Goal: Transaction & Acquisition: Purchase product/service

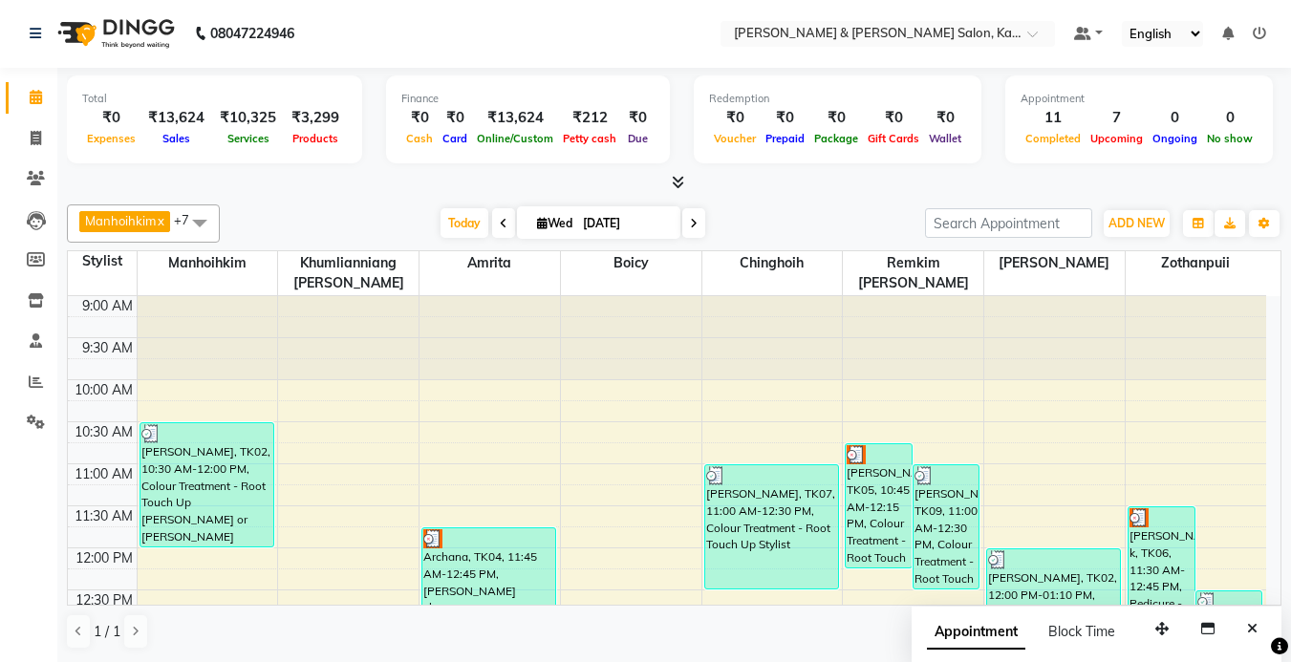
scroll to position [210, 0]
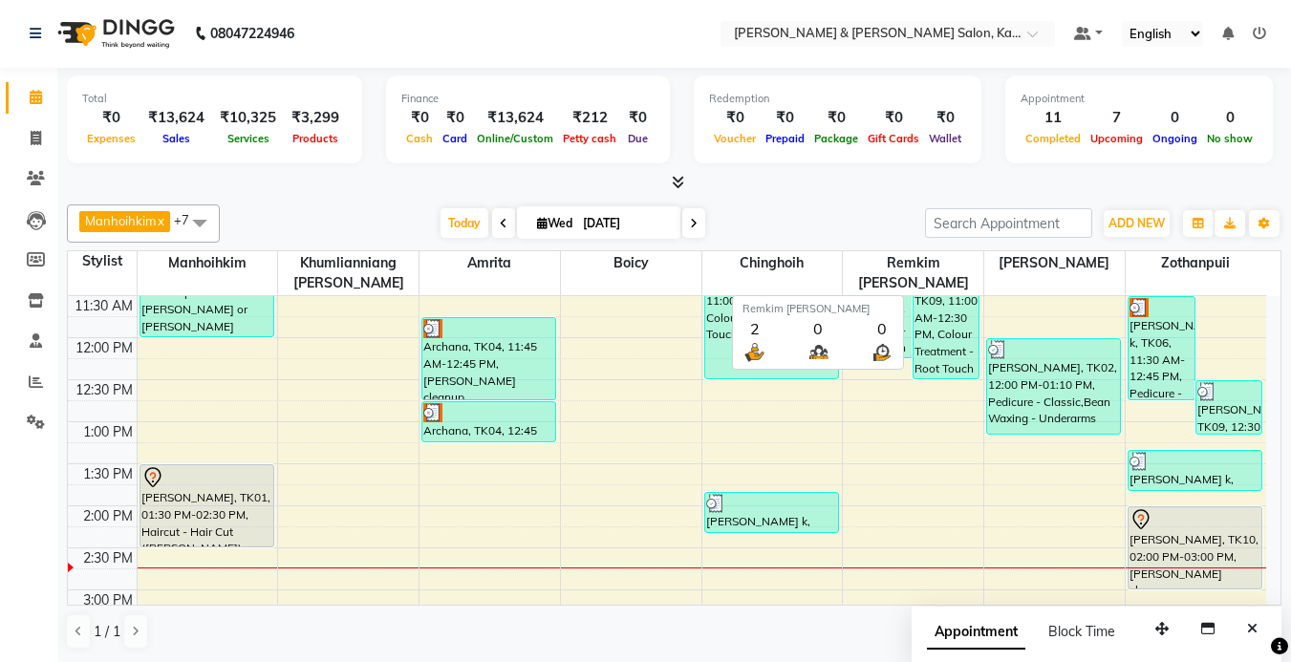
drag, startPoint x: 0, startPoint y: 0, endPoint x: 293, endPoint y: 200, distance: 354.2
click at [293, 200] on div "Manhoihkim x Amrita x [PERSON_NAME] x [PERSON_NAME] x Remkim [PERSON_NAME] x Bo…" at bounding box center [674, 427] width 1215 height 461
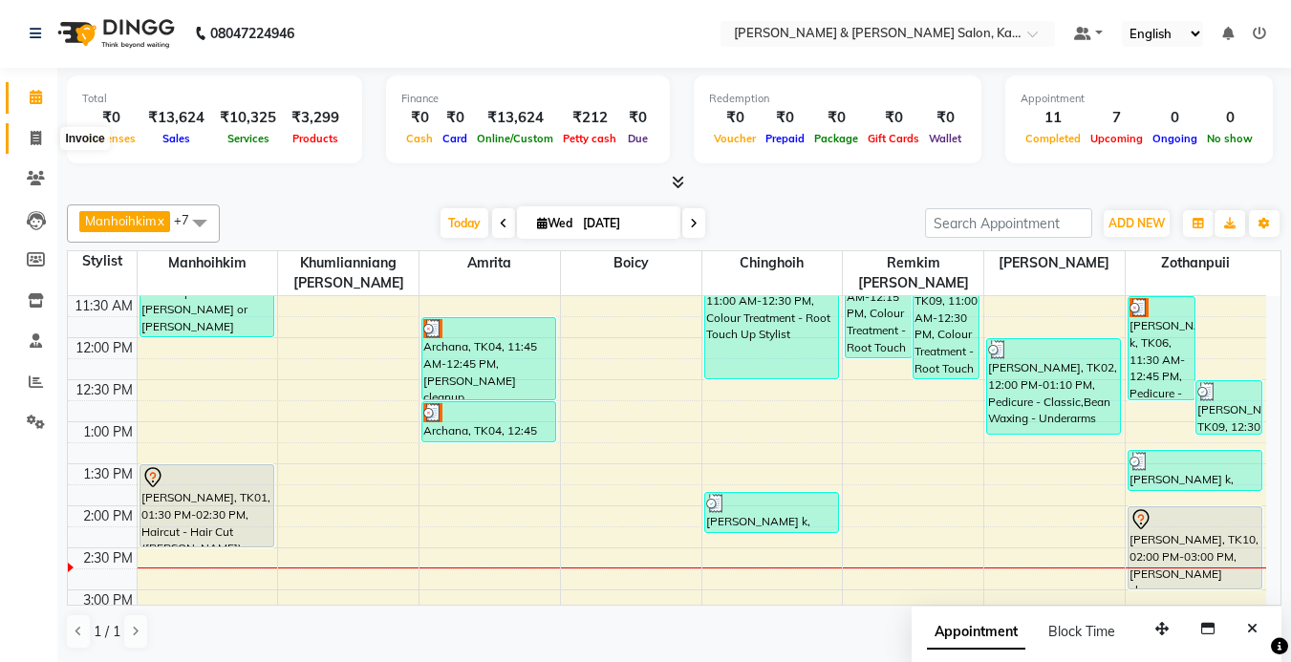
click at [35, 141] on icon at bounding box center [36, 138] width 11 height 14
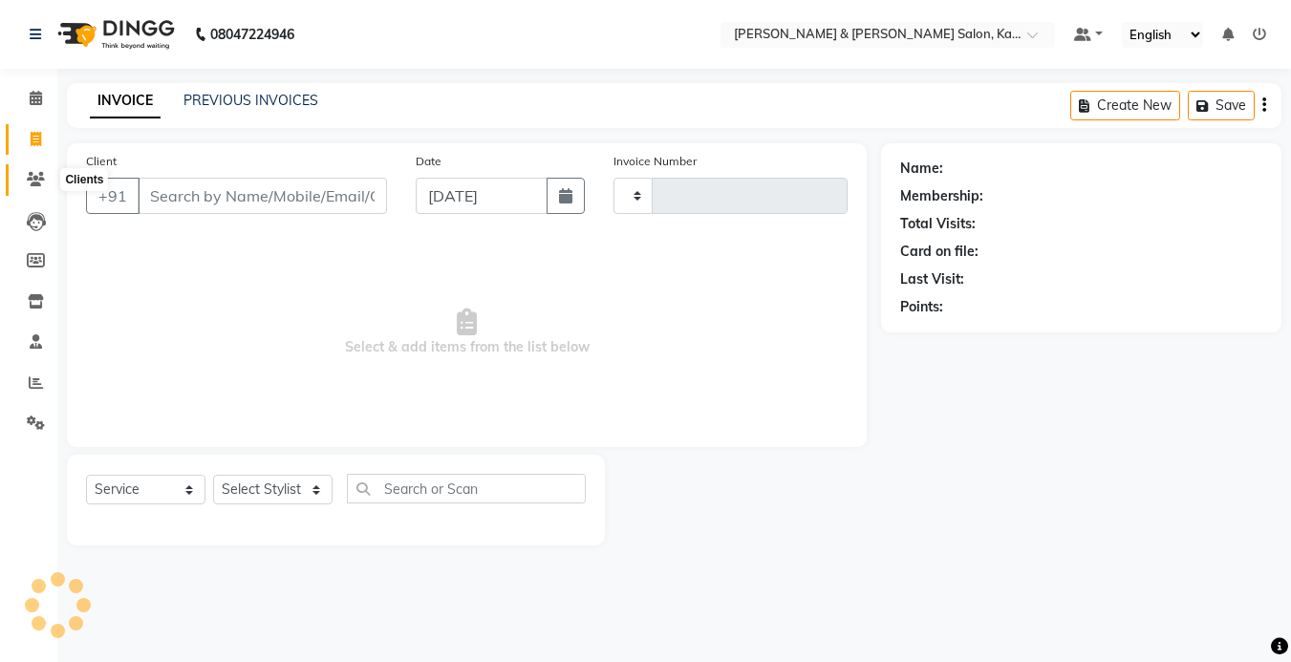
click at [34, 181] on icon at bounding box center [36, 179] width 18 height 14
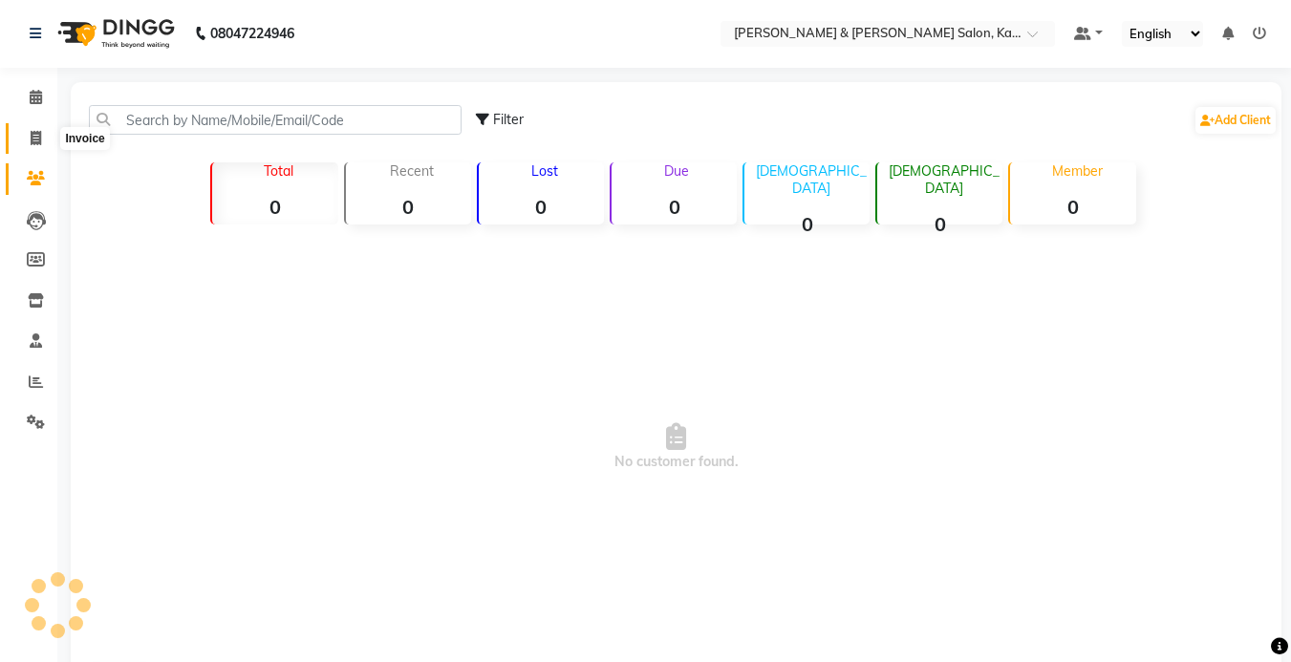
click at [33, 136] on icon at bounding box center [36, 138] width 11 height 14
select select "service"
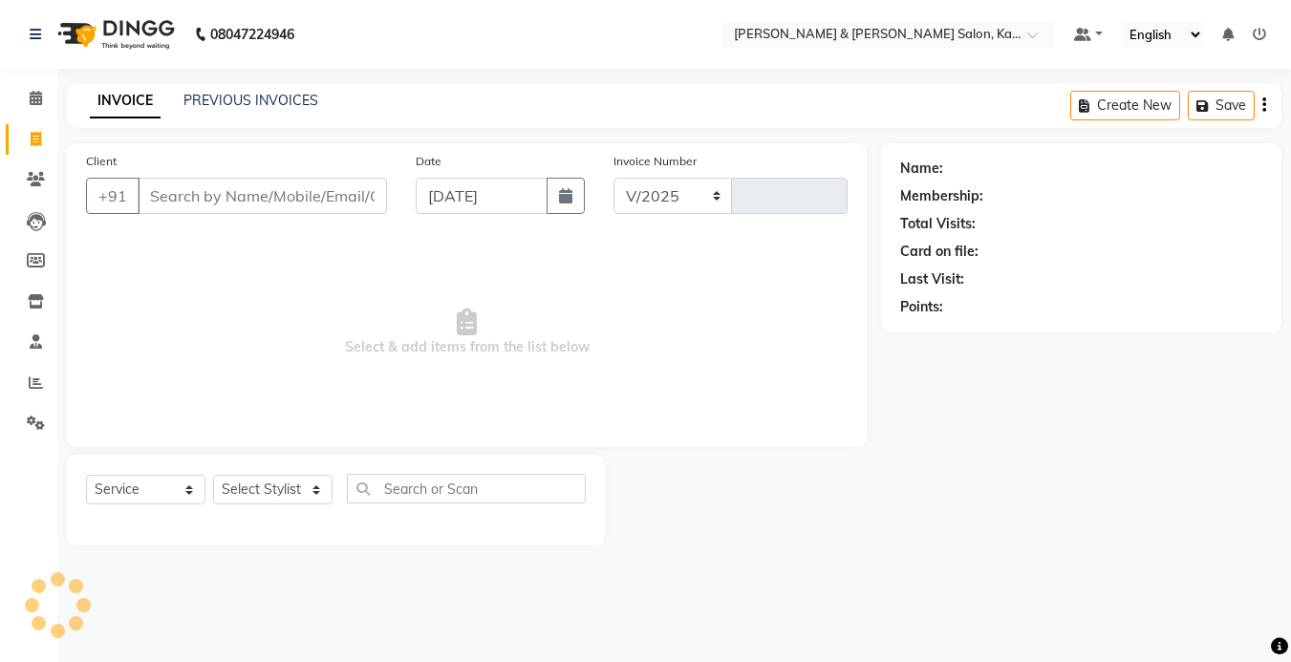
select select "7750"
type input "1232"
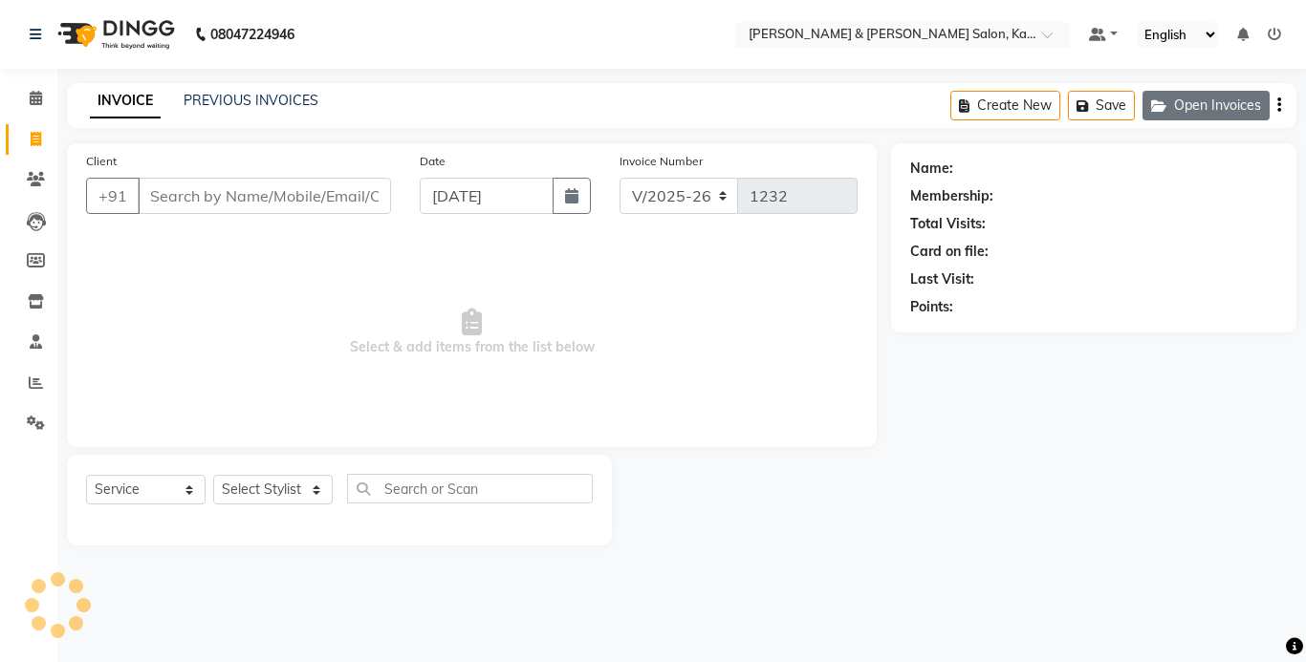
click at [1203, 111] on button "Open Invoices" at bounding box center [1205, 106] width 127 height 30
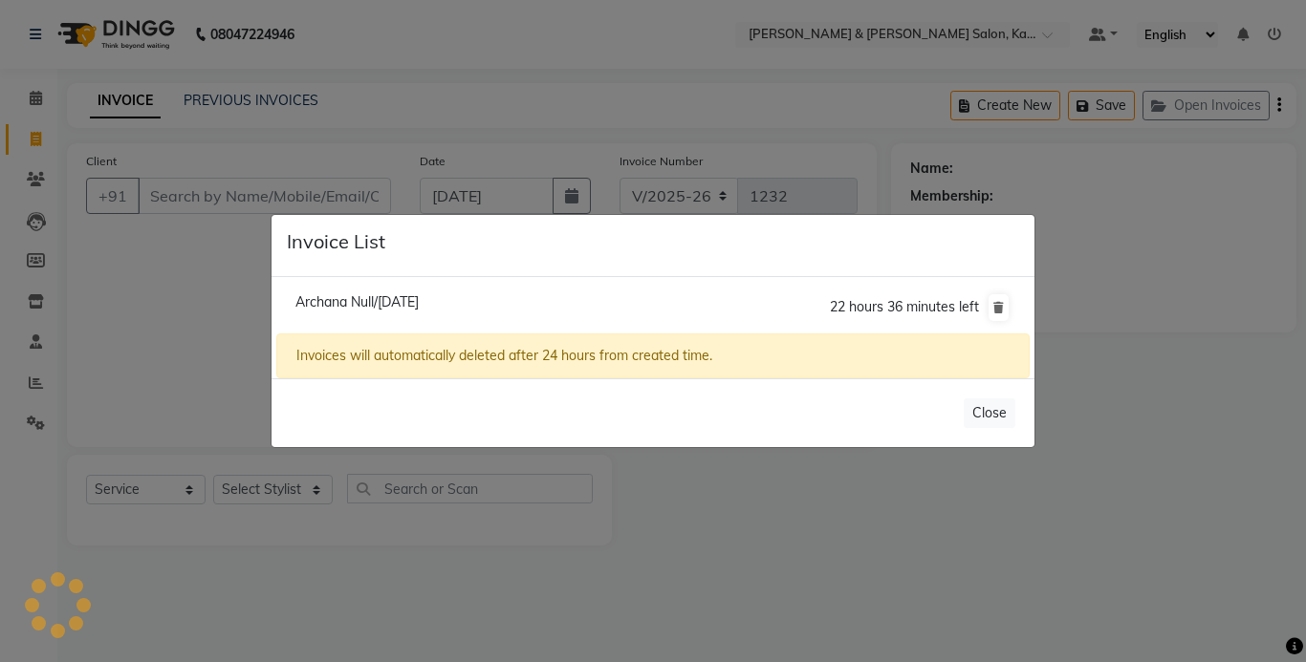
click at [403, 317] on li "Archana Null/[DATE] 22 hours 36 minutes left" at bounding box center [652, 308] width 753 height 54
click at [405, 301] on span "Archana Null/[DATE]" at bounding box center [356, 301] width 123 height 17
type input "95******90"
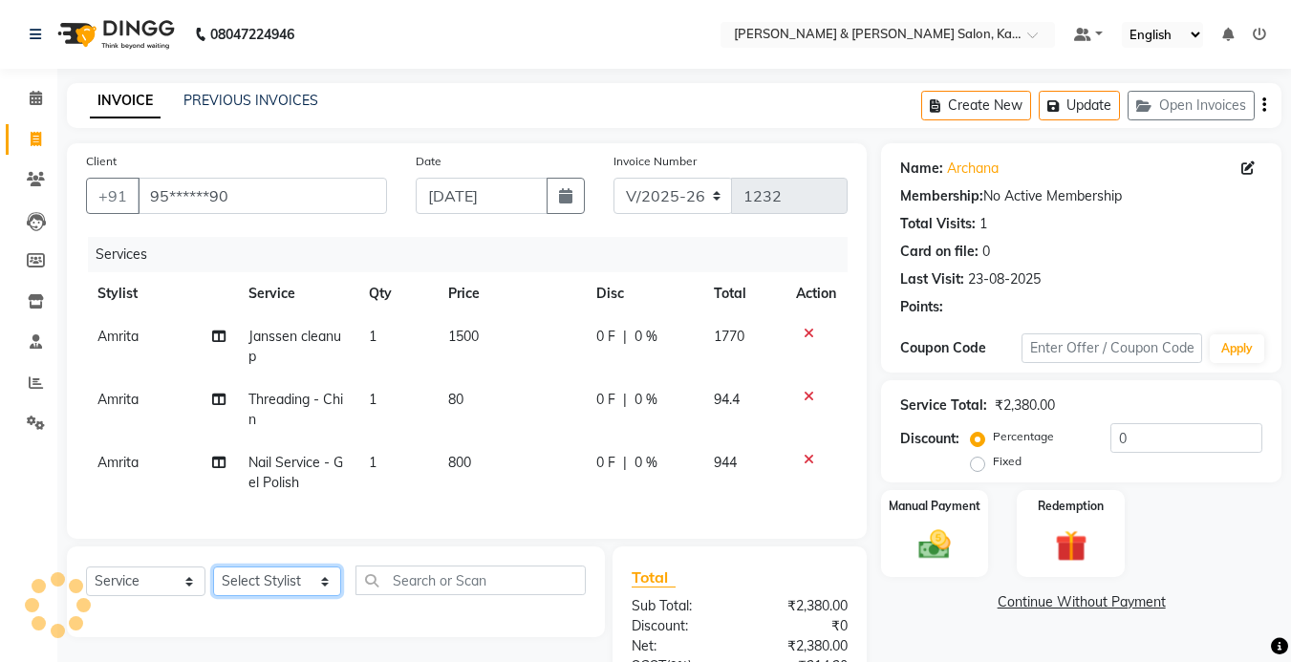
click at [293, 567] on select "Select Stylist Amrita [PERSON_NAME] Khumlianniang [PERSON_NAME] Manager Manhoih…" at bounding box center [277, 582] width 128 height 30
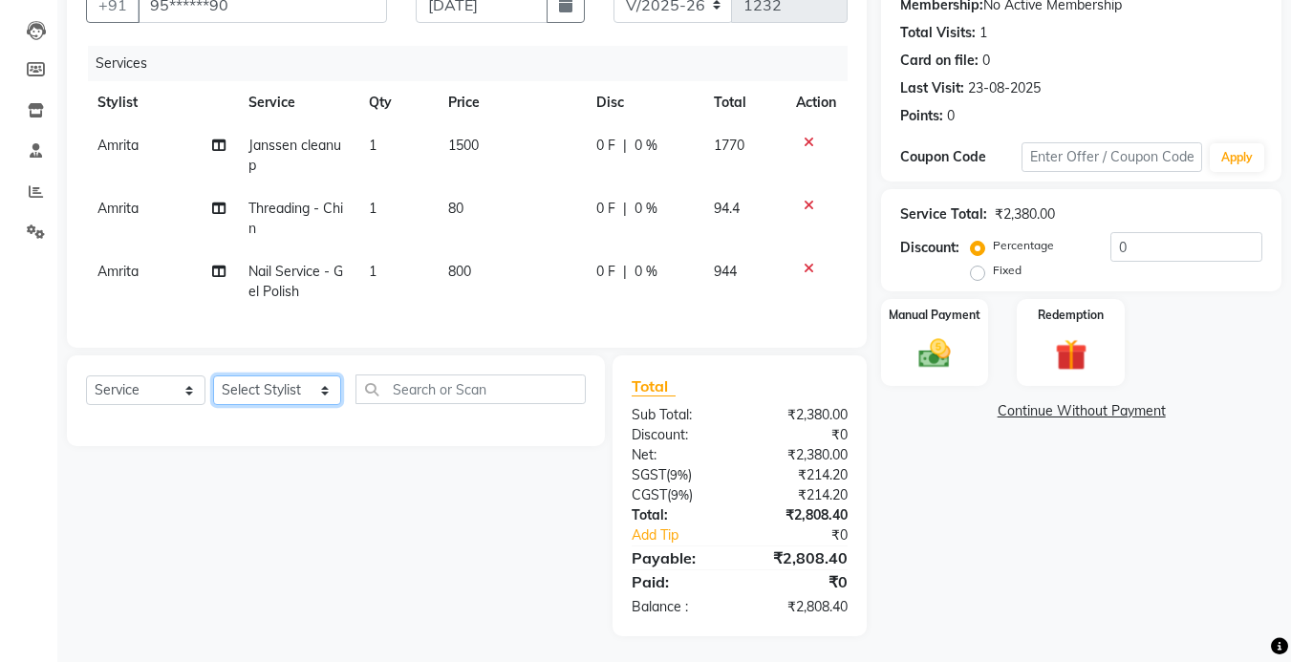
click at [293, 405] on select "Select Stylist Amrita [PERSON_NAME] Khumlianniang [PERSON_NAME] Manager Manhoih…" at bounding box center [277, 391] width 128 height 30
click at [293, 394] on select "Select Stylist Amrita [PERSON_NAME] Khumlianniang [PERSON_NAME] Manager Manhoih…" at bounding box center [277, 391] width 128 height 30
click at [474, 314] on div "Services Stylist Service Qty Price Disc Total Action [PERSON_NAME] cleanup 1 15…" at bounding box center [467, 187] width 762 height 283
click at [459, 270] on span "800" at bounding box center [459, 271] width 23 height 17
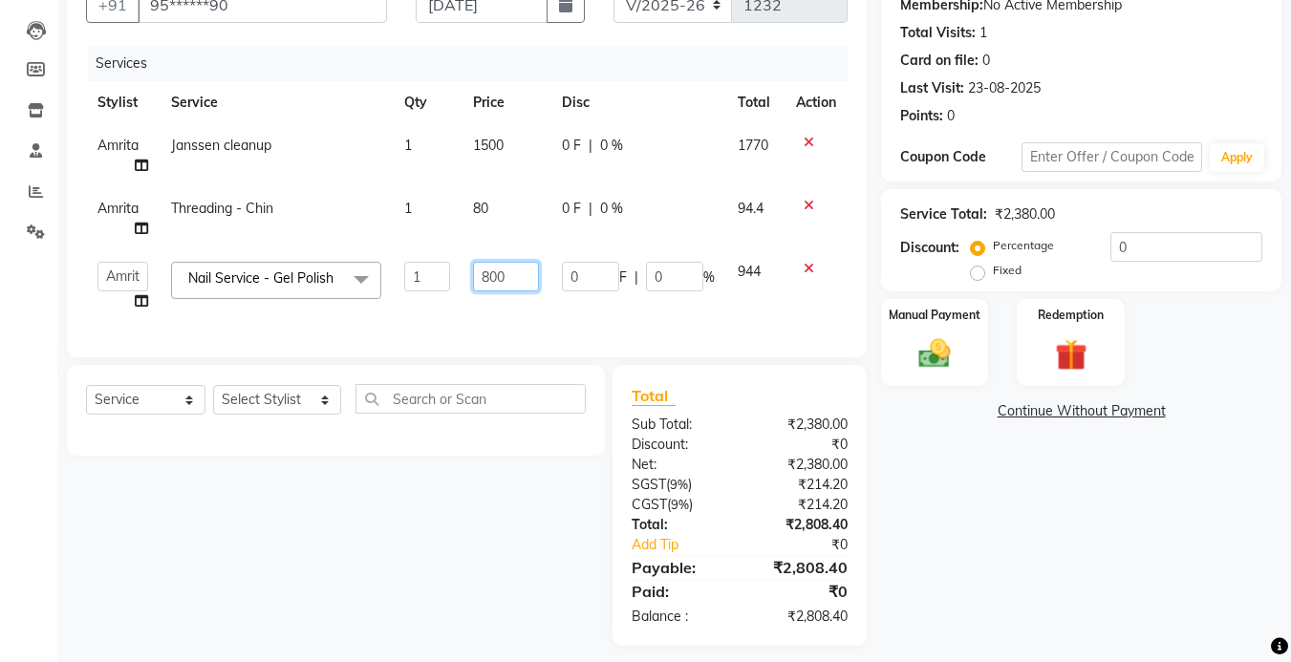
click at [494, 276] on input "800" at bounding box center [506, 277] width 66 height 30
click at [489, 278] on input "800" at bounding box center [506, 277] width 66 height 30
type input "1200"
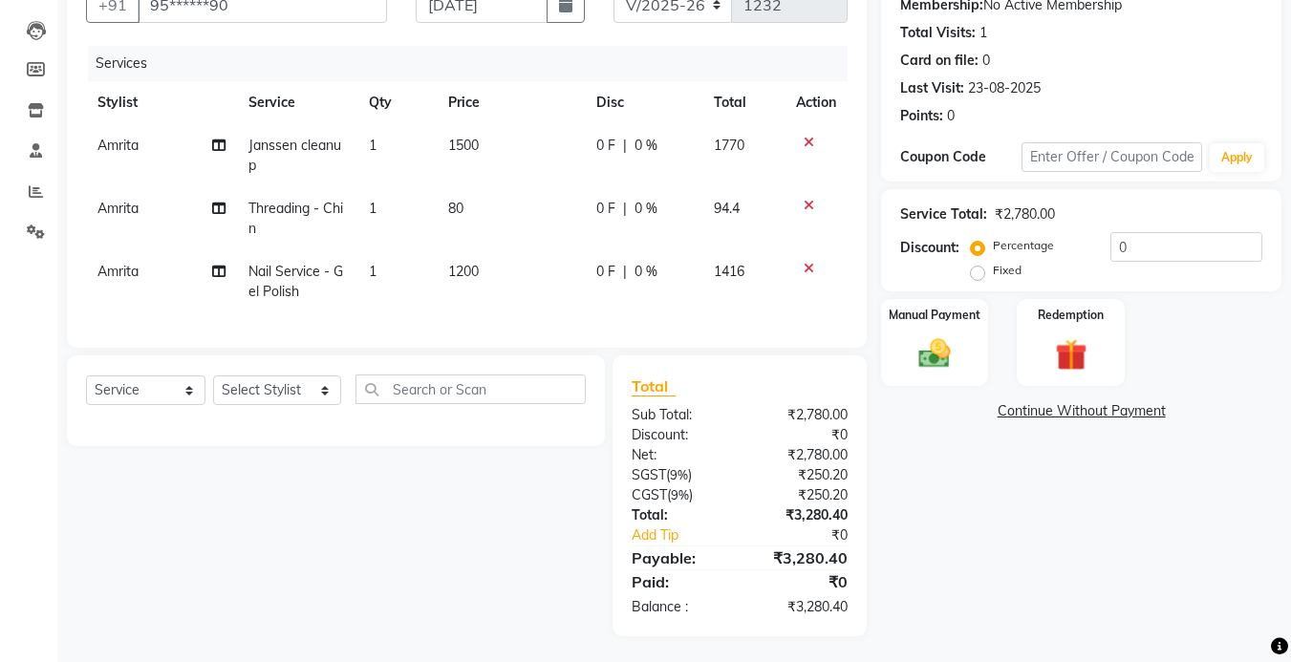
click at [843, 374] on div "Client +91 95******90 Date [DATE] Invoice Number V/2025 V/[PHONE_NUMBER] Servic…" at bounding box center [467, 294] width 829 height 684
click at [291, 405] on select "Select Stylist Amrita [PERSON_NAME] Khumlianniang [PERSON_NAME] Manager Manhoih…" at bounding box center [277, 391] width 128 height 30
select select "72579"
click at [213, 390] on select "Select Stylist Amrita [PERSON_NAME] Khumlianniang [PERSON_NAME] Manager Manhoih…" at bounding box center [277, 391] width 128 height 30
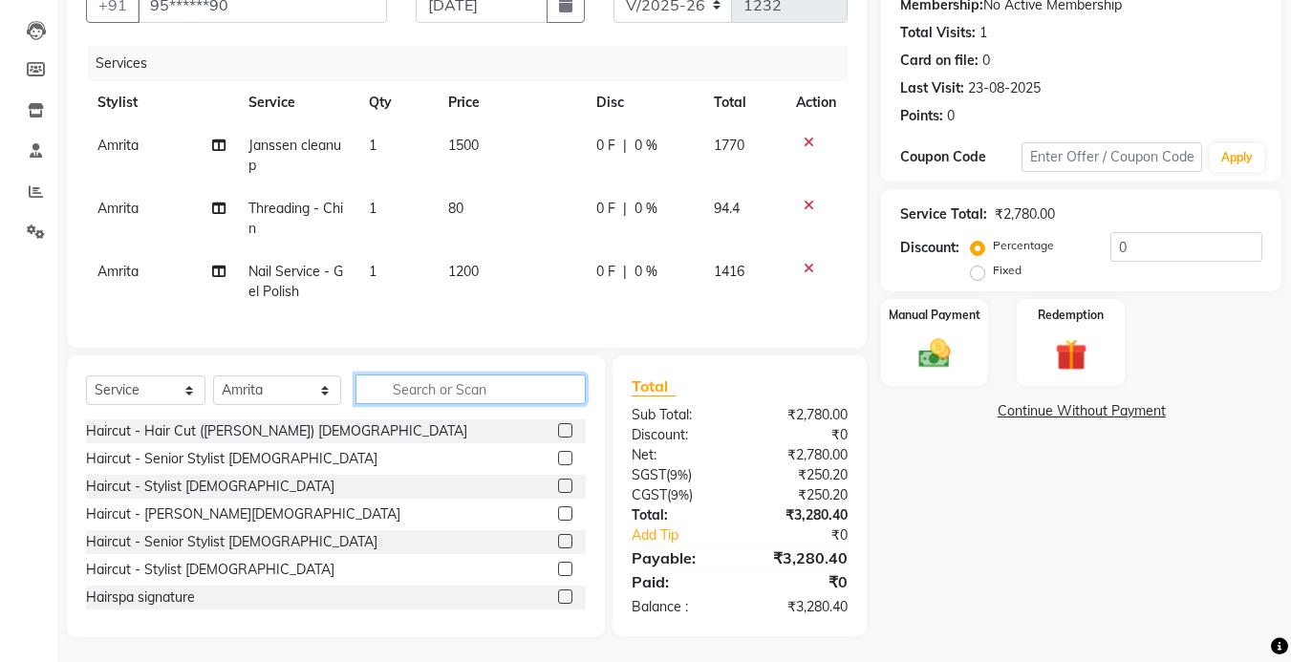
click at [488, 404] on input "text" at bounding box center [471, 390] width 230 height 30
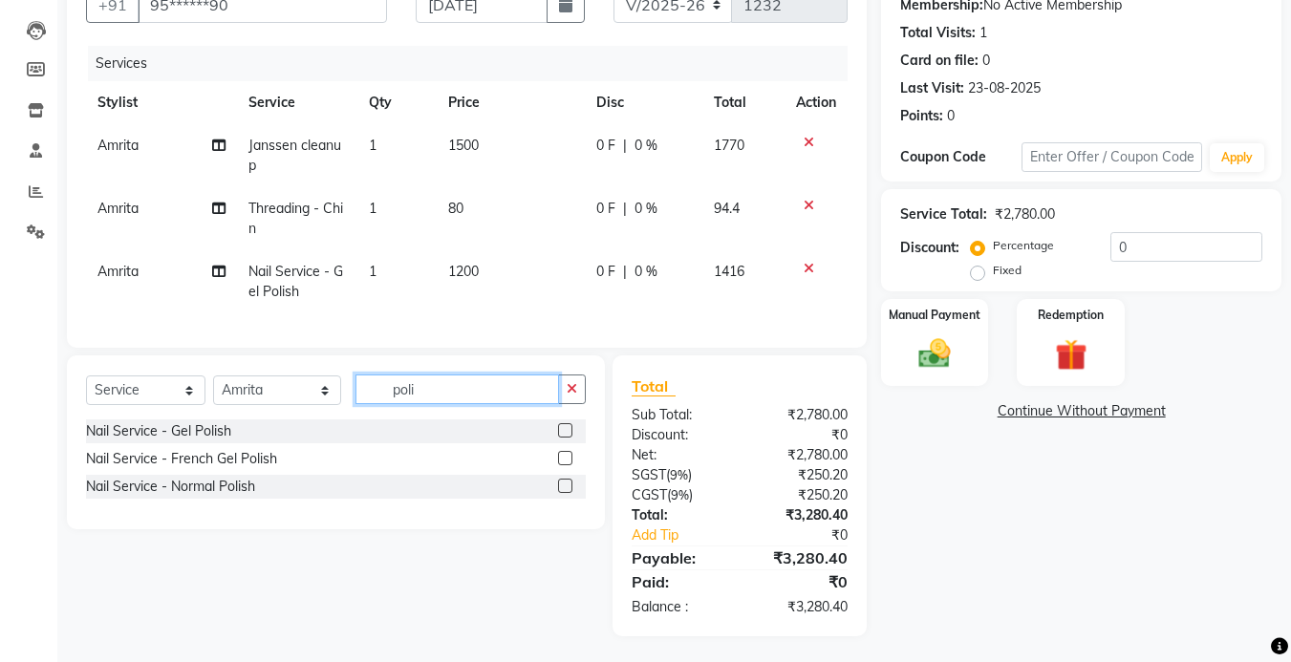
type input "poli"
click at [560, 438] on label at bounding box center [565, 430] width 14 height 14
click at [560, 438] on input "checkbox" at bounding box center [564, 431] width 12 height 12
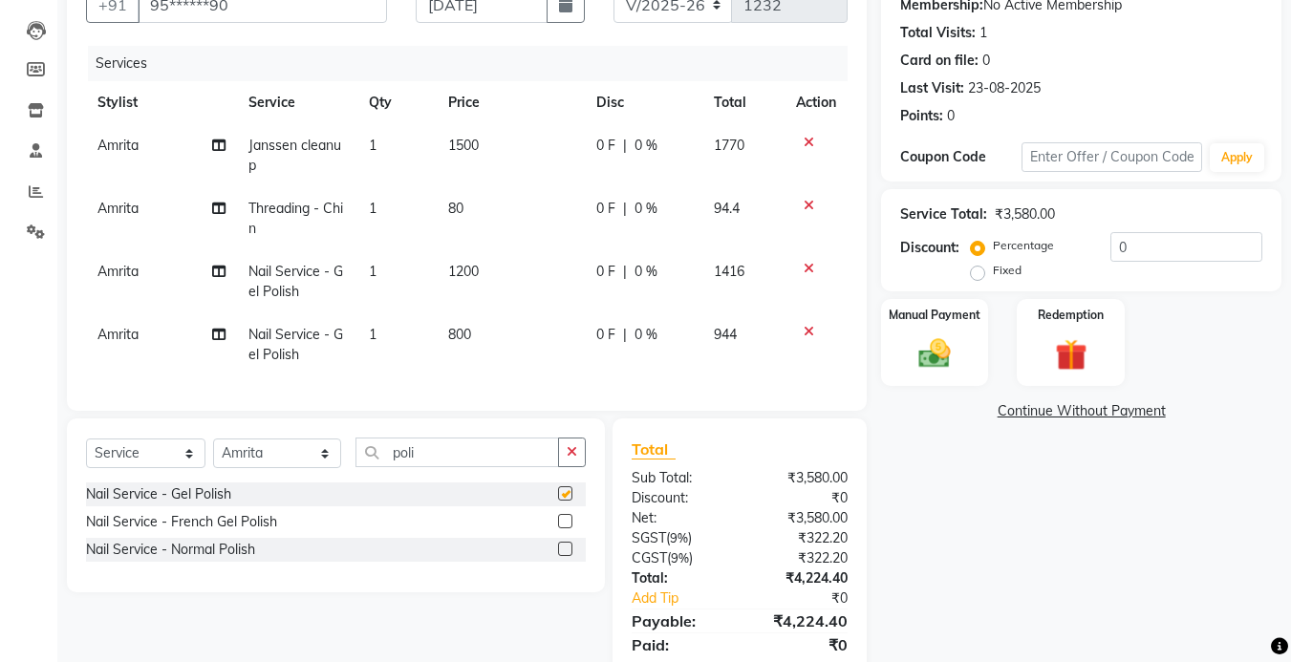
checkbox input "false"
click at [576, 467] on button "button" at bounding box center [572, 453] width 28 height 30
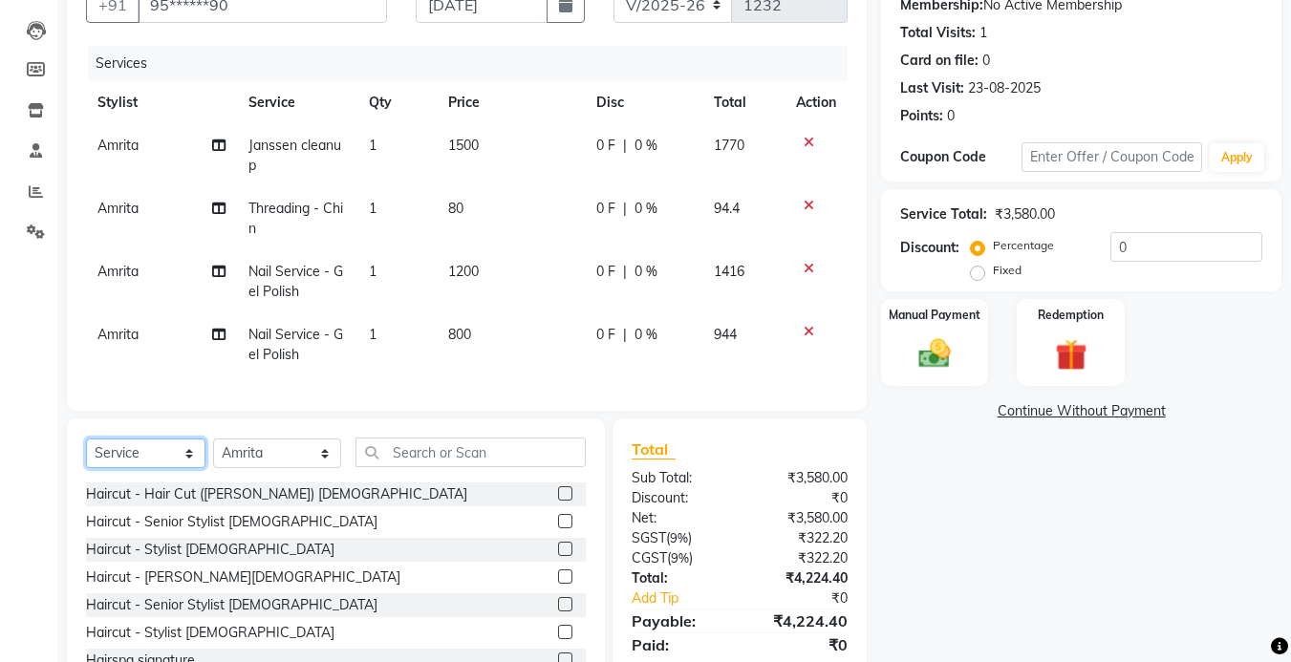
drag, startPoint x: 140, startPoint y: 468, endPoint x: 142, endPoint y: 453, distance: 15.6
click at [140, 468] on select "Select Service Product Membership Package Voucher Prepaid Gift Card" at bounding box center [145, 454] width 119 height 30
select select "product"
click at [86, 453] on select "Select Service Product Membership Package Voucher Prepaid Gift Card" at bounding box center [145, 454] width 119 height 30
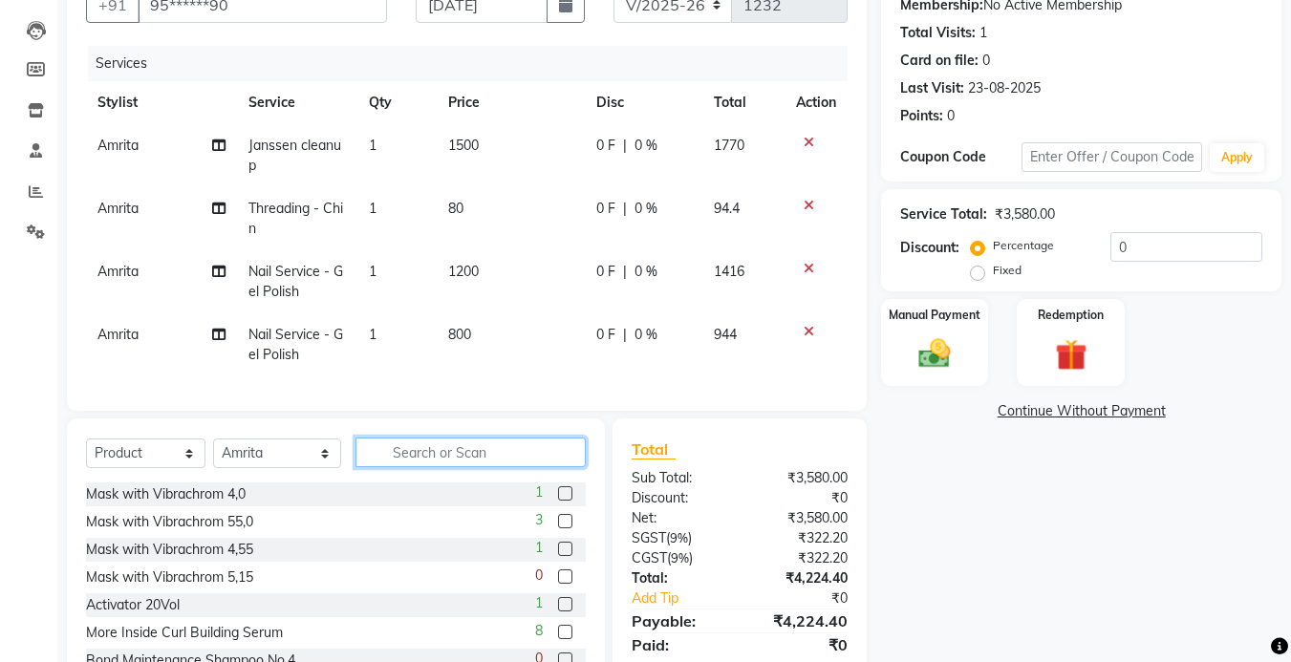
click at [473, 467] on input "text" at bounding box center [471, 453] width 230 height 30
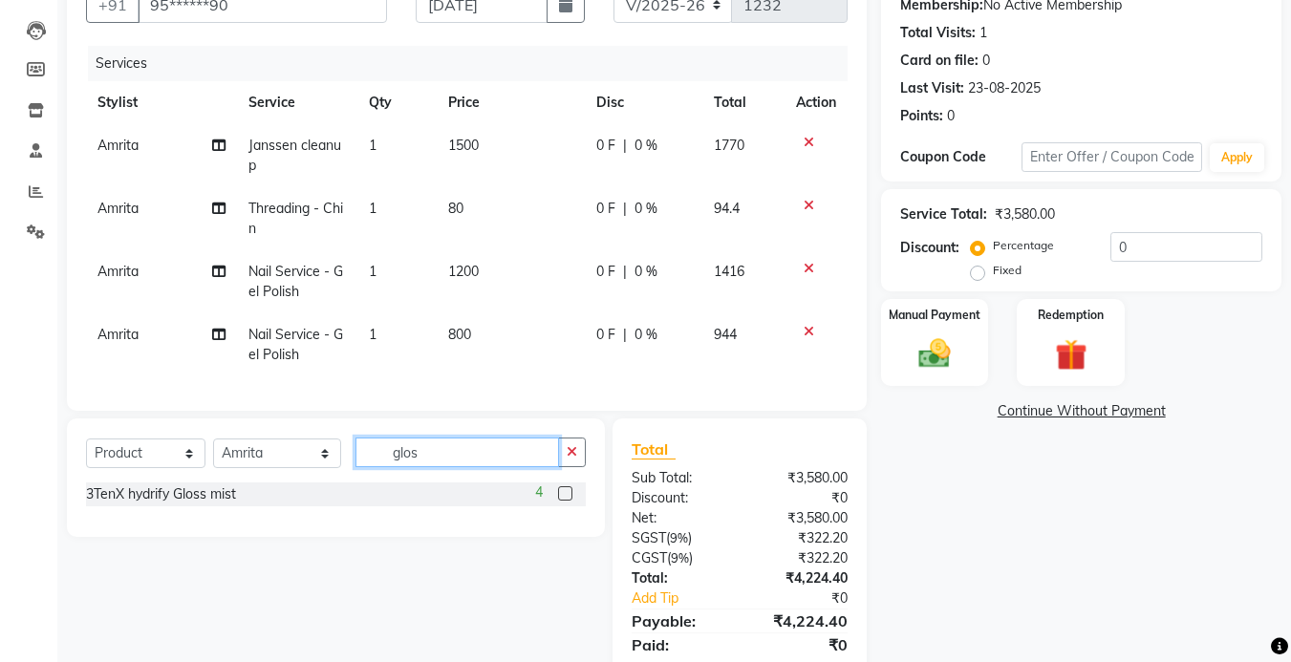
type input "glos"
click at [561, 501] on label at bounding box center [565, 494] width 14 height 14
click at [561, 501] on input "checkbox" at bounding box center [564, 494] width 12 height 12
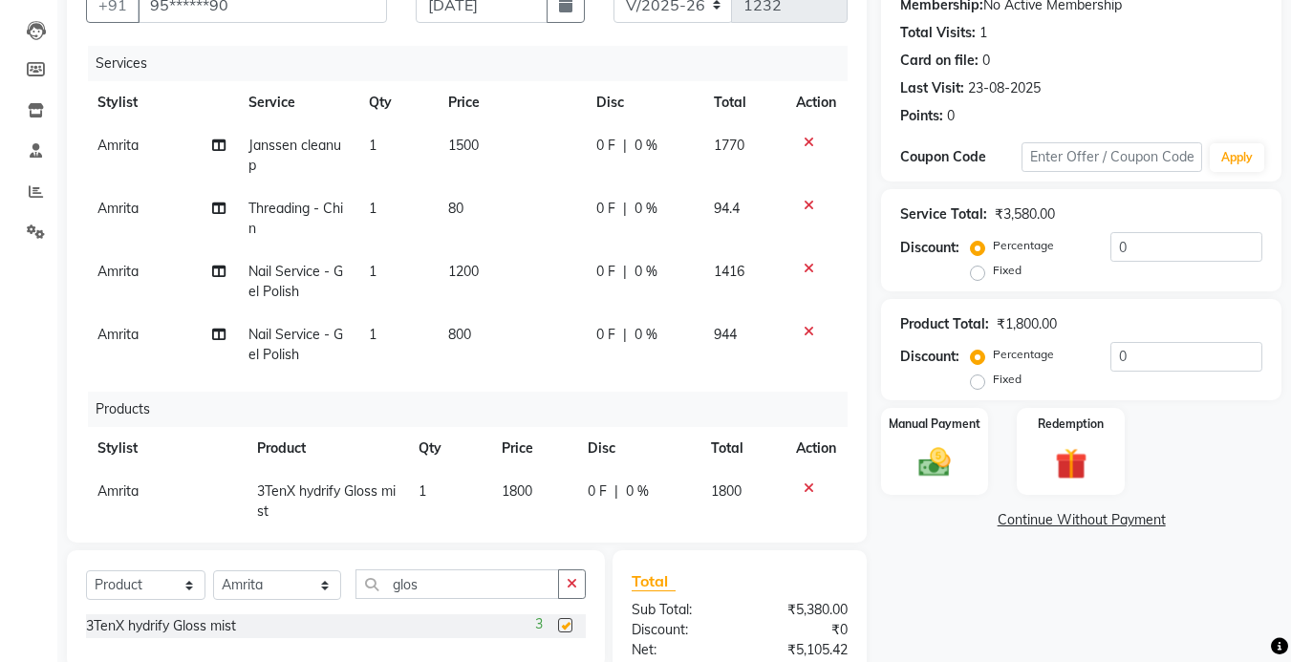
checkbox input "false"
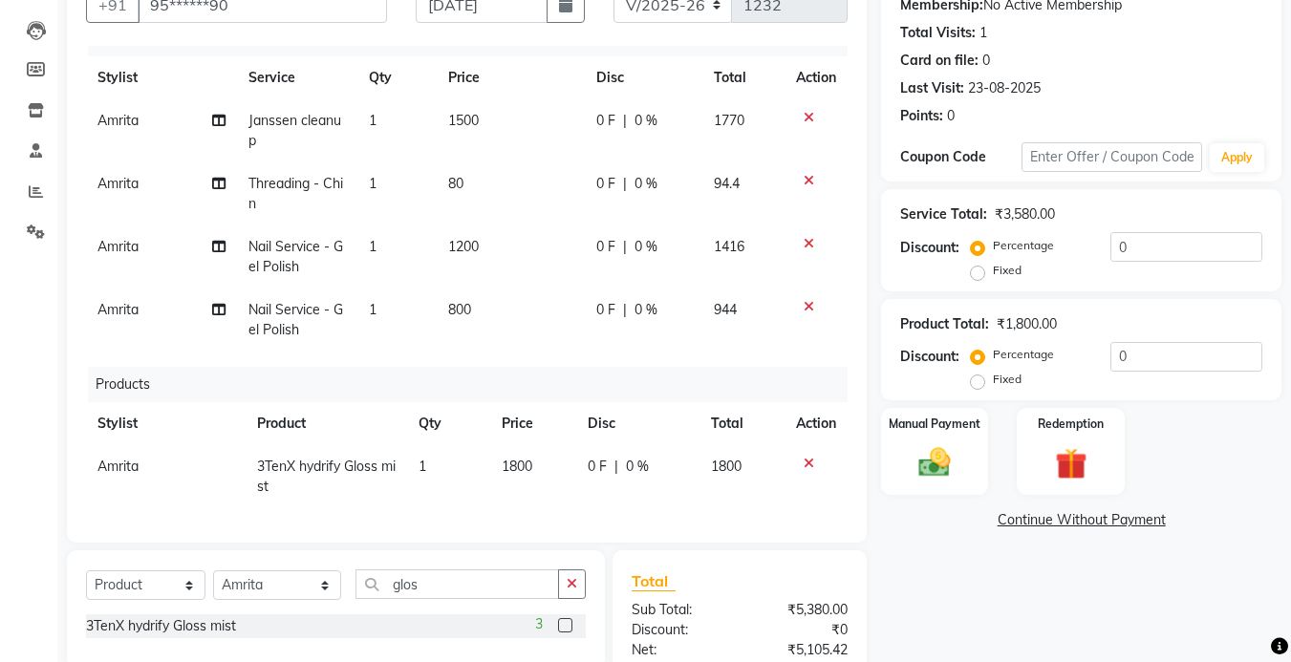
scroll to position [39, 0]
click at [250, 580] on select "Select Stylist Amrita [PERSON_NAME] Khumlianniang [PERSON_NAME] Manager Manhoih…" at bounding box center [277, 586] width 128 height 30
select select "70737"
click at [213, 571] on select "Select Stylist Amrita [PERSON_NAME] Khumlianniang [PERSON_NAME] Manager Manhoih…" at bounding box center [277, 586] width 128 height 30
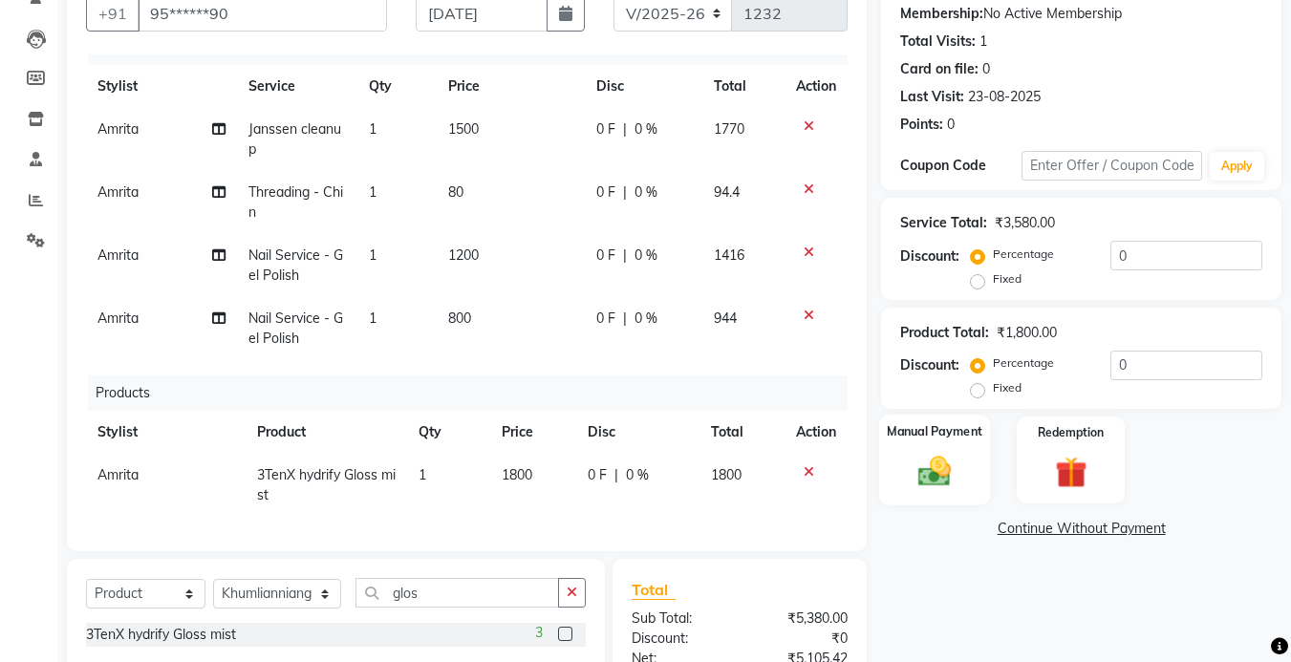
click at [964, 466] on div "Manual Payment" at bounding box center [935, 460] width 112 height 91
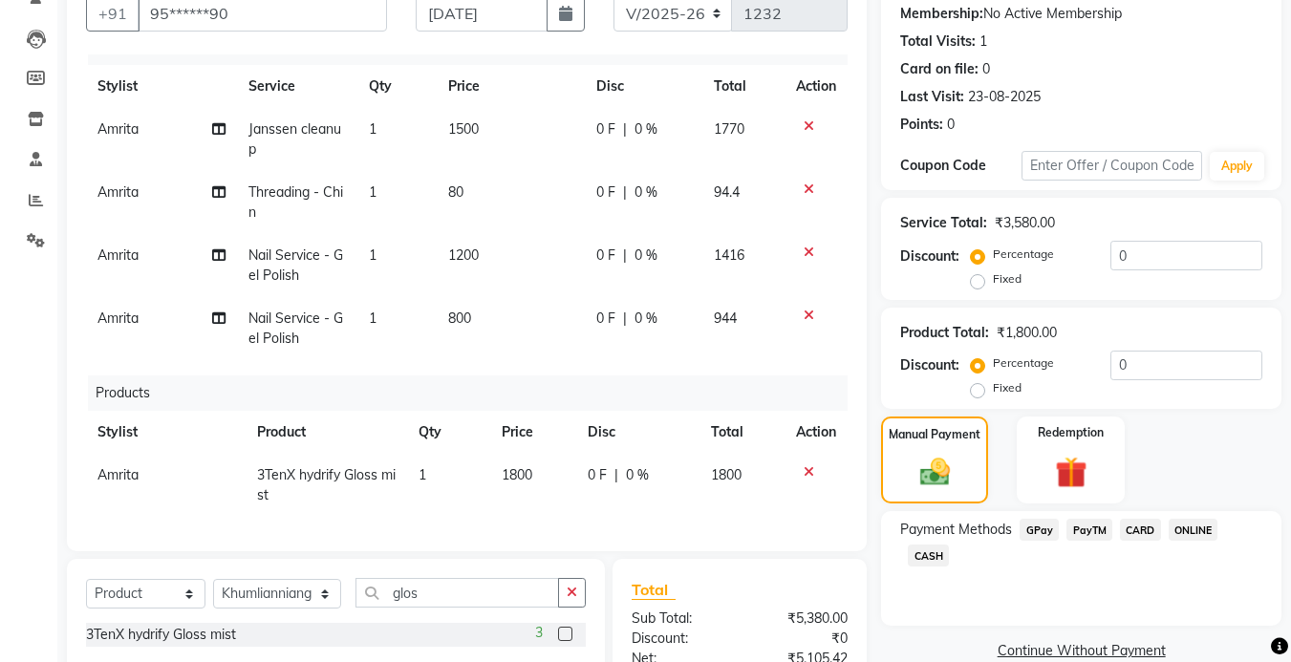
click at [1032, 519] on span "GPay" at bounding box center [1039, 530] width 39 height 22
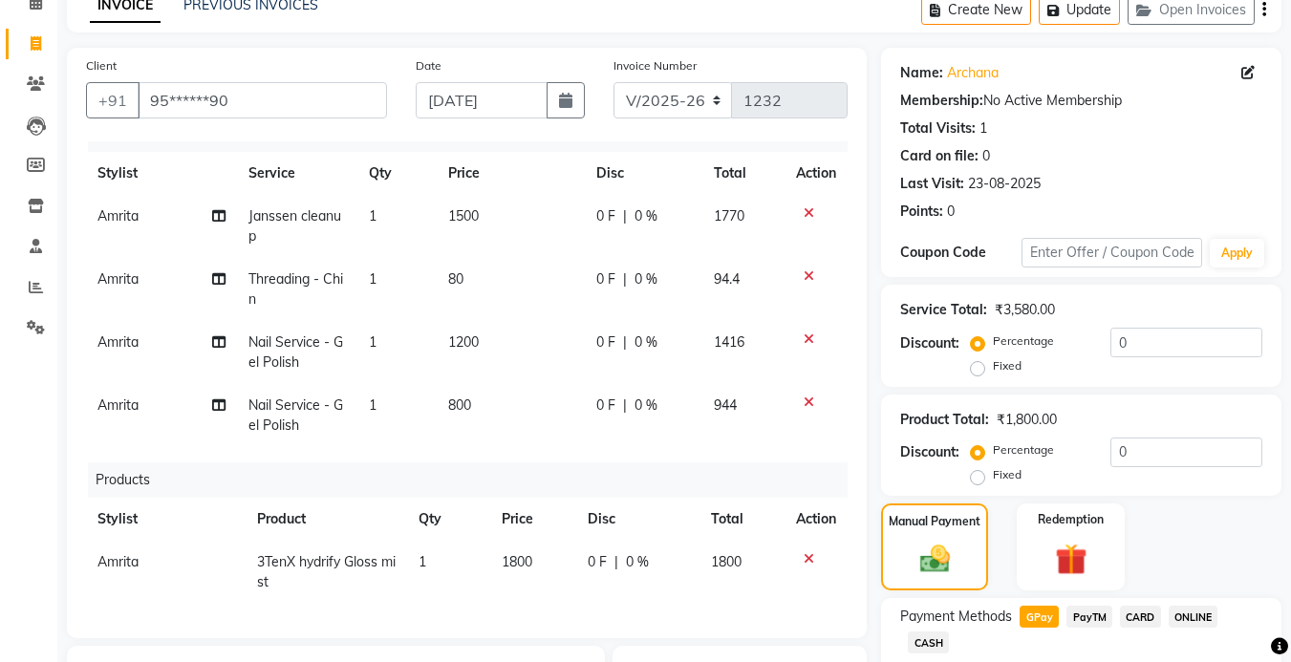
scroll to position [287, 0]
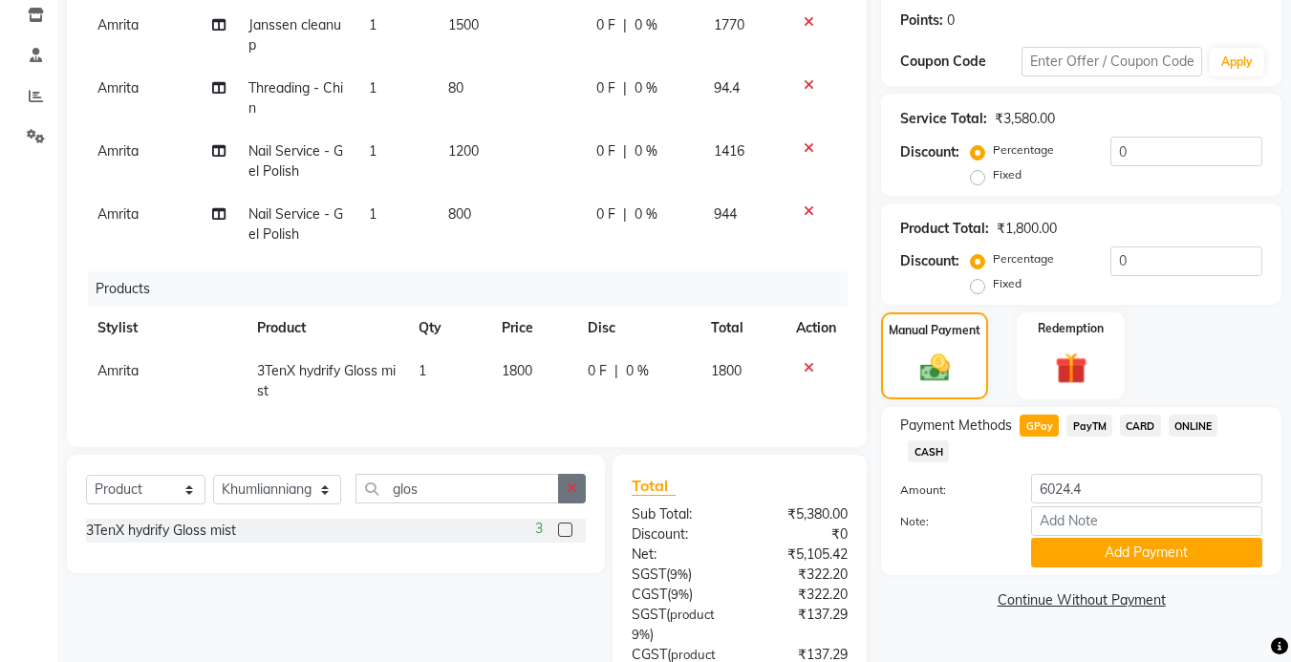
click at [574, 488] on icon "button" at bounding box center [572, 488] width 11 height 13
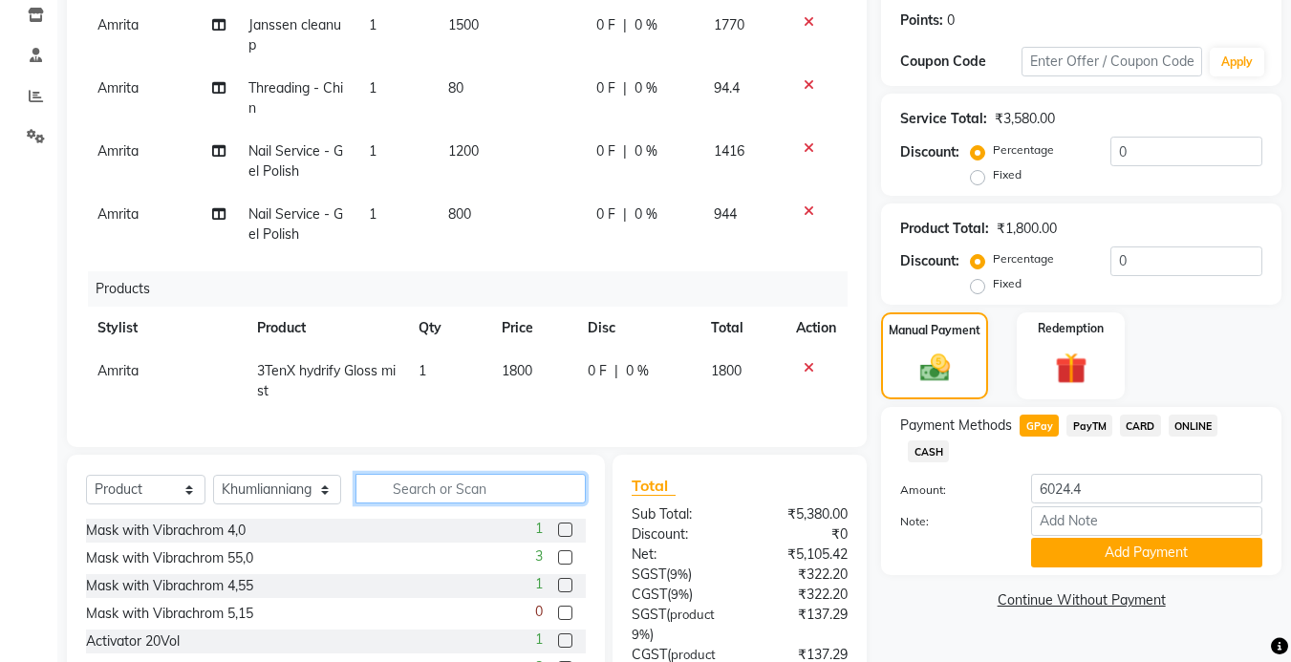
scroll to position [191, 0]
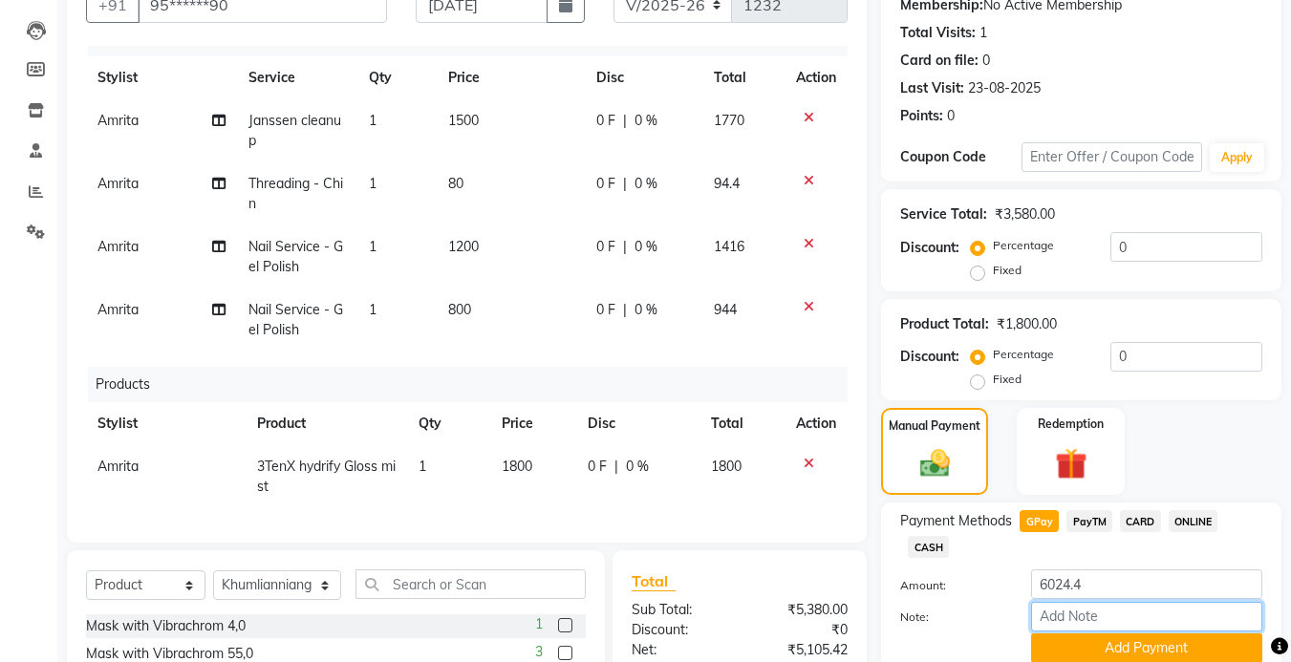
click at [1093, 619] on input "Note:" at bounding box center [1146, 617] width 231 height 30
type input "cat eyes polish"
click at [1140, 651] on button "Add Payment" at bounding box center [1146, 649] width 231 height 30
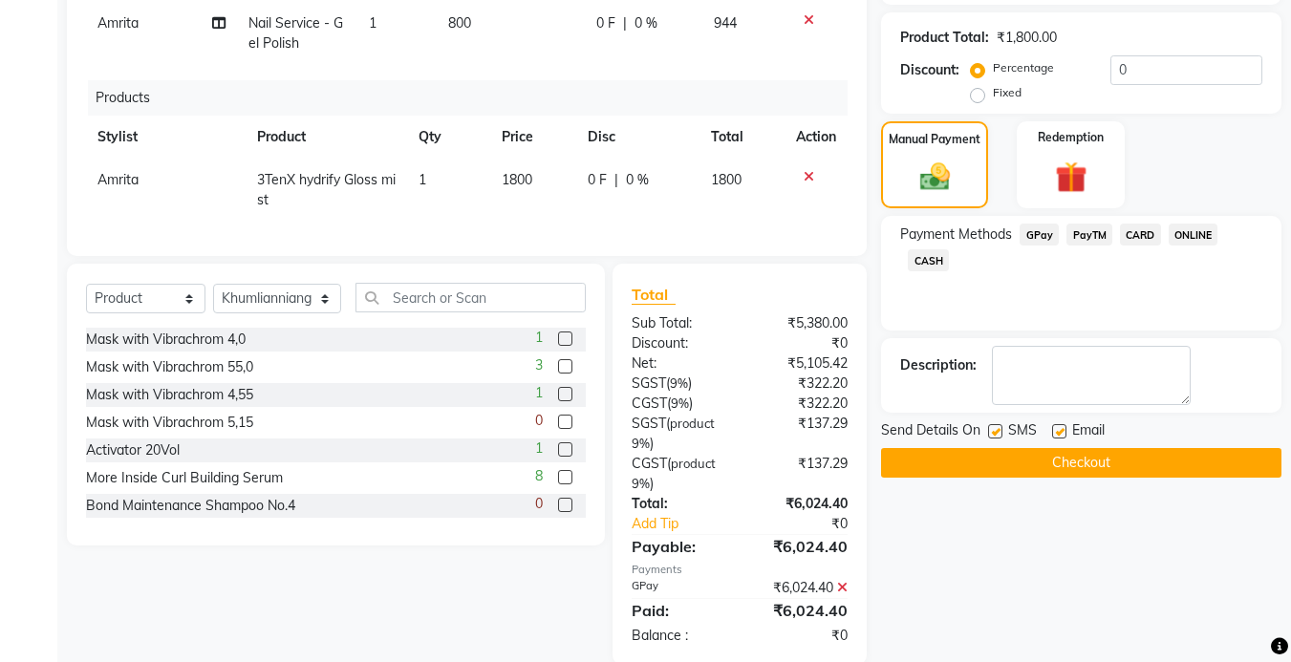
scroll to position [287, 0]
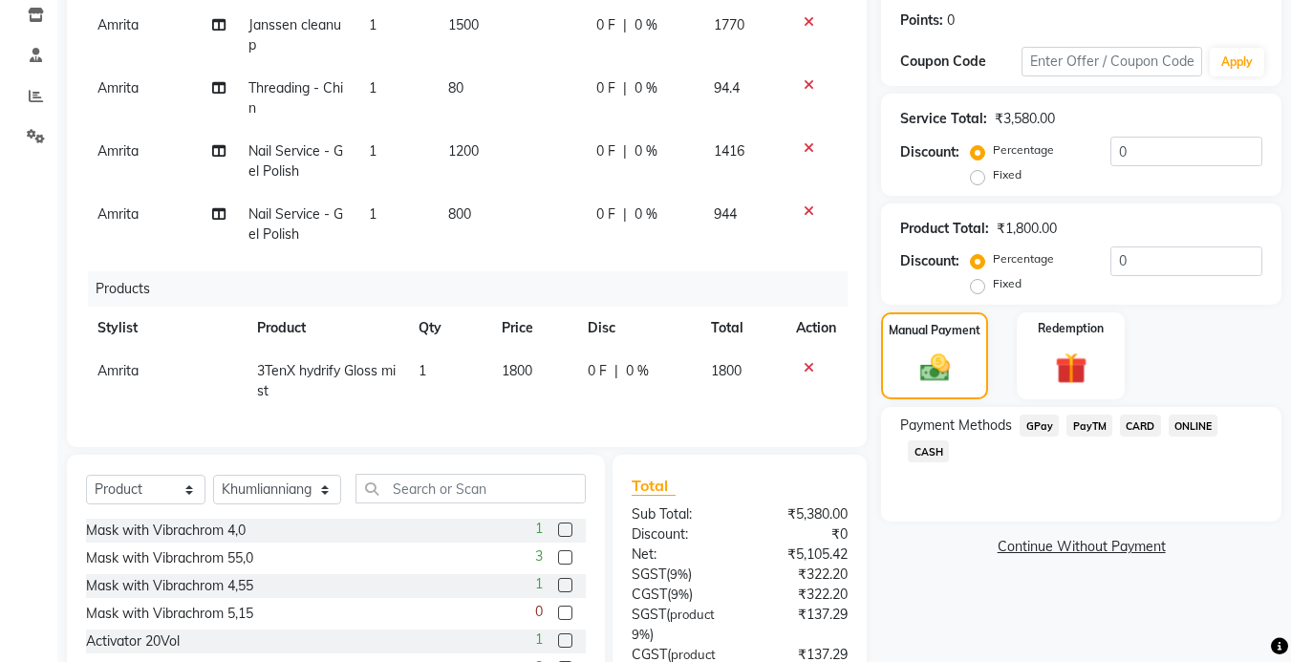
scroll to position [469, 0]
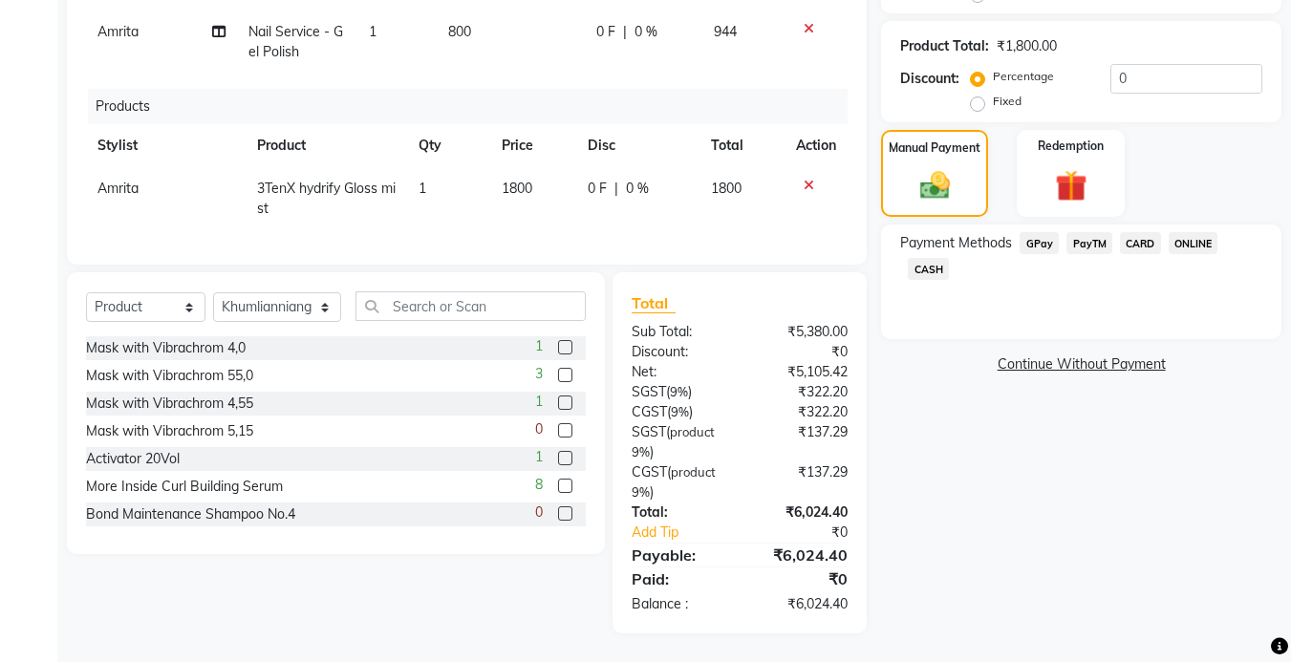
click at [1046, 245] on span "GPay" at bounding box center [1039, 243] width 39 height 22
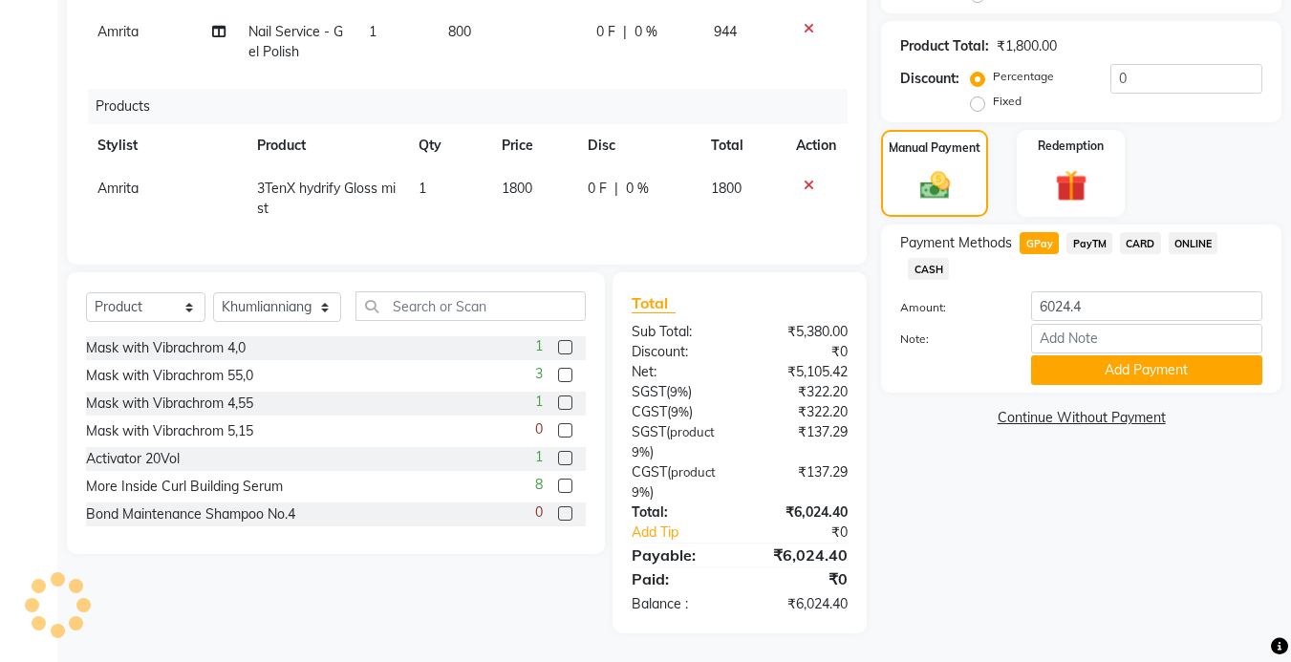
click at [946, 269] on span "CASH" at bounding box center [928, 269] width 41 height 22
click at [1134, 294] on input "6024.4" at bounding box center [1146, 307] width 231 height 30
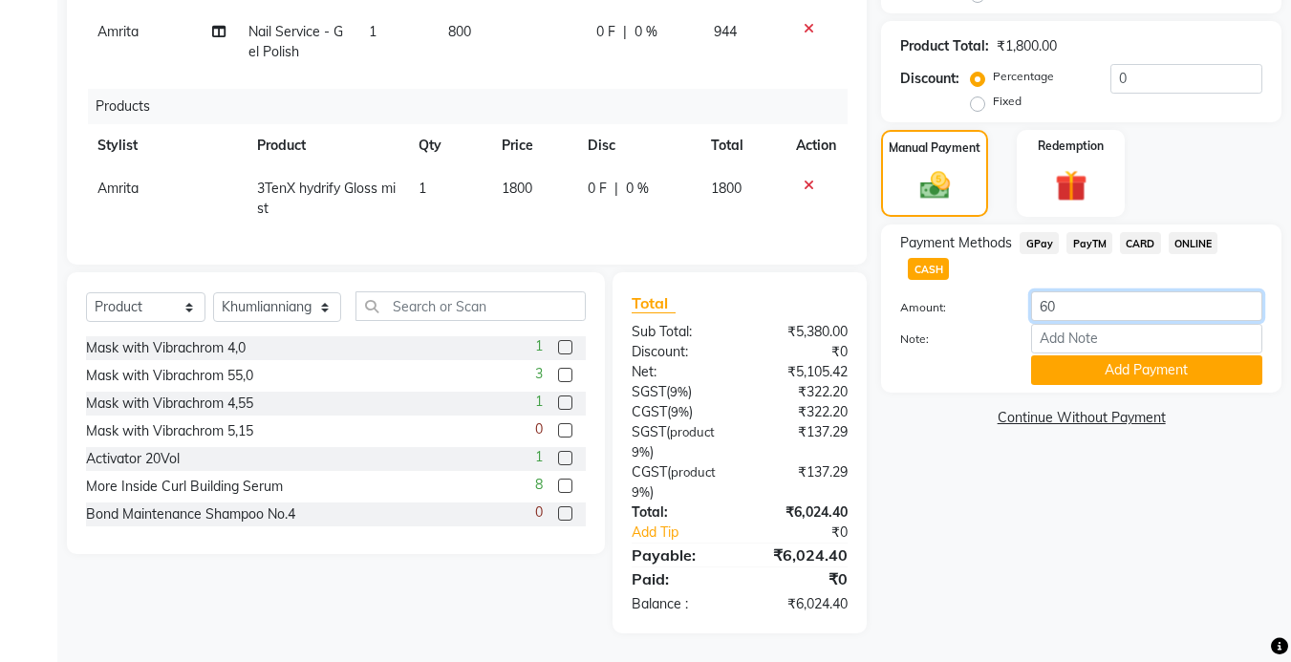
type input "6"
type input "2000"
click at [1112, 372] on button "Add Payment" at bounding box center [1146, 371] width 231 height 30
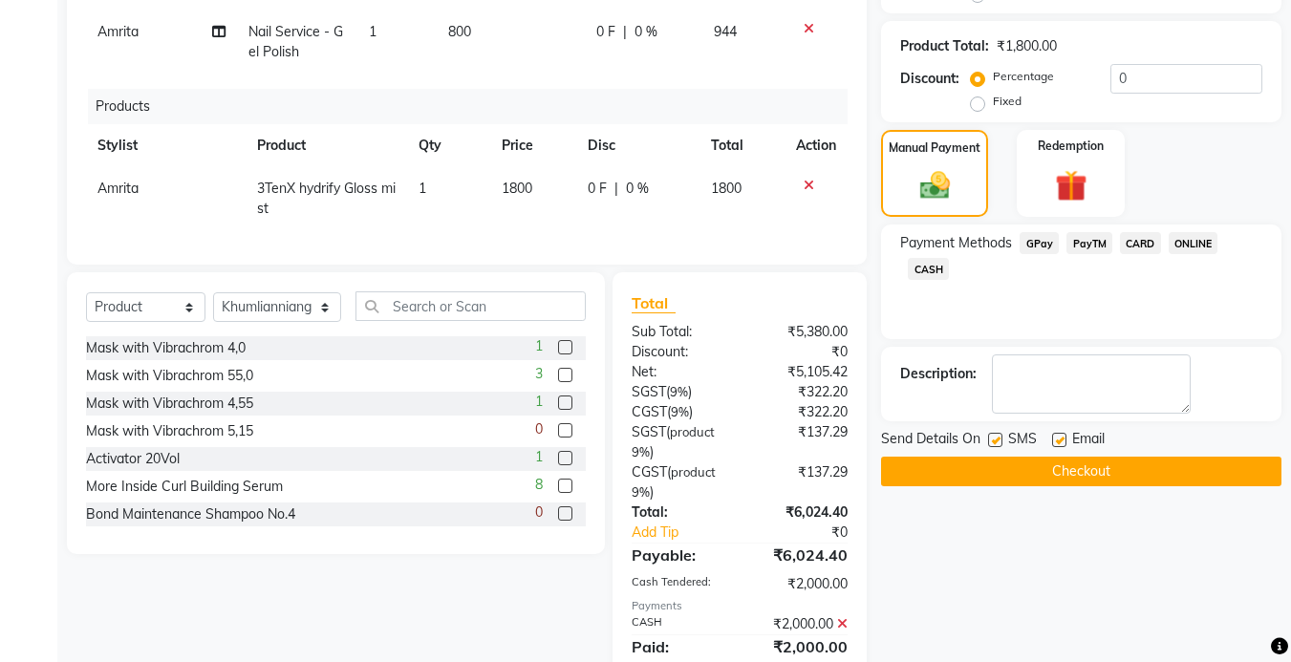
click at [1055, 242] on span "GPay" at bounding box center [1039, 243] width 39 height 22
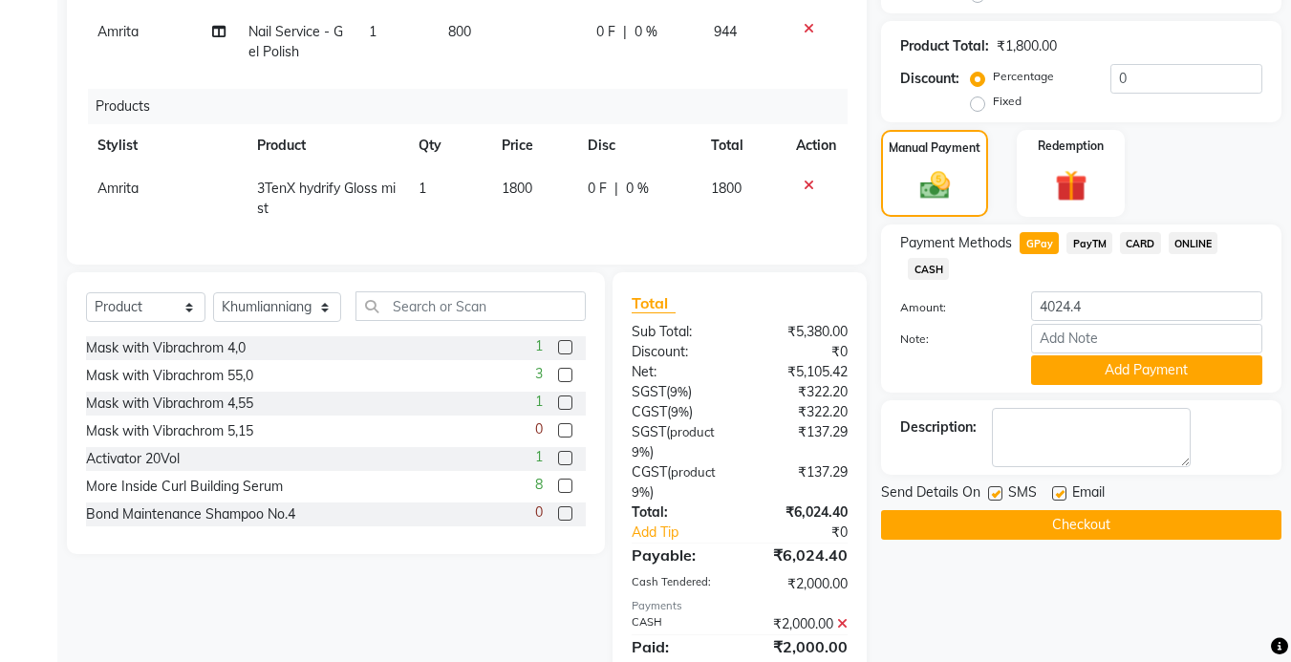
click at [839, 618] on icon at bounding box center [842, 624] width 11 height 13
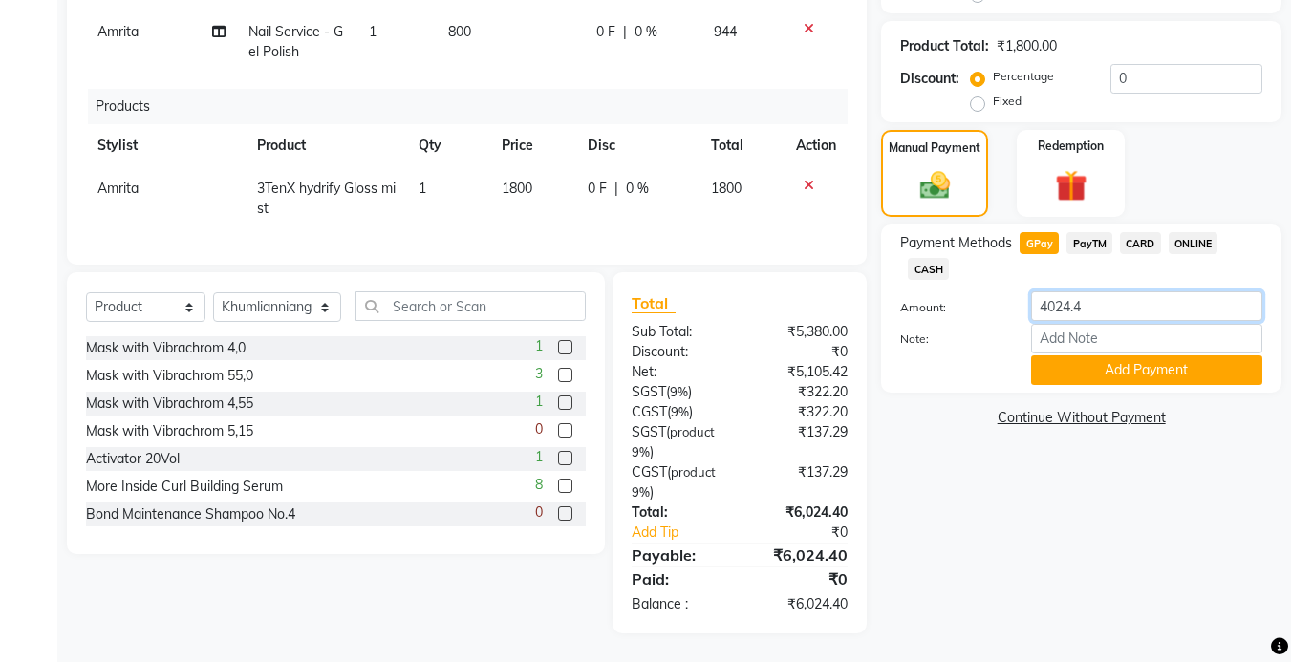
click at [1091, 314] on input "4024.4" at bounding box center [1146, 307] width 231 height 30
type input "4"
click at [920, 271] on span "CASH" at bounding box center [928, 269] width 41 height 22
click at [1149, 300] on input "6024.4" at bounding box center [1146, 307] width 231 height 30
type input "6"
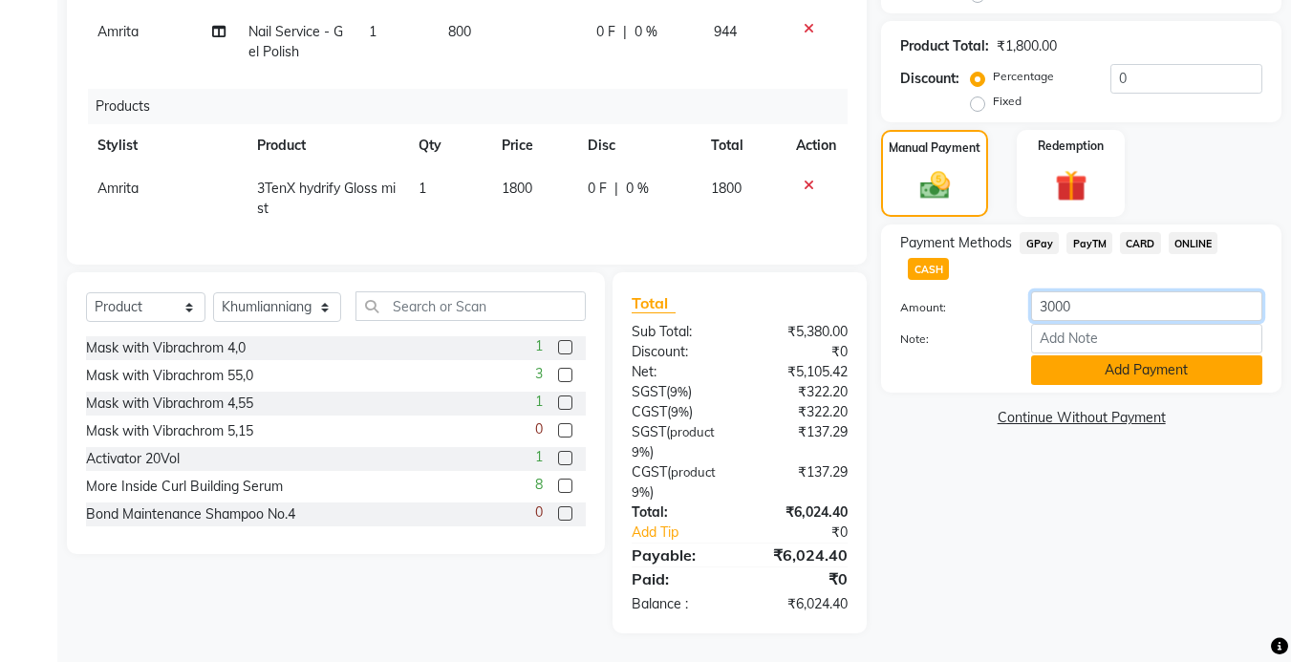
type input "3000"
click at [1152, 372] on button "Add Payment" at bounding box center [1146, 371] width 231 height 30
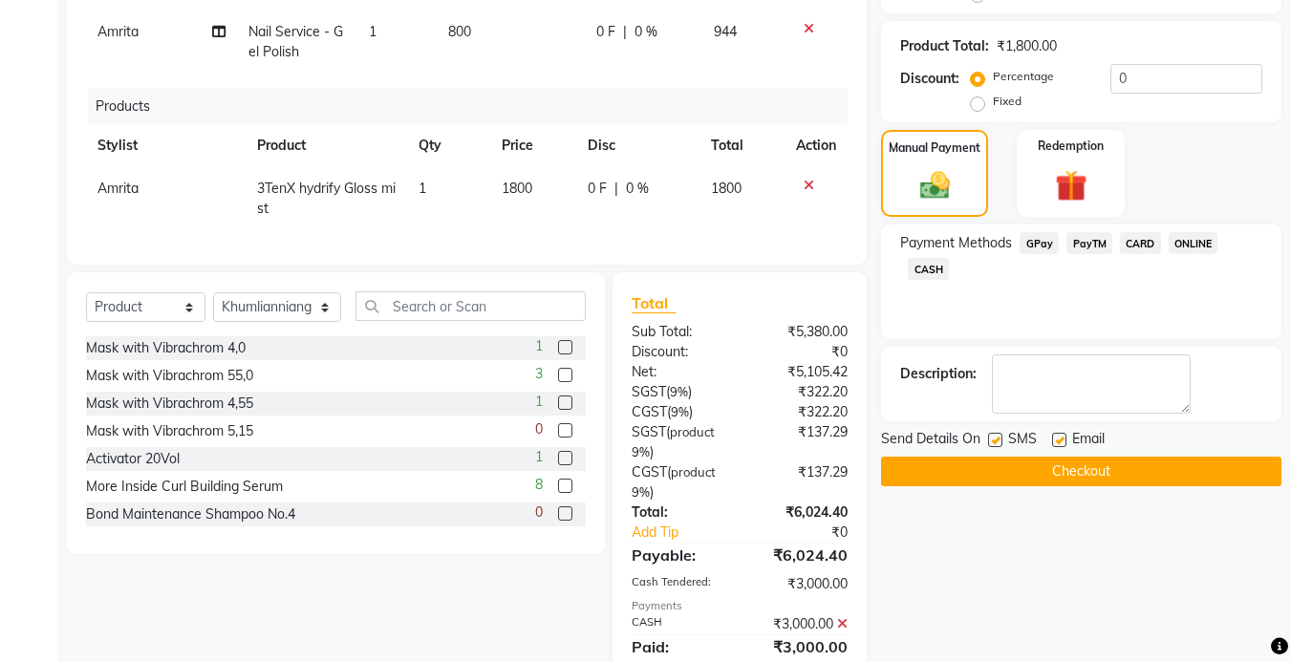
click at [1042, 237] on span "GPay" at bounding box center [1039, 243] width 39 height 22
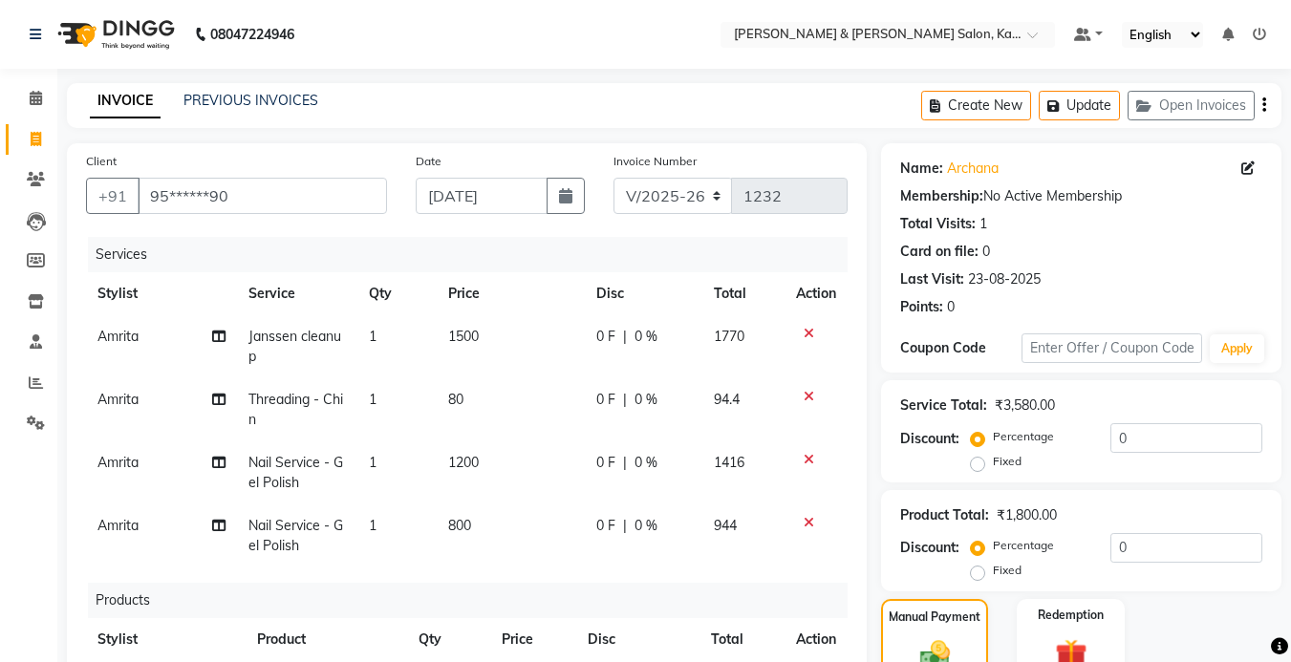
scroll to position [478, 0]
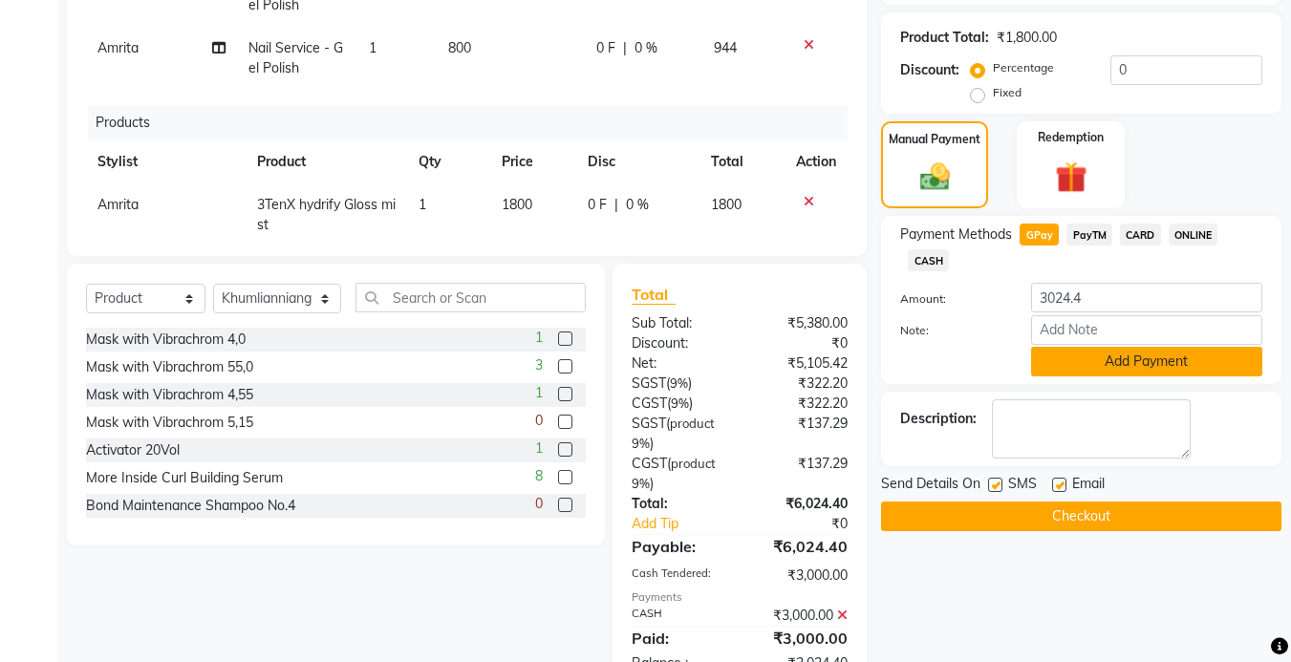
click at [1186, 372] on button "Add Payment" at bounding box center [1146, 362] width 231 height 30
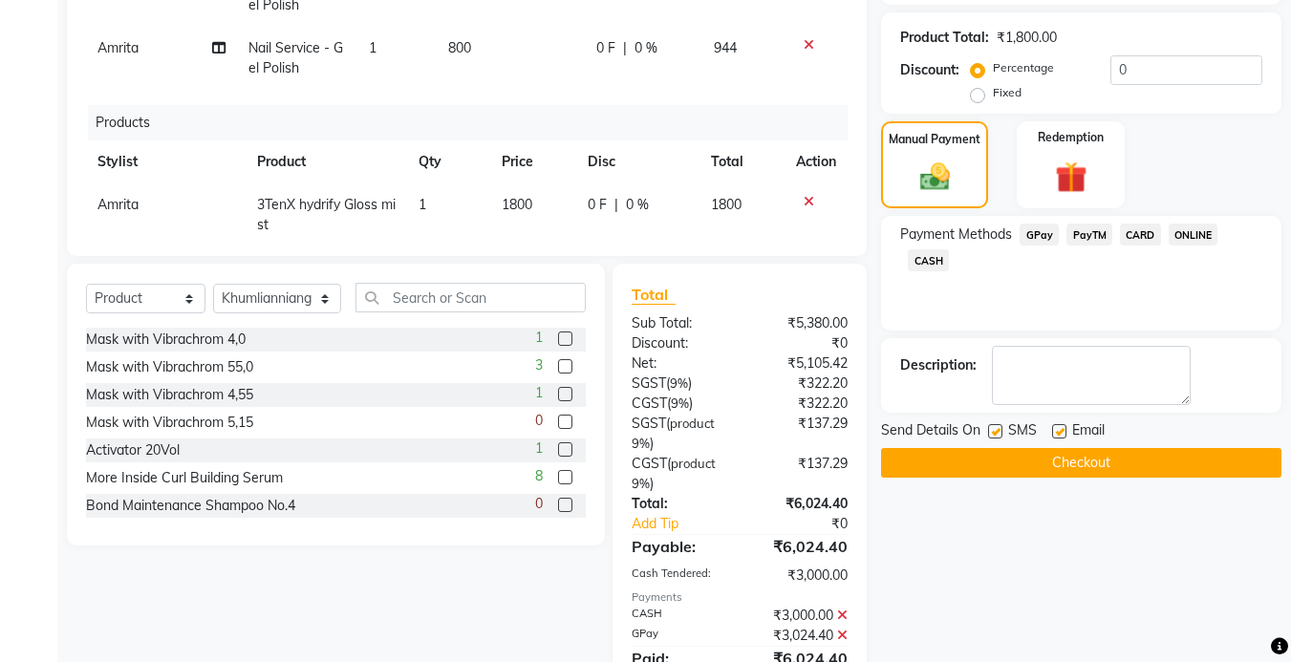
click at [1076, 466] on button "Checkout" at bounding box center [1081, 463] width 401 height 30
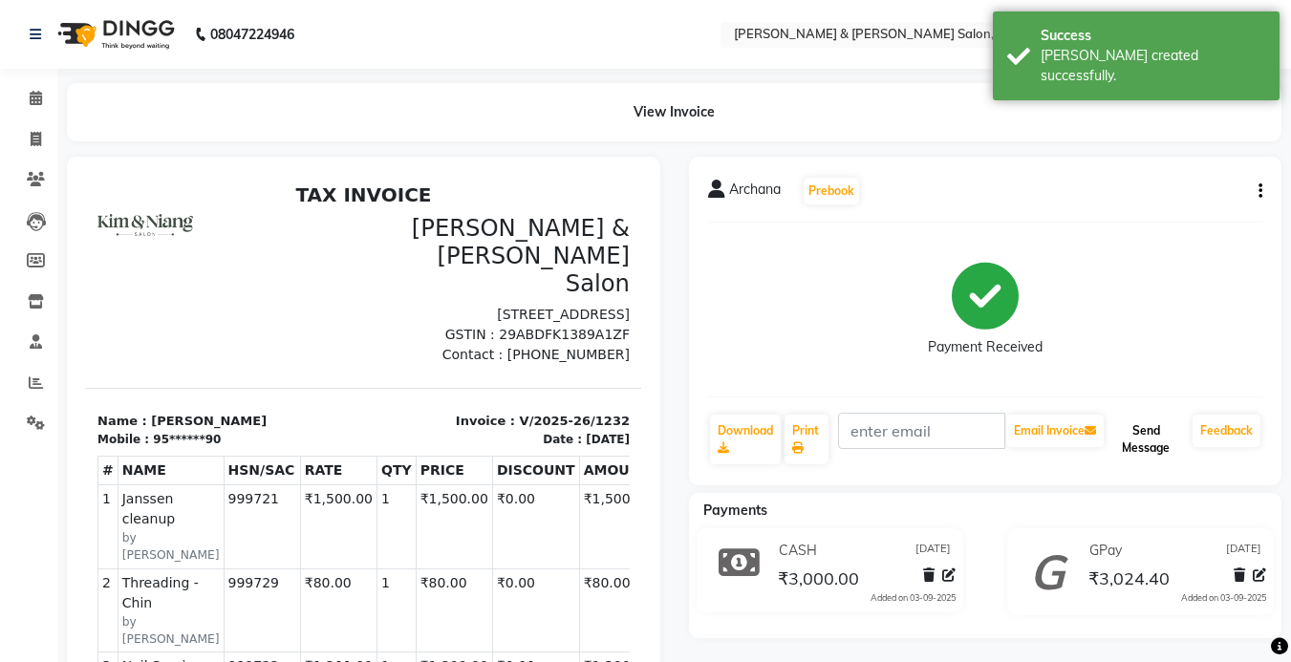
drag, startPoint x: 1164, startPoint y: 436, endPoint x: 445, endPoint y: 311, distance: 729.7
click at [1164, 436] on button "Send Message" at bounding box center [1146, 440] width 77 height 50
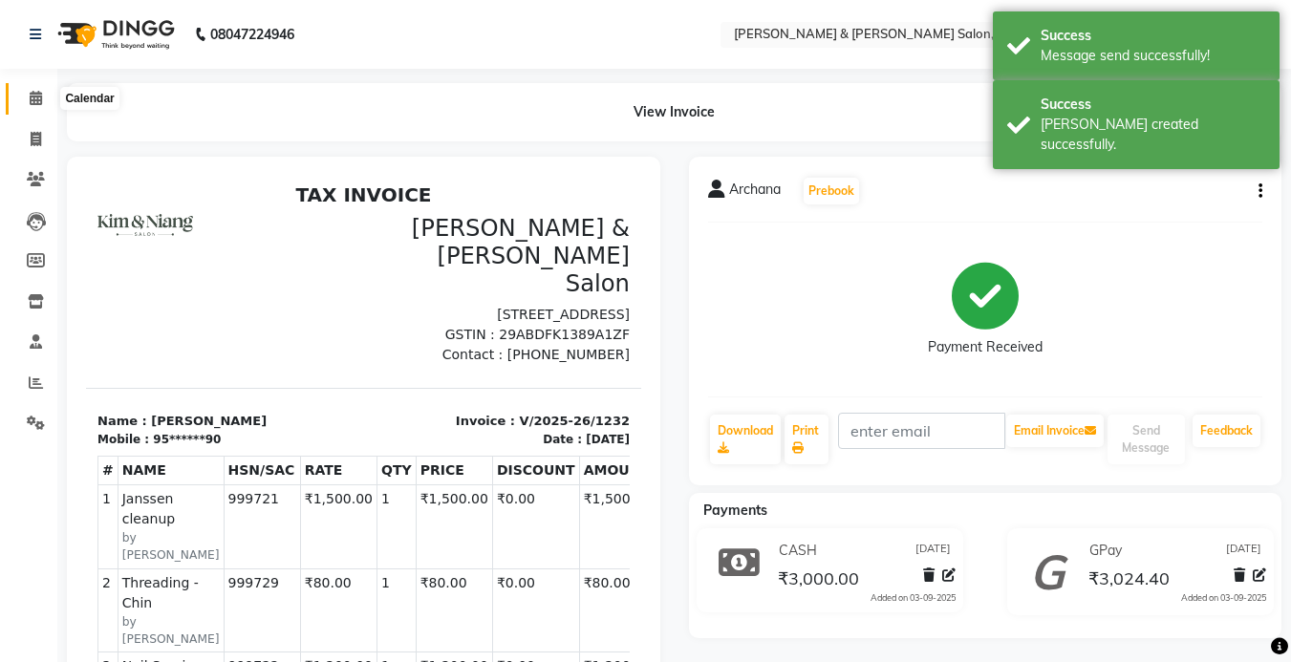
click at [44, 98] on span at bounding box center [35, 99] width 33 height 22
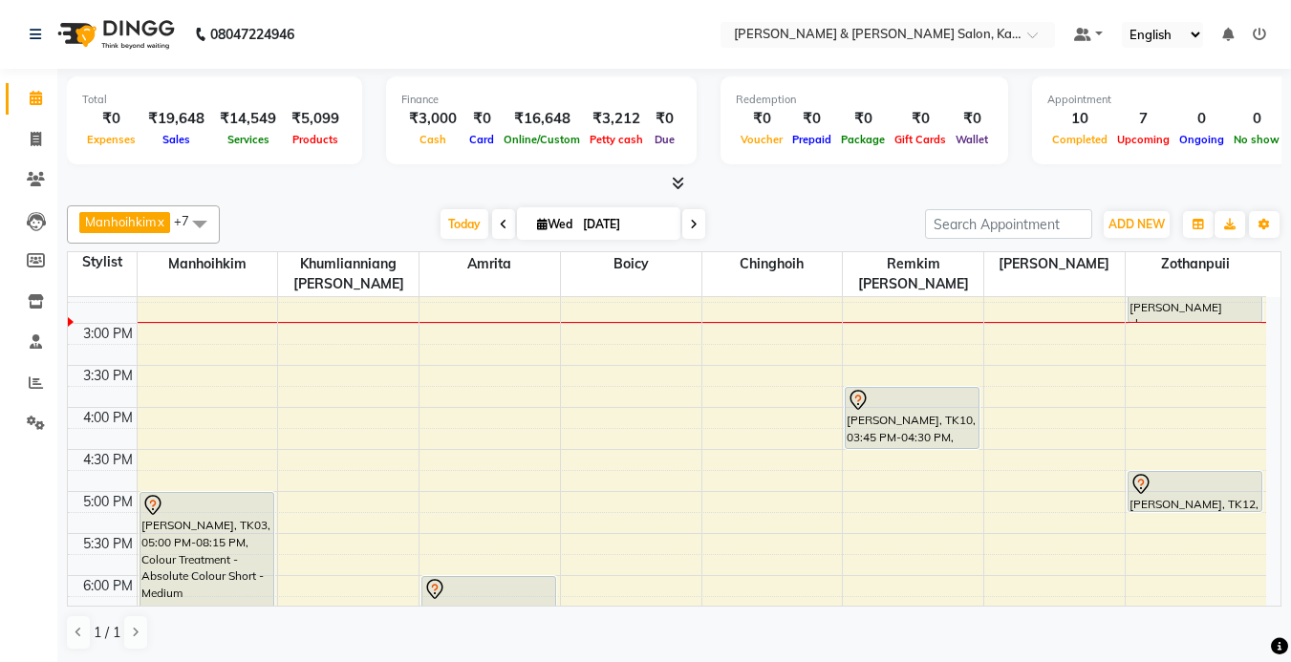
scroll to position [382, 0]
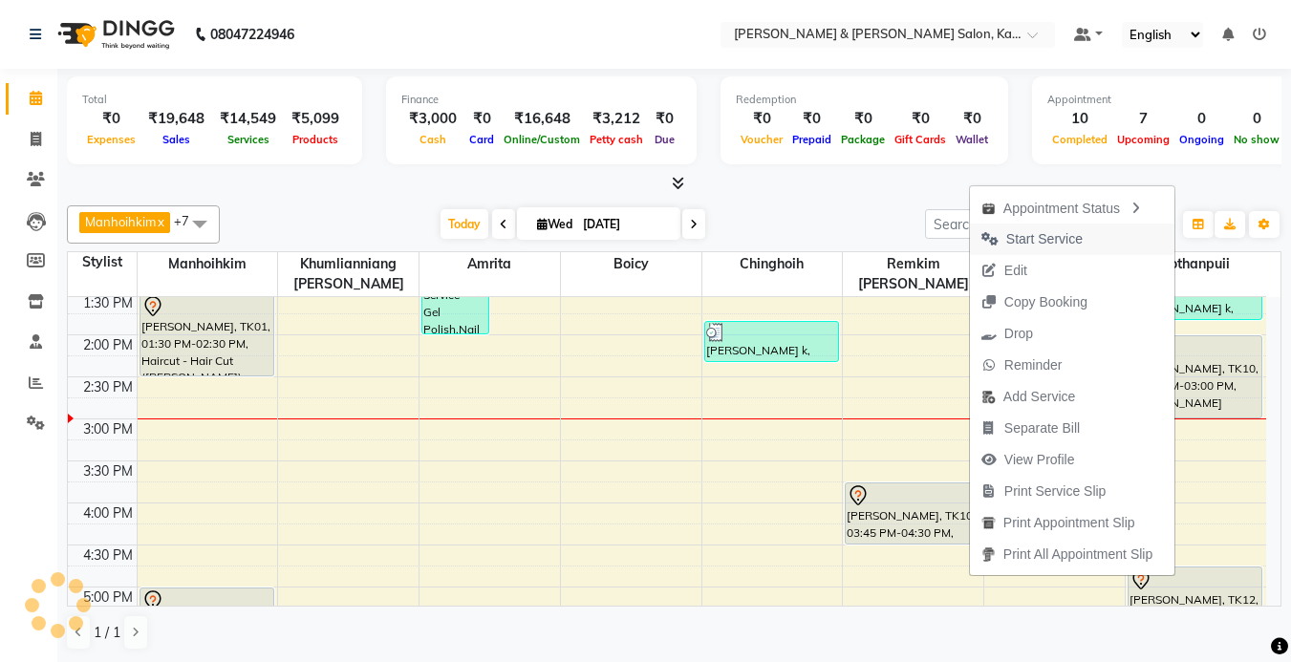
click at [1072, 247] on span "Start Service" at bounding box center [1045, 239] width 76 height 20
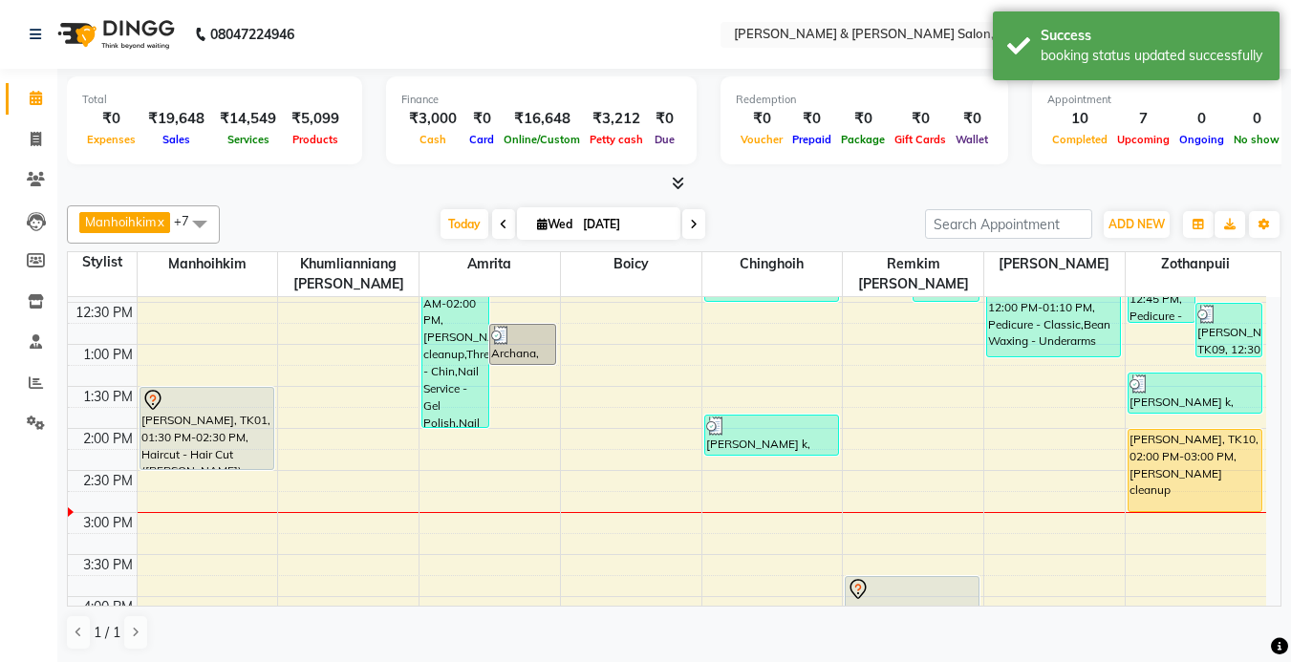
scroll to position [287, 0]
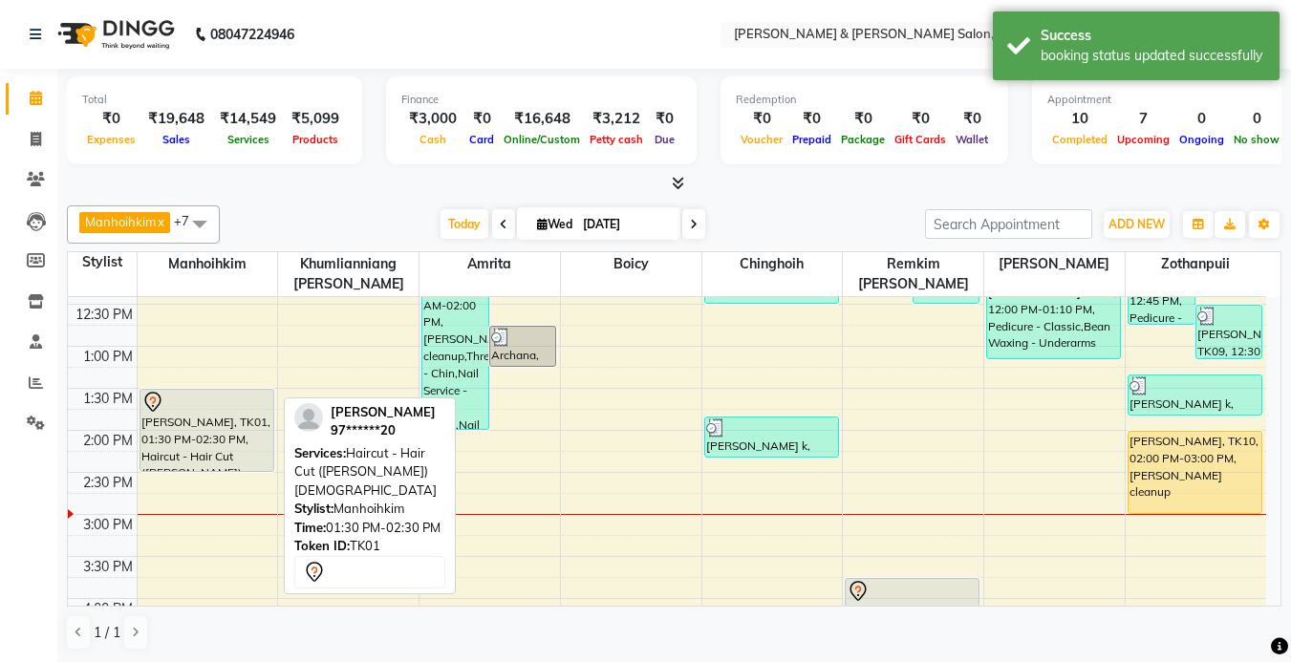
click at [141, 443] on div "[PERSON_NAME], TK01, 01:30 PM-02:30 PM, Haircut - Hair Cut ([PERSON_NAME]) [DEM…" at bounding box center [207, 430] width 133 height 81
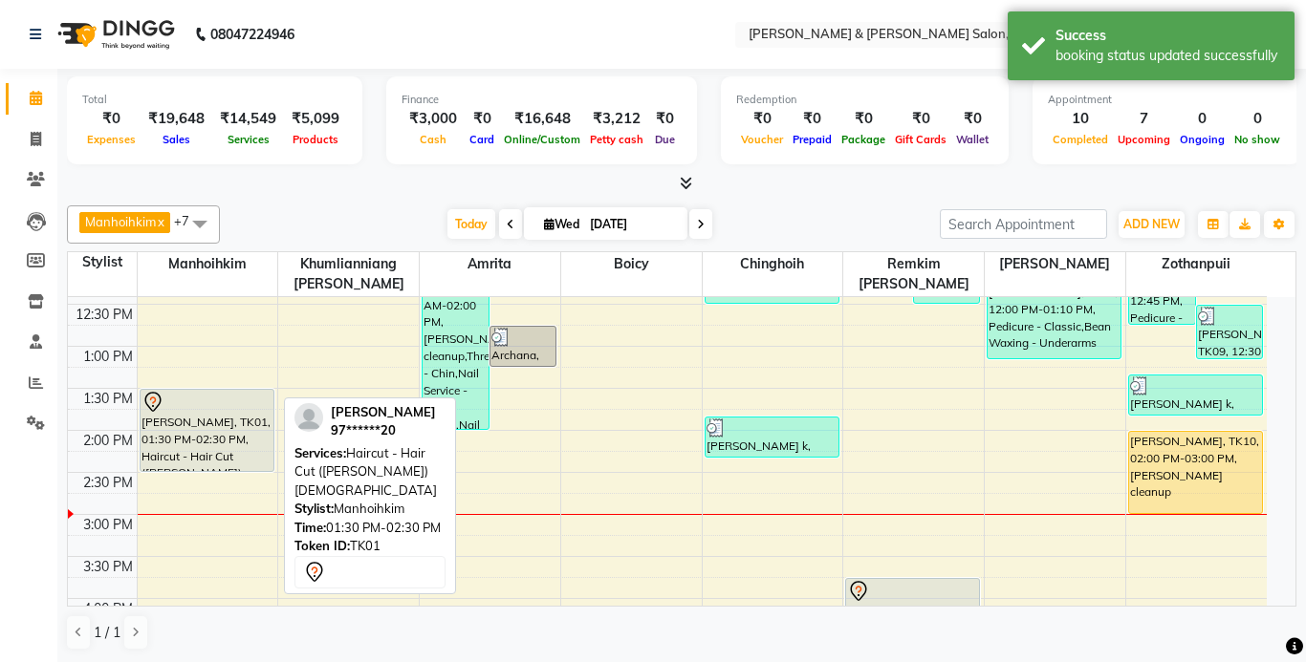
select select "7"
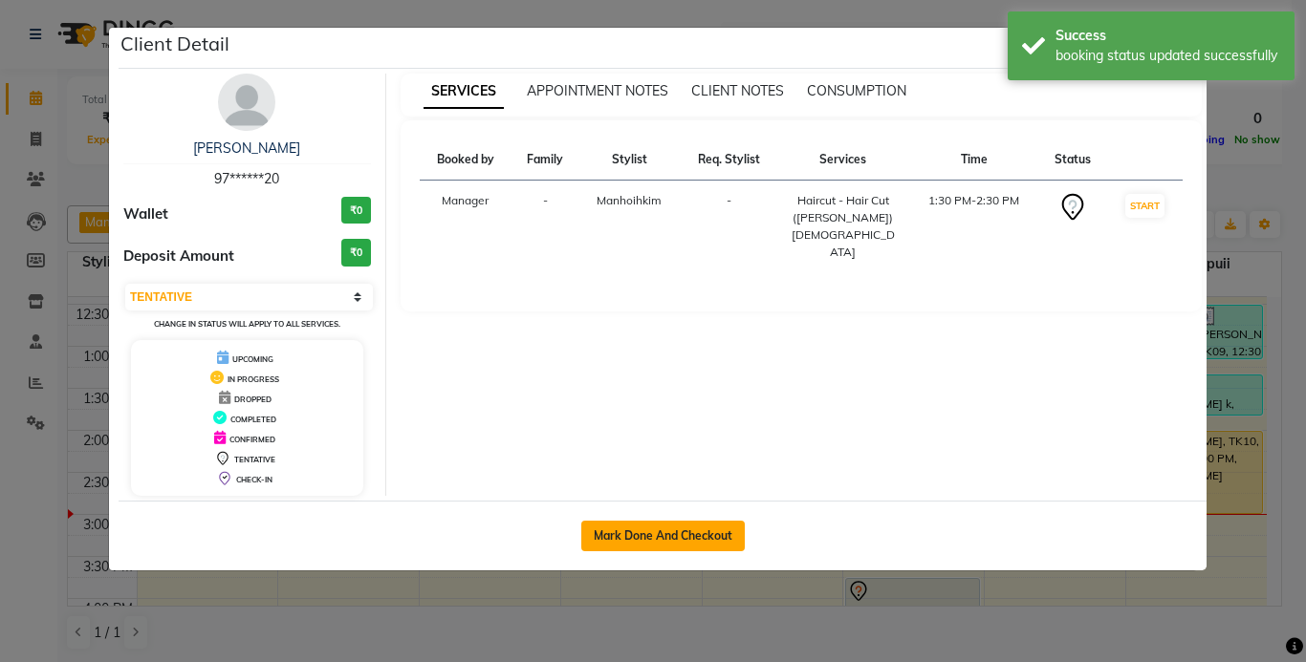
click at [708, 523] on button "Mark Done And Checkout" at bounding box center [662, 536] width 163 height 31
select select "service"
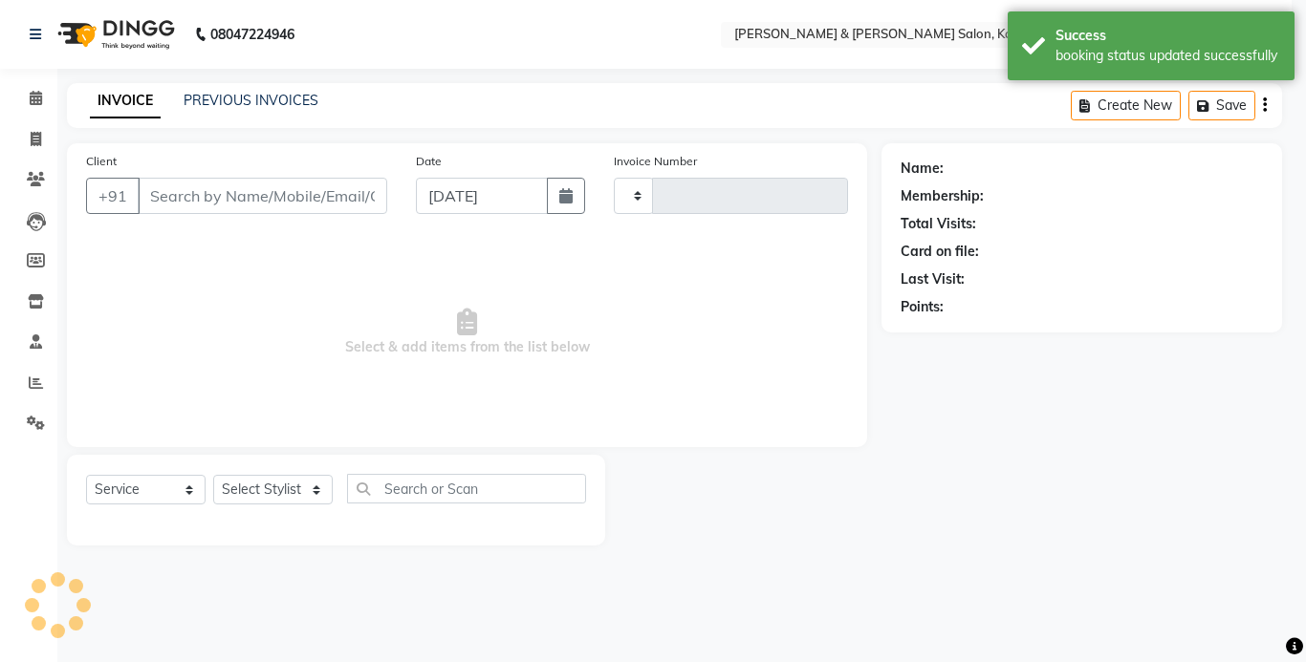
type input "1233"
select select "7750"
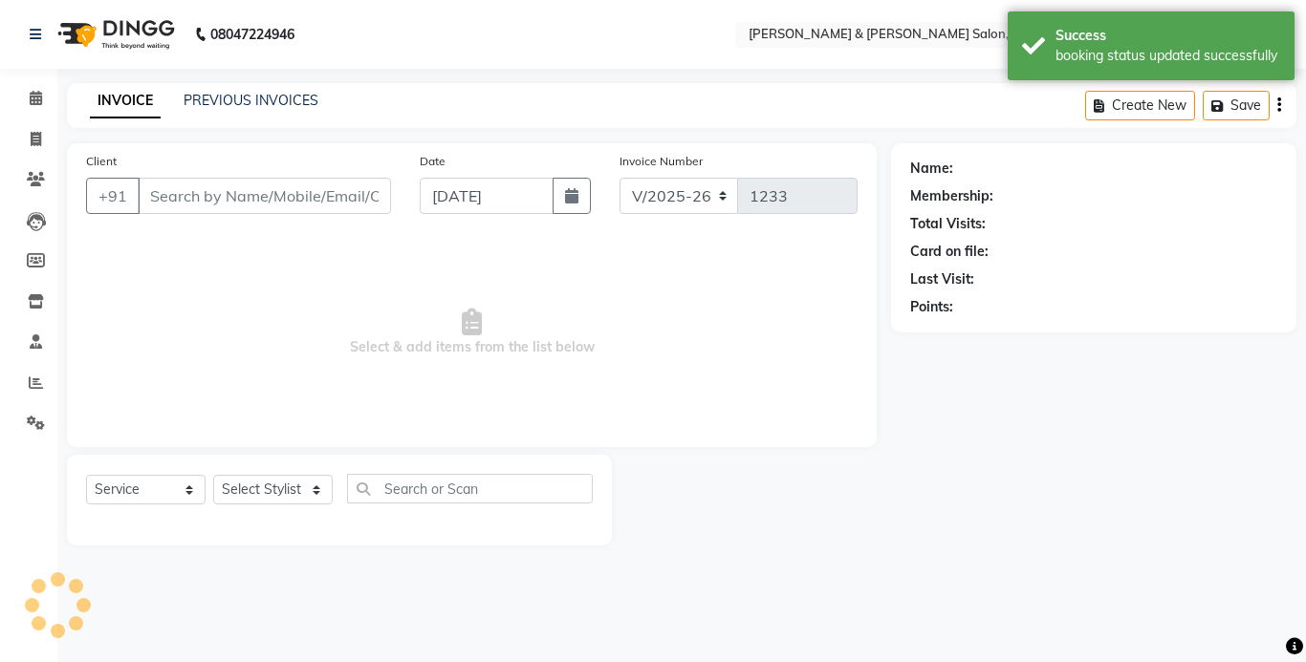
type input "97******20"
select select "70736"
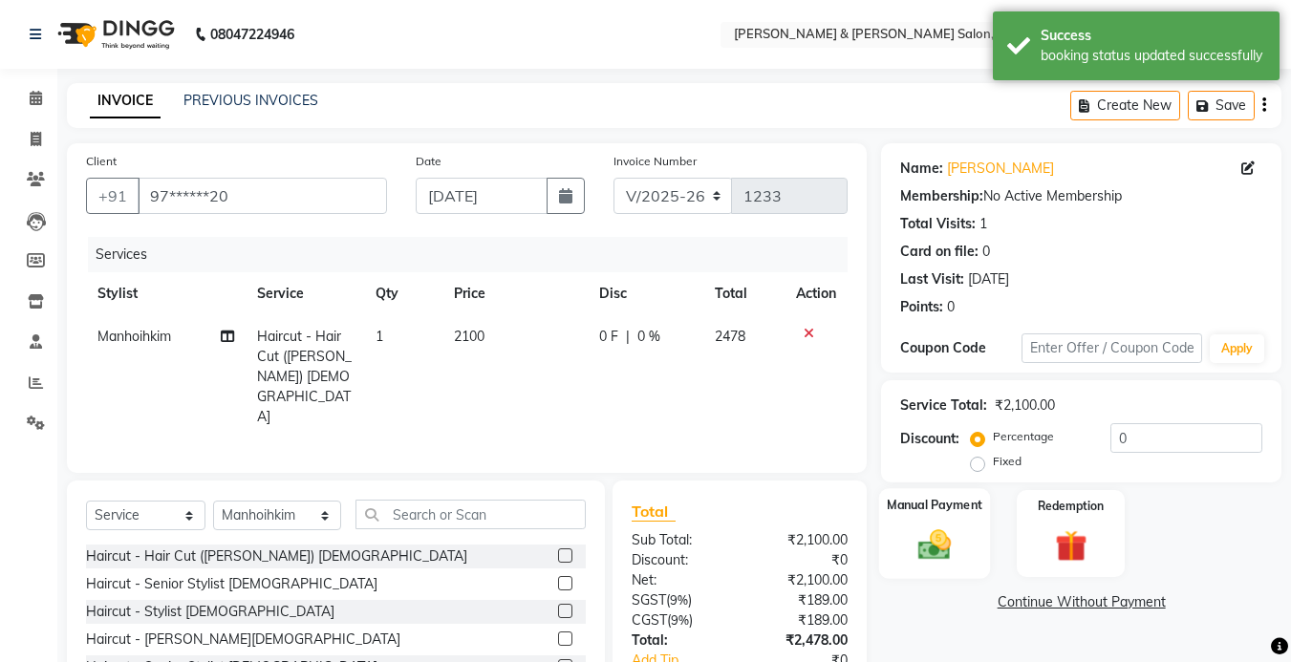
click at [953, 555] on img at bounding box center [935, 545] width 54 height 38
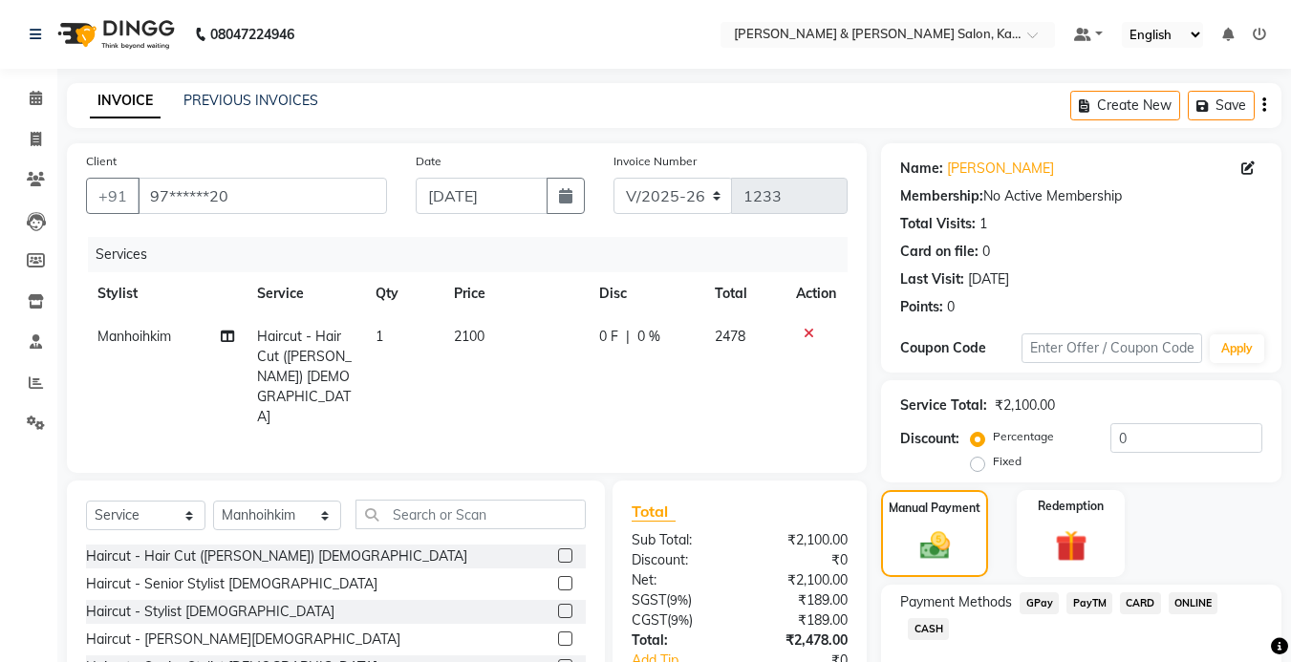
scroll to position [105, 0]
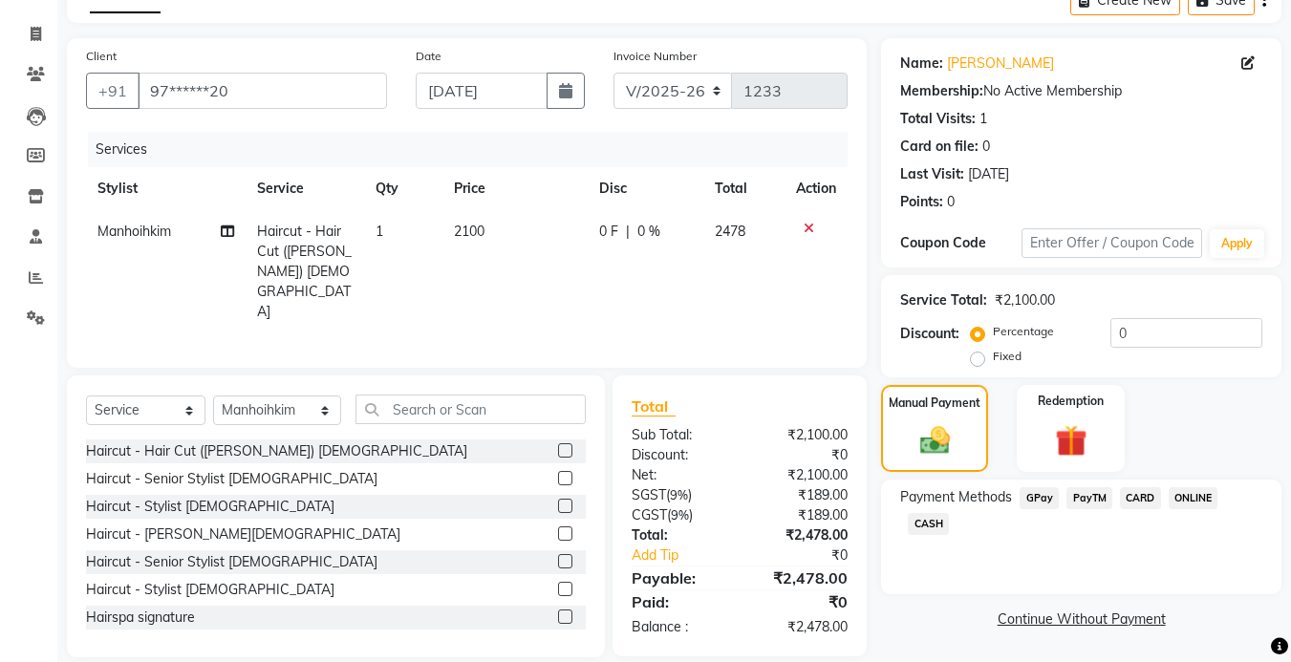
click at [730, 376] on div "Total Sub Total: ₹2,100.00 Discount: ₹0 Net: ₹2,100.00 SGST ( 9% ) ₹189.00 CGST…" at bounding box center [740, 516] width 254 height 281
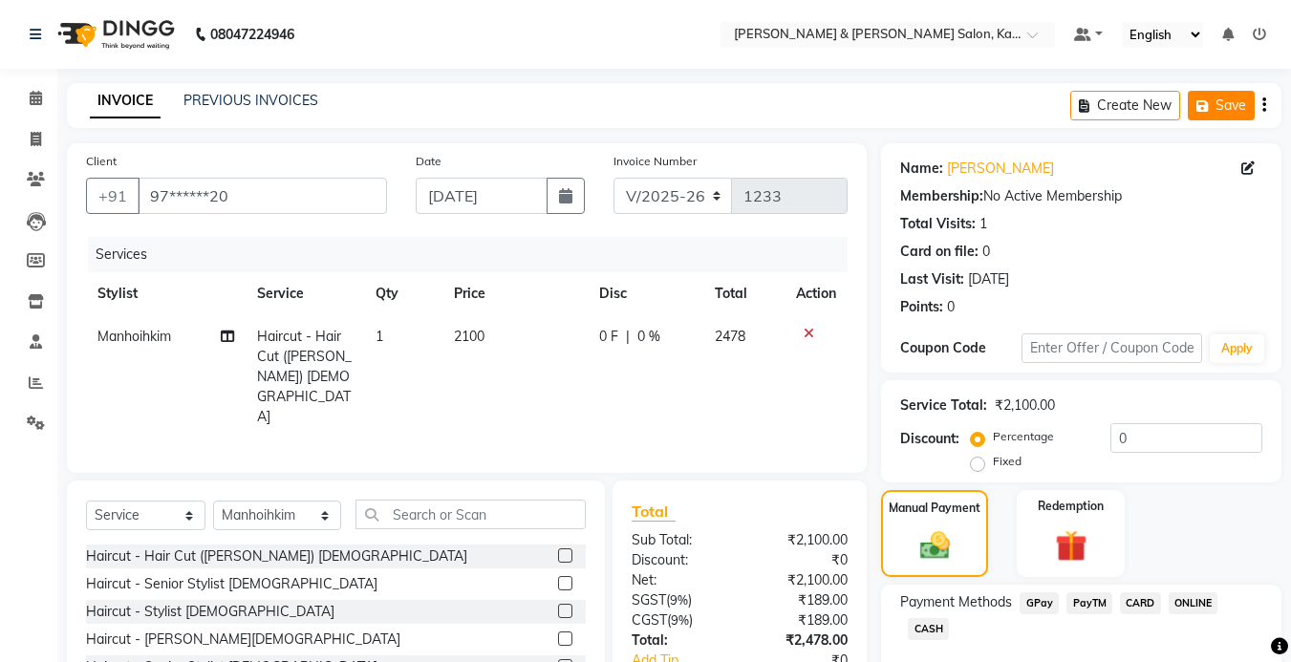
click at [1212, 109] on icon "button" at bounding box center [1206, 105] width 19 height 13
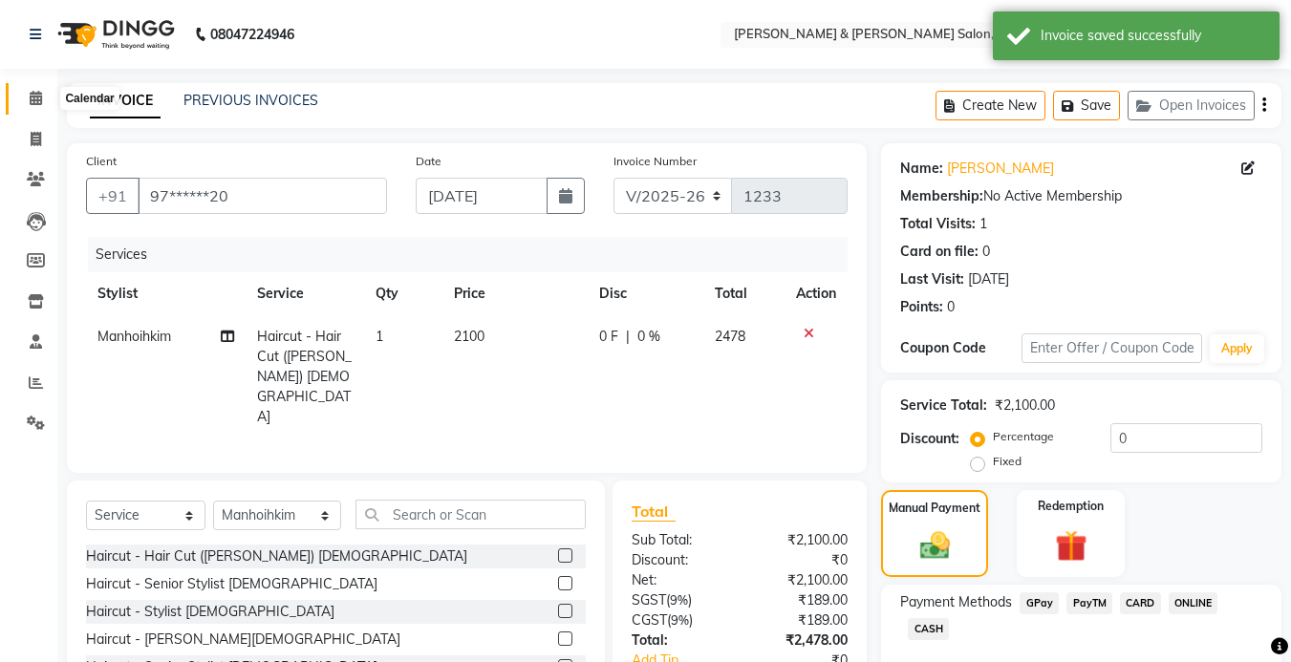
click at [19, 92] on span at bounding box center [35, 99] width 33 height 22
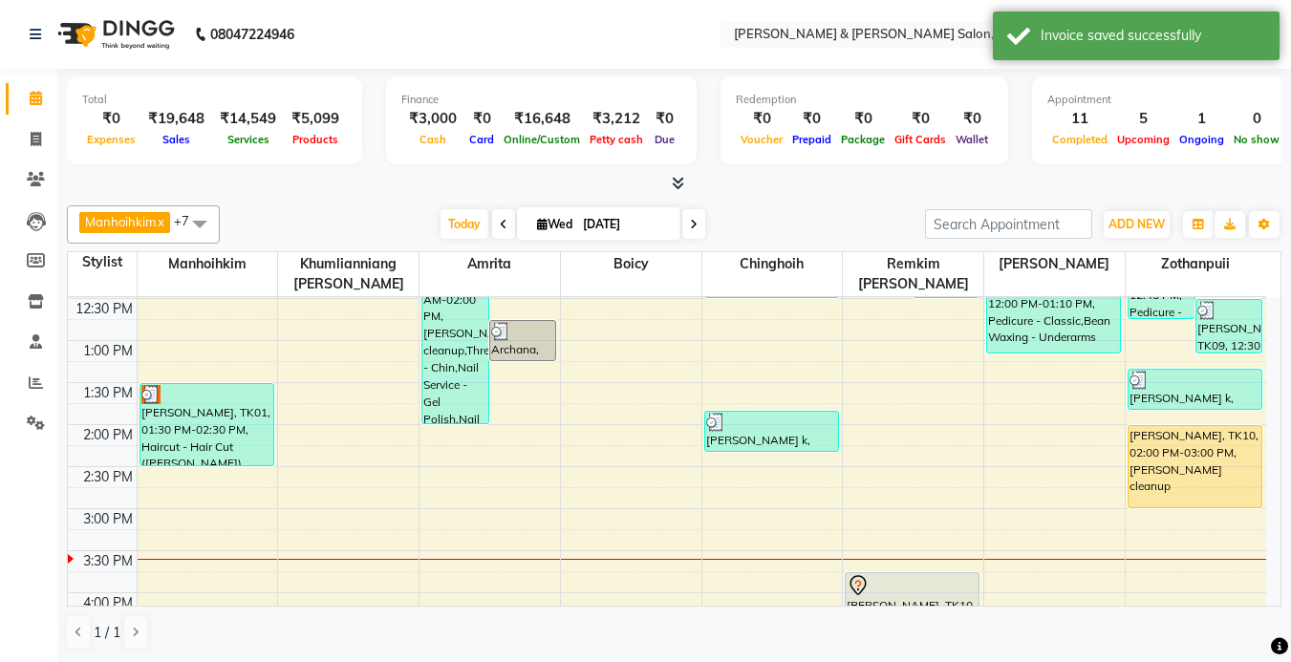
scroll to position [287, 0]
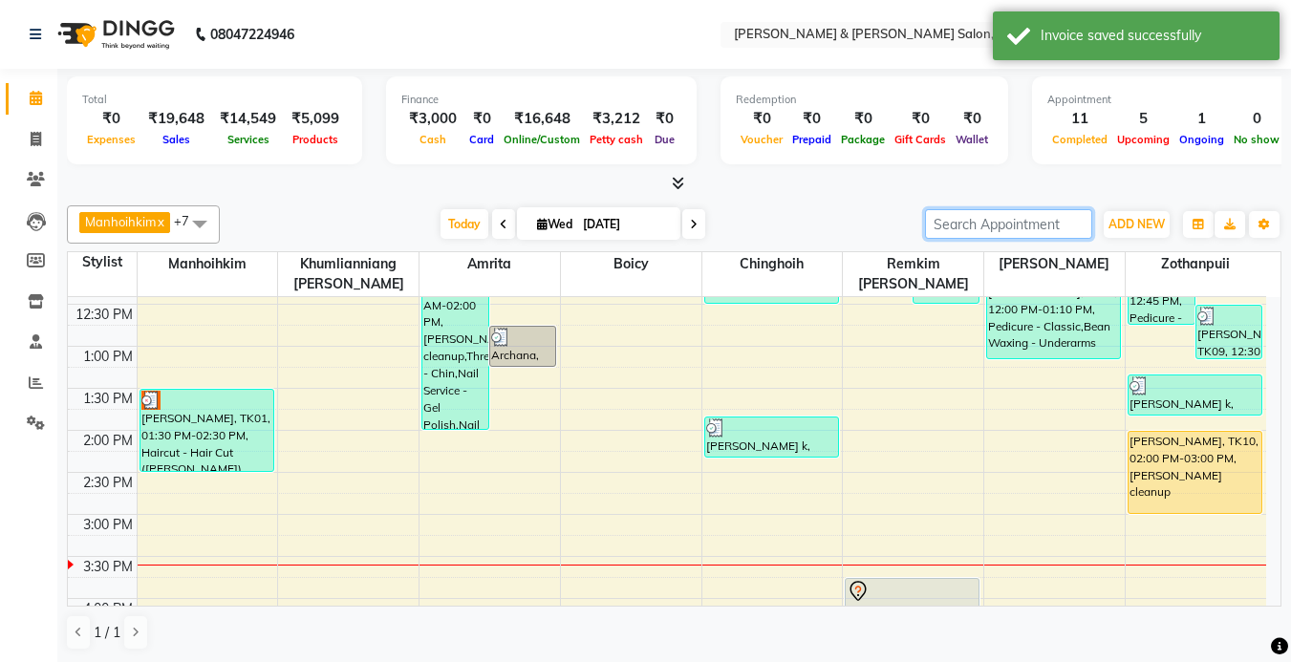
click at [959, 227] on input "search" at bounding box center [1008, 224] width 167 height 30
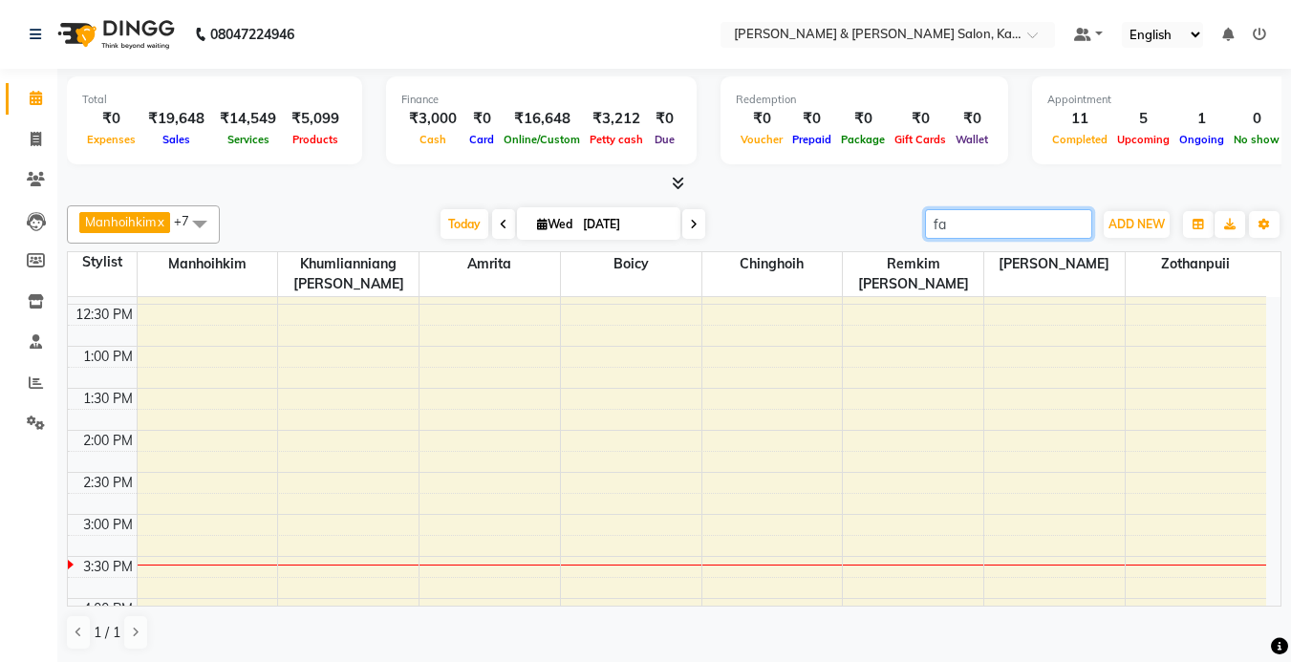
type input "f"
type input "fatm"
click at [1077, 221] on input "fatm" at bounding box center [1008, 224] width 167 height 30
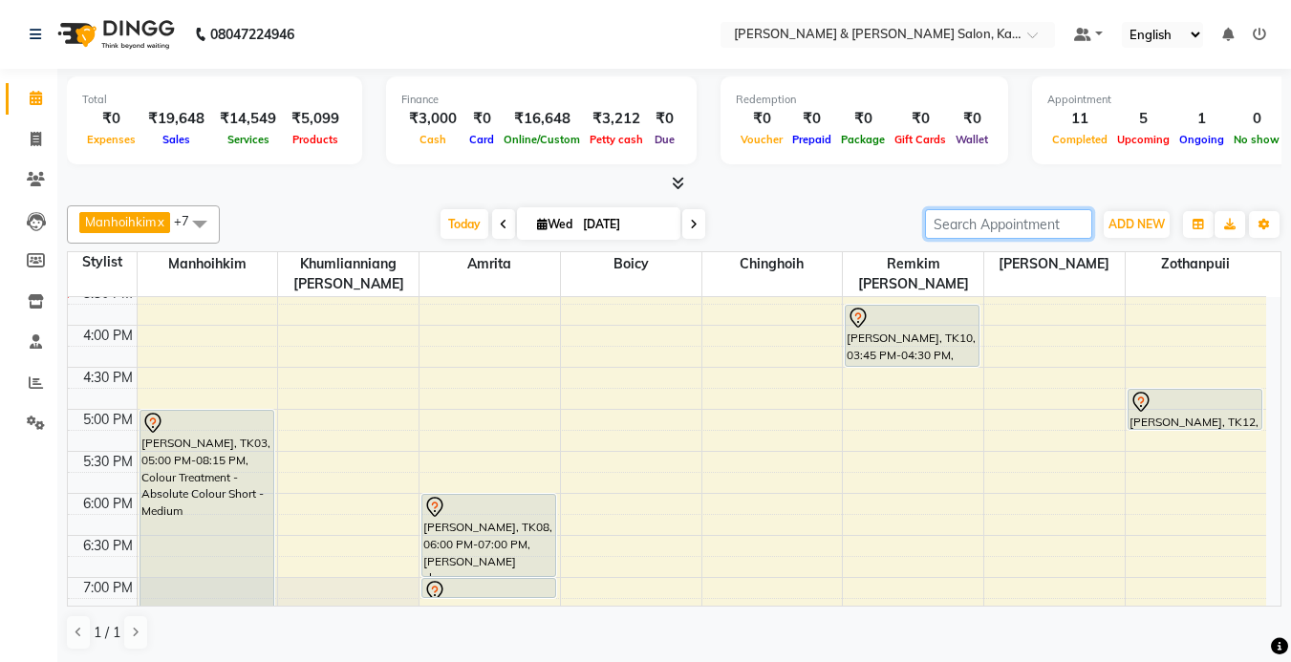
scroll to position [593, 0]
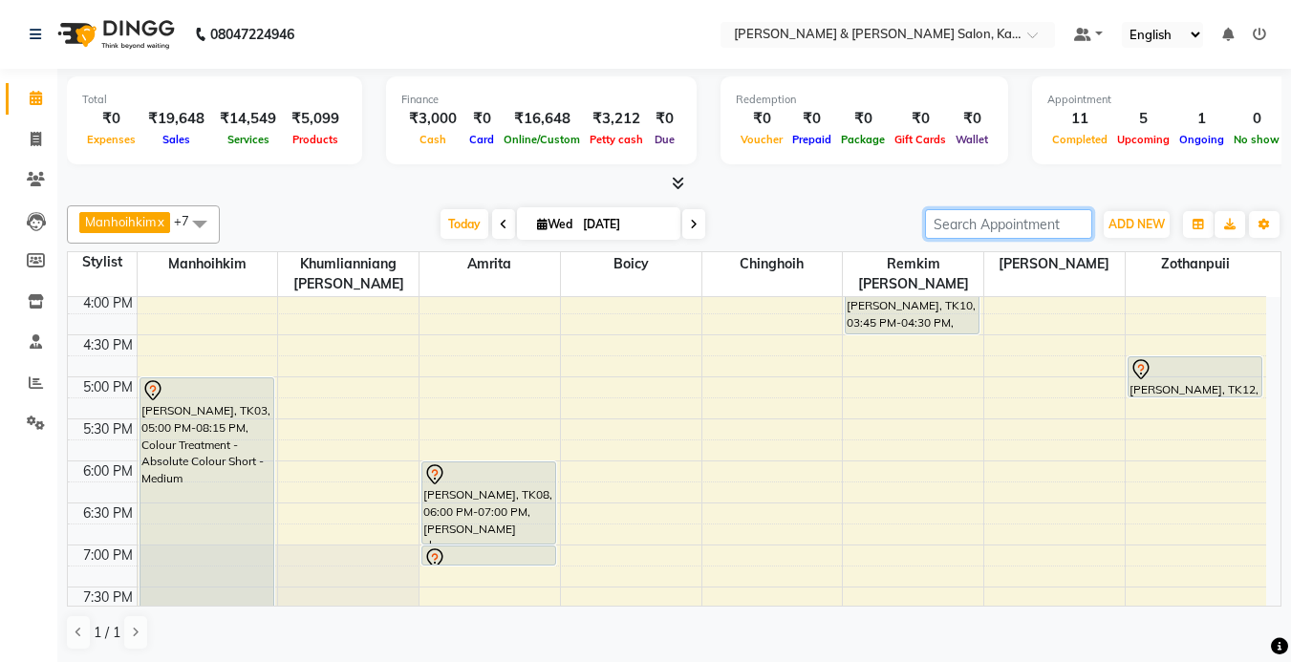
click at [300, 391] on div "9:00 AM 9:30 AM 10:00 AM 10:30 AM 11:00 AM 11:30 AM 12:00 PM 12:30 PM 1:00 PM 1…" at bounding box center [667, 251] width 1199 height 1093
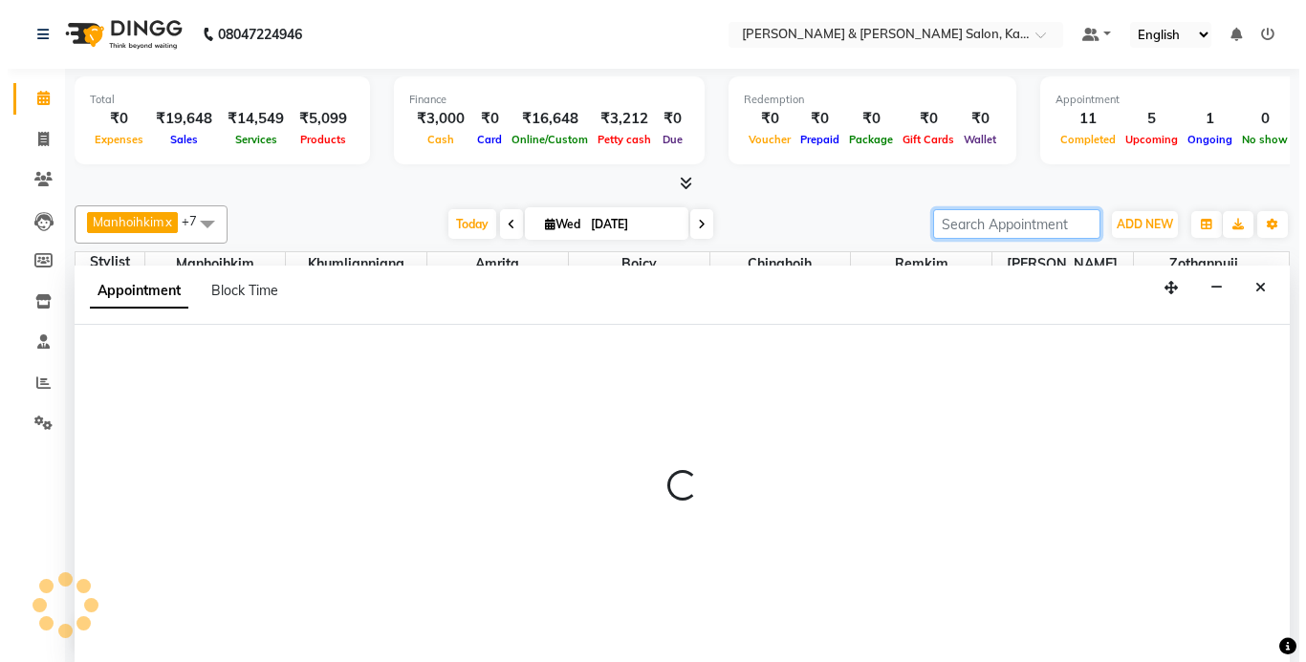
scroll to position [1, 0]
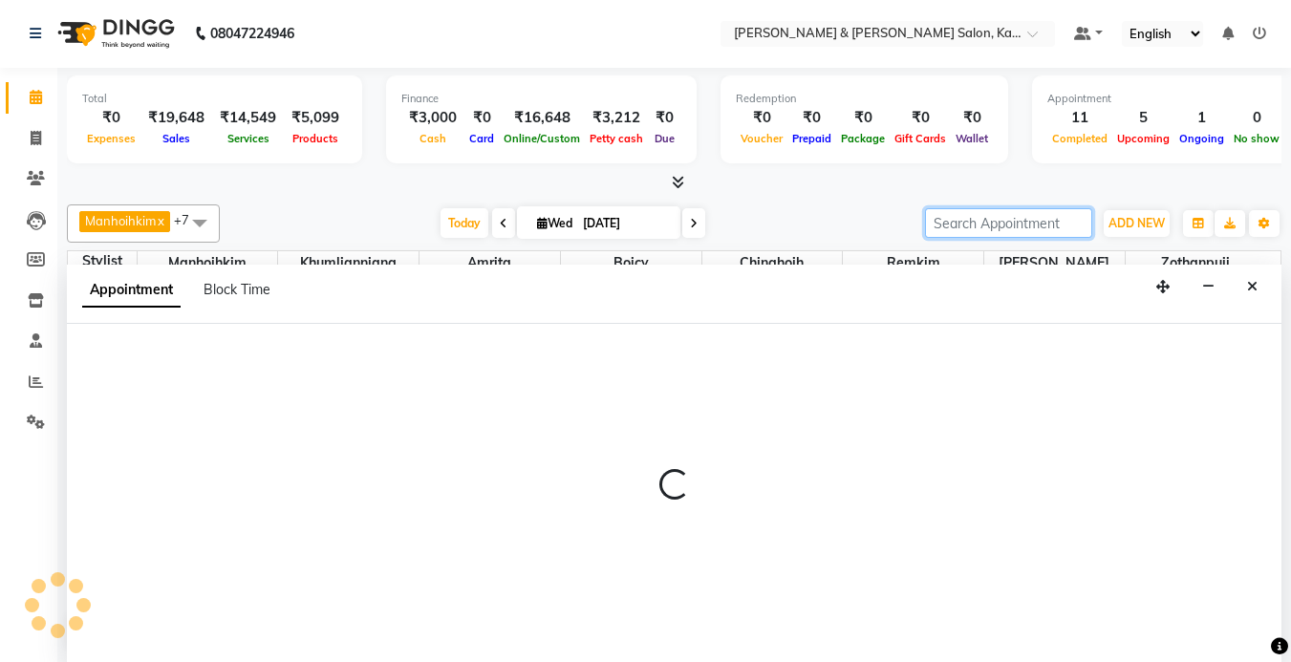
select select "70737"
select select "tentative"
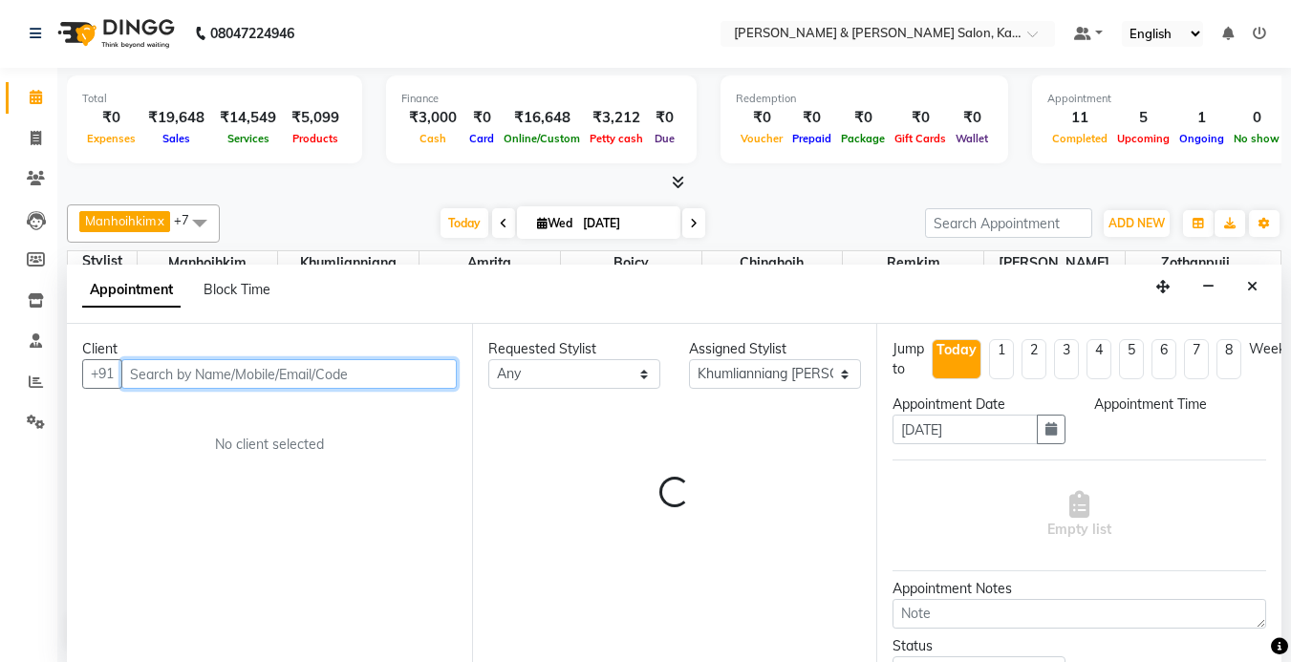
select select "1020"
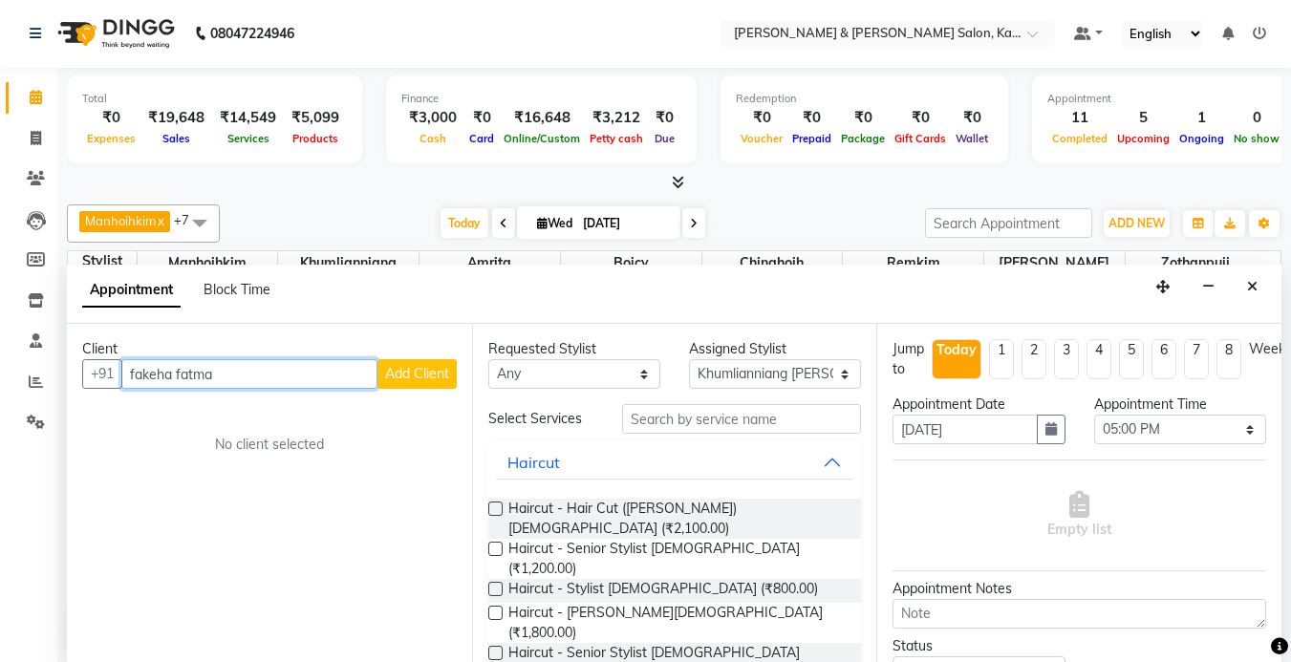
type input "fakeha fatma"
click at [423, 385] on button "Add Client" at bounding box center [417, 374] width 79 height 30
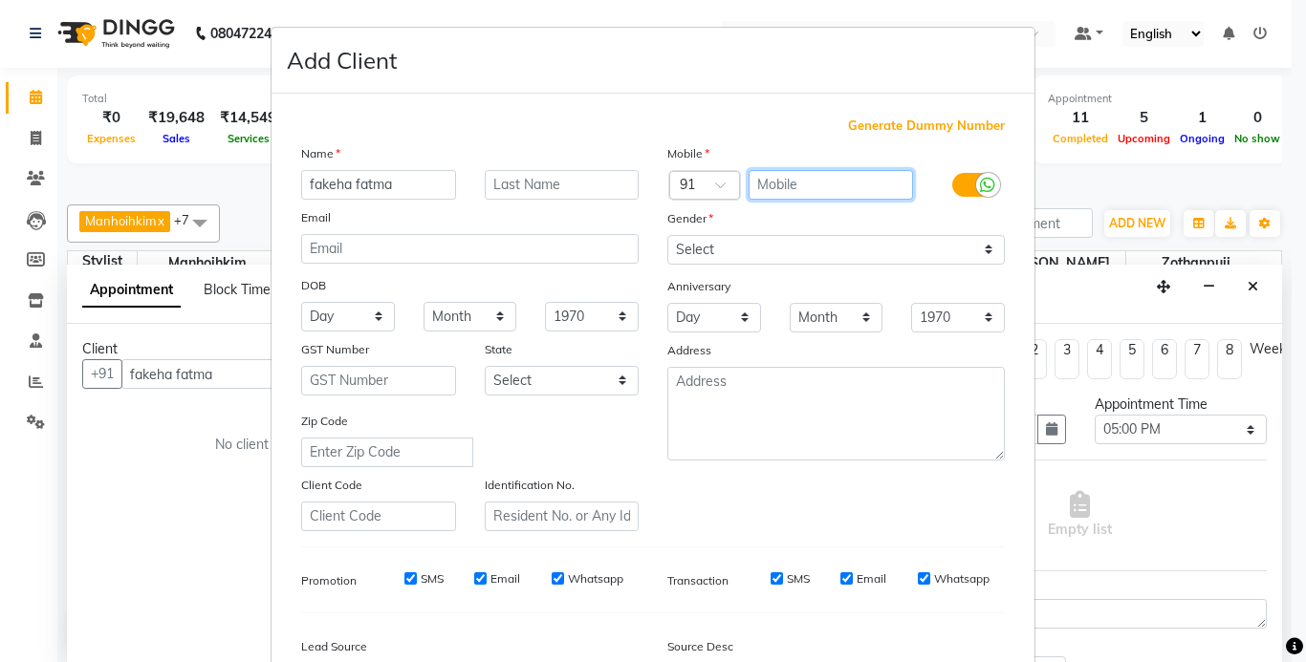
click at [833, 184] on input "text" at bounding box center [830, 185] width 165 height 30
type input "9535220960"
click at [770, 265] on div "Mobile Country Code × 91 9535220960 Gender Select [DEMOGRAPHIC_DATA] [DEMOGRAPH…" at bounding box center [836, 337] width 366 height 388
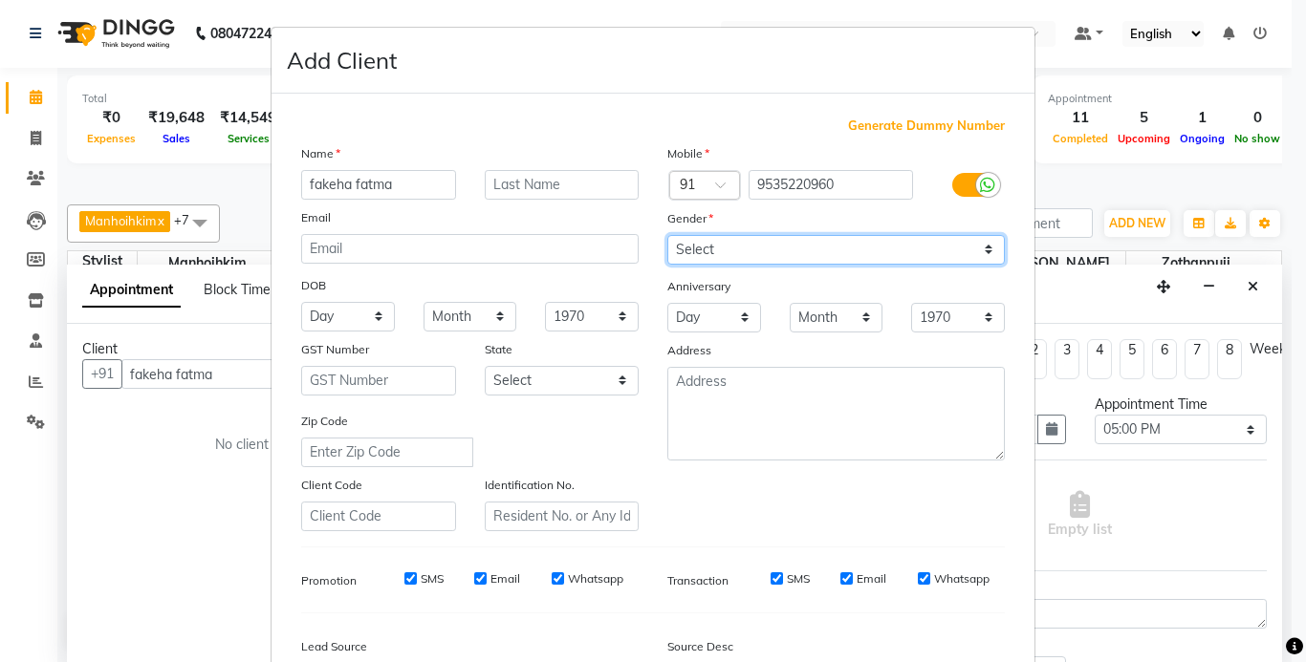
click at [757, 258] on select "Select [DEMOGRAPHIC_DATA] [DEMOGRAPHIC_DATA] Other Prefer Not To Say" at bounding box center [835, 250] width 337 height 30
select select "[DEMOGRAPHIC_DATA]"
click at [667, 235] on select "Select [DEMOGRAPHIC_DATA] [DEMOGRAPHIC_DATA] Other Prefer Not To Say" at bounding box center [835, 250] width 337 height 30
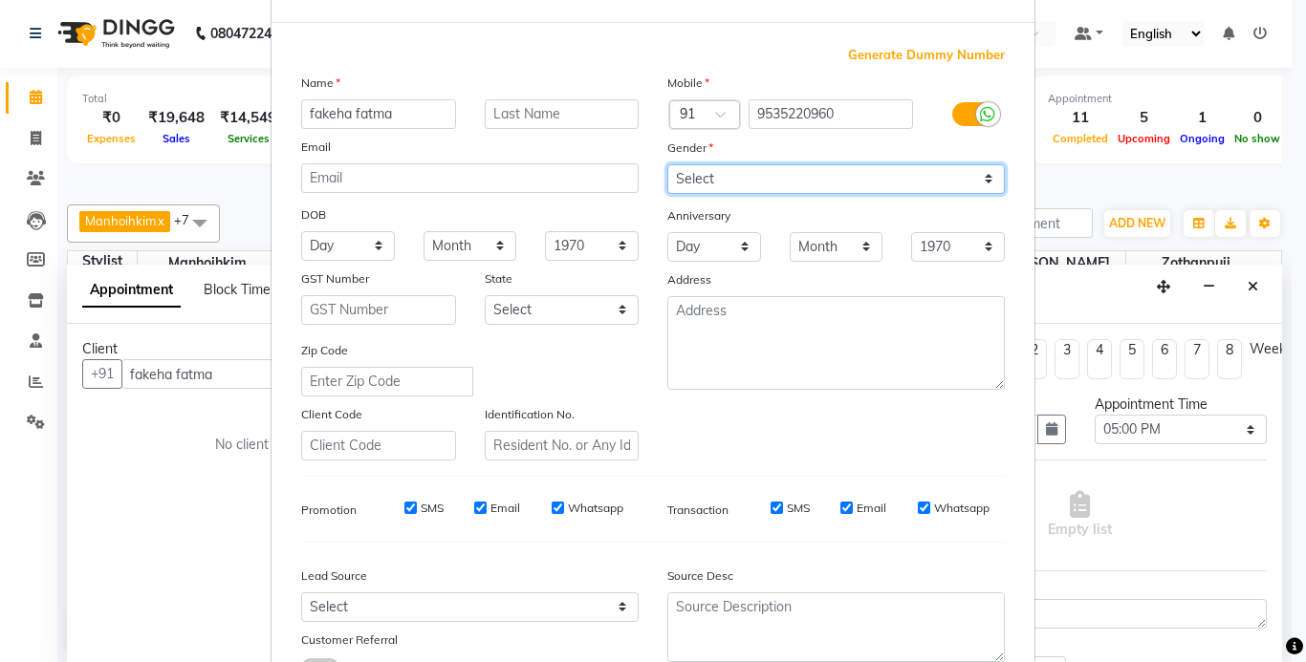
scroll to position [220, 0]
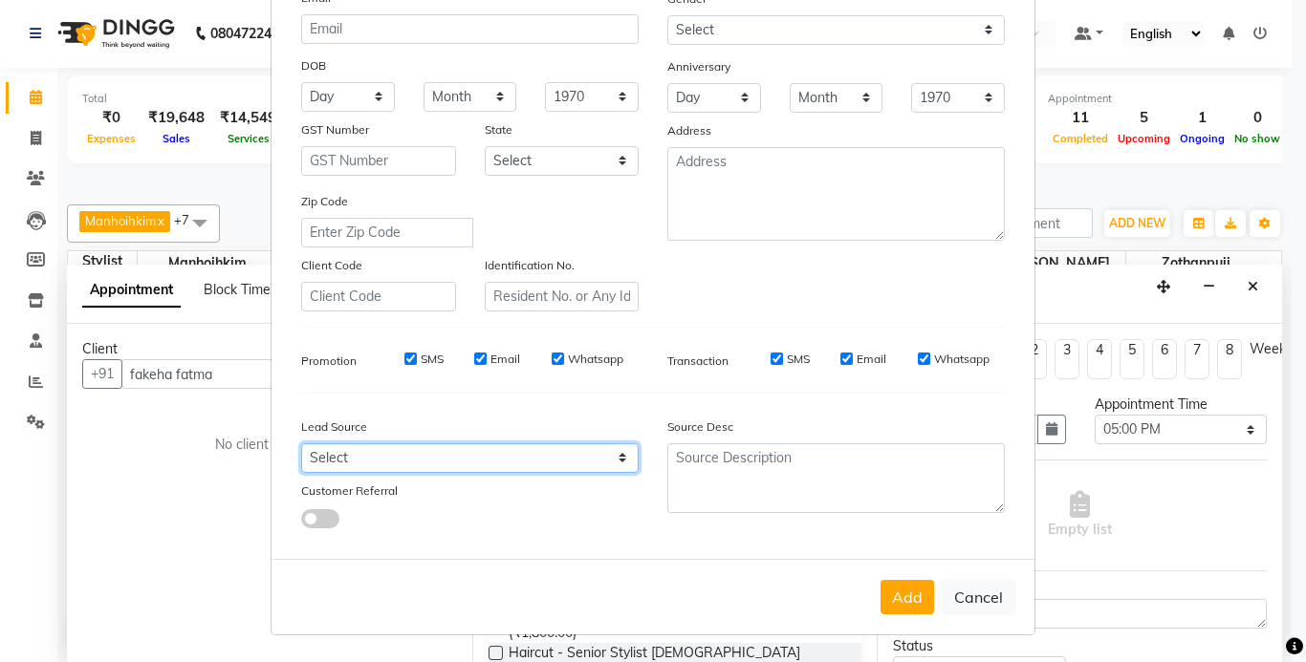
click at [348, 453] on select "Select Walk-in Referral Internet Friend Word of Mouth Advertisement Facebook Ju…" at bounding box center [469, 459] width 337 height 30
select select "52188"
click at [301, 444] on select "Select Walk-in Referral Internet Friend Word of Mouth Advertisement Facebook Ju…" at bounding box center [469, 459] width 337 height 30
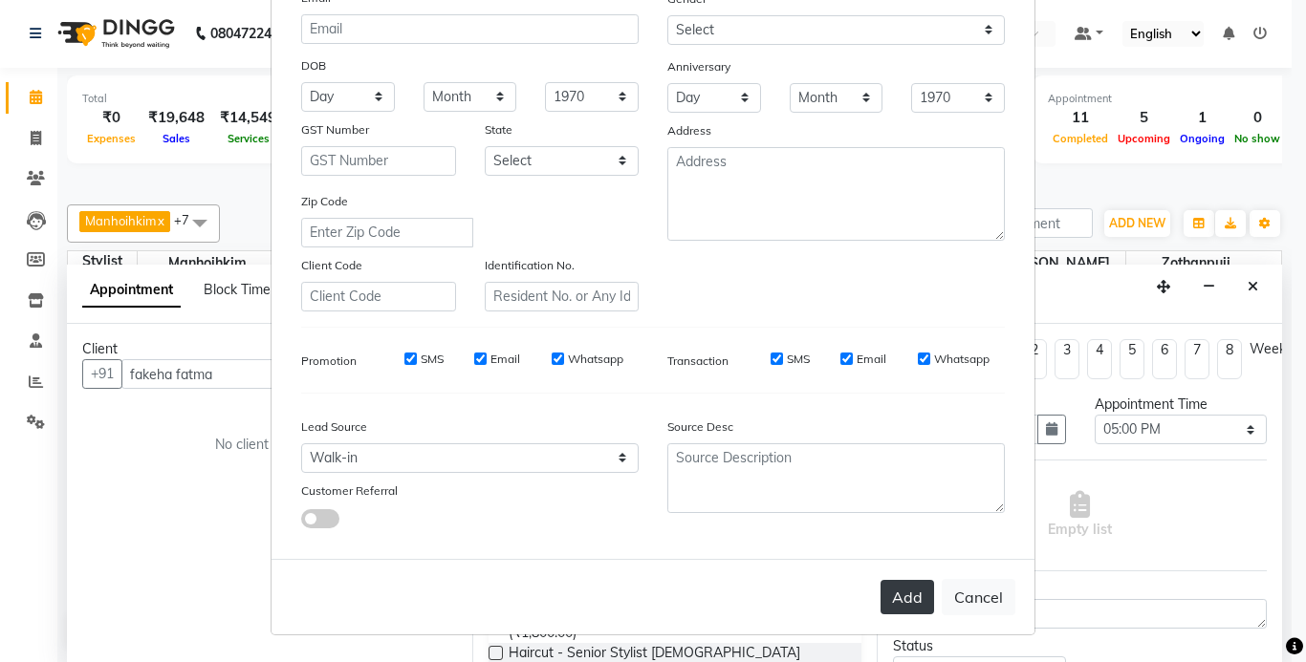
click at [908, 598] on button "Add" at bounding box center [907, 597] width 54 height 34
type input "95******60"
select select
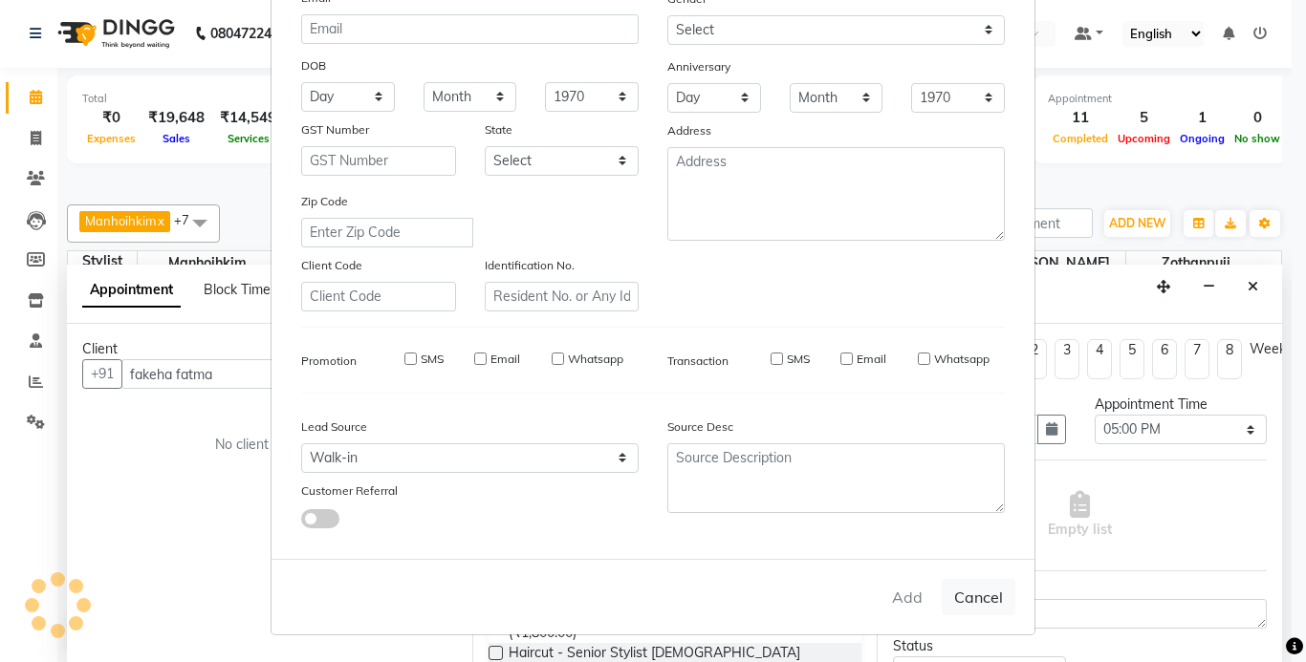
select select
checkbox input "false"
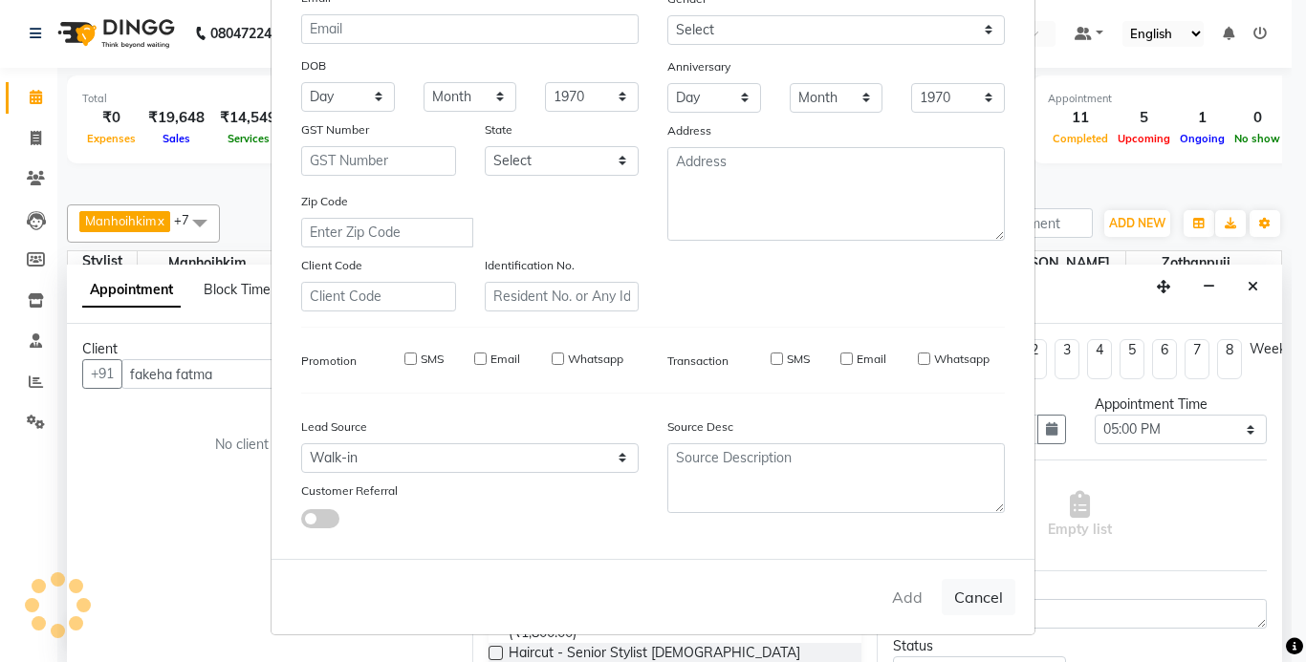
checkbox input "false"
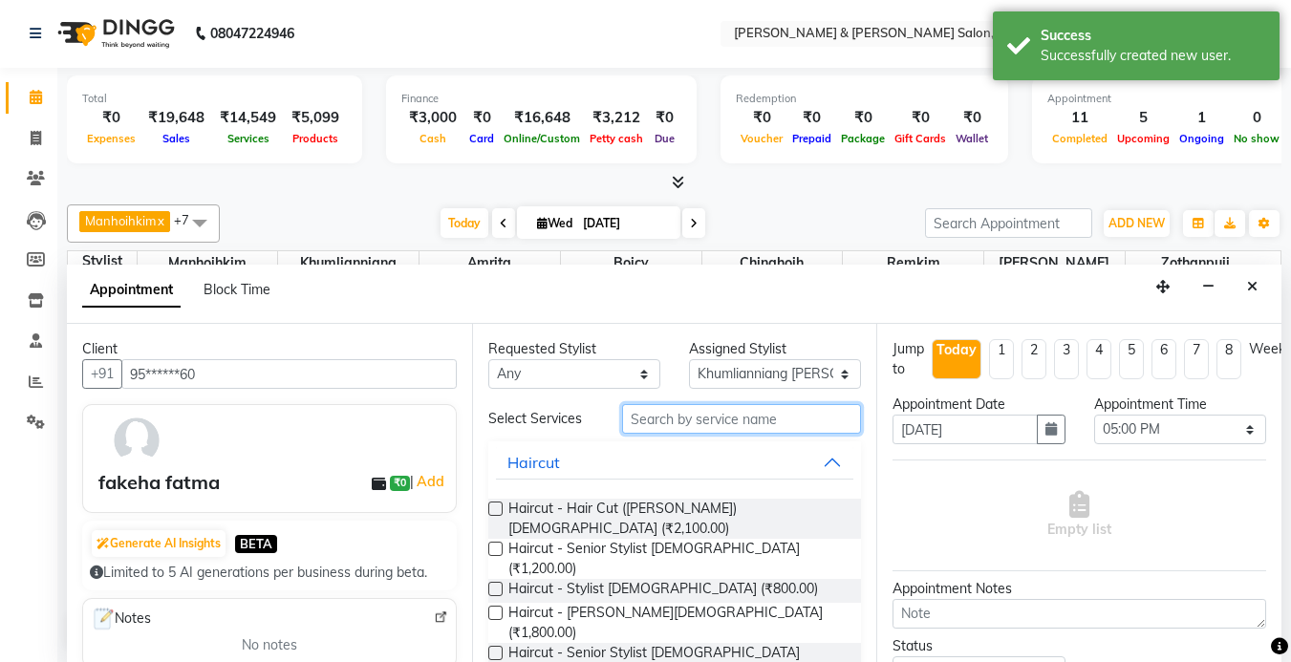
click at [716, 420] on input "text" at bounding box center [741, 419] width 239 height 30
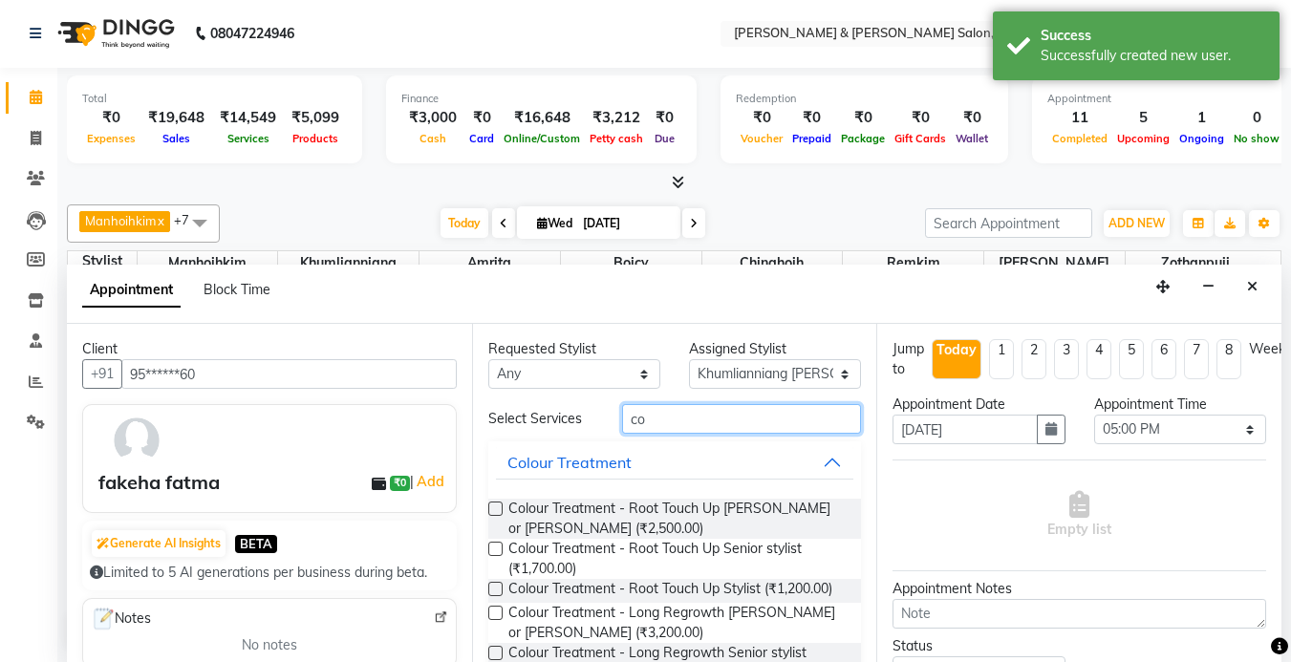
type input "c"
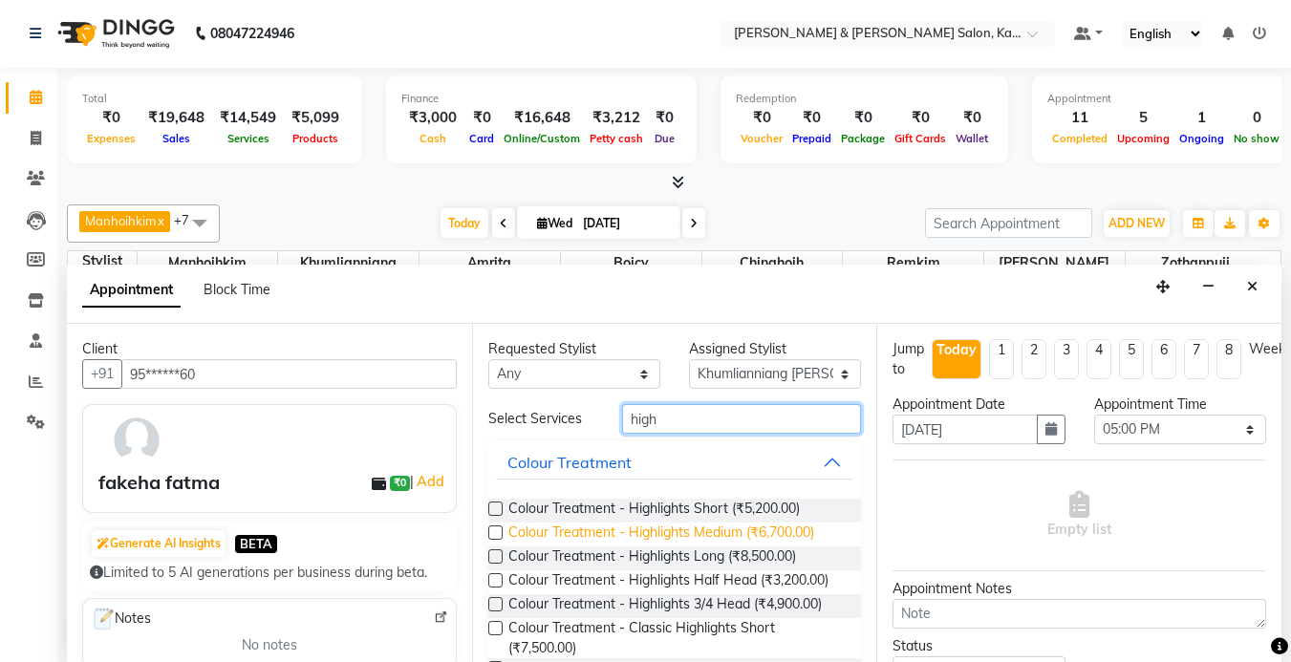
type input "high"
click at [694, 525] on span "Colour Treatment - Highlights Medium (₹6,700.00)" at bounding box center [662, 535] width 306 height 24
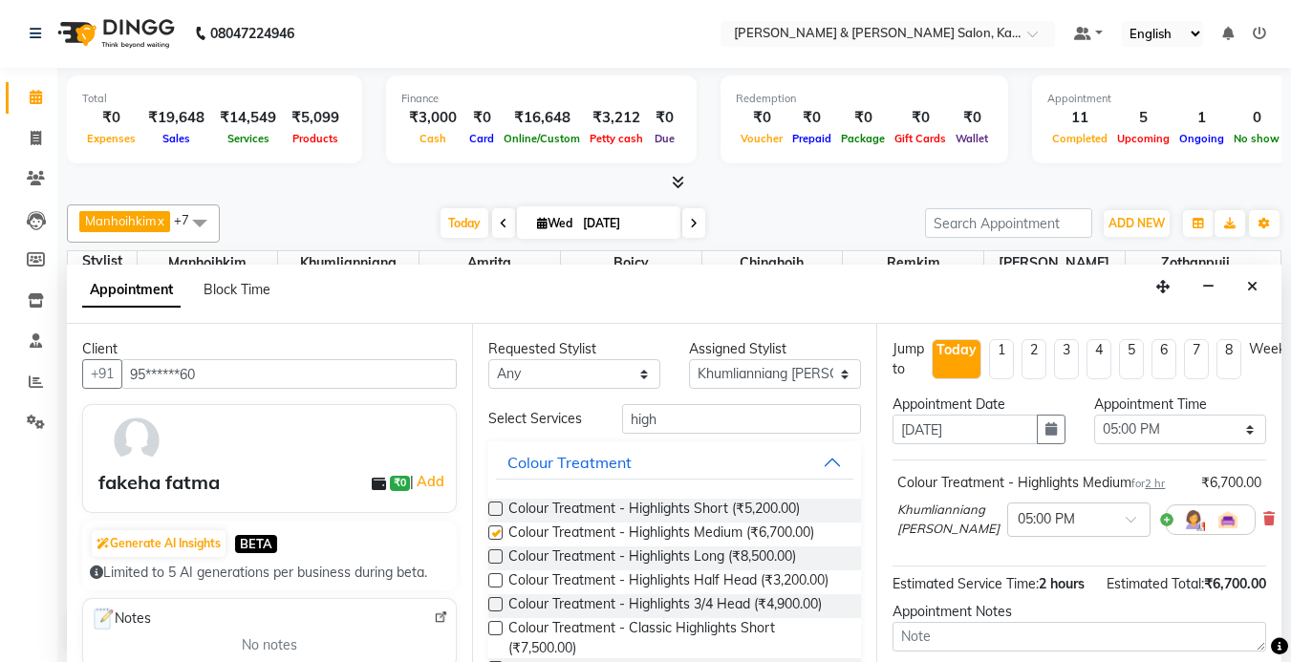
checkbox input "false"
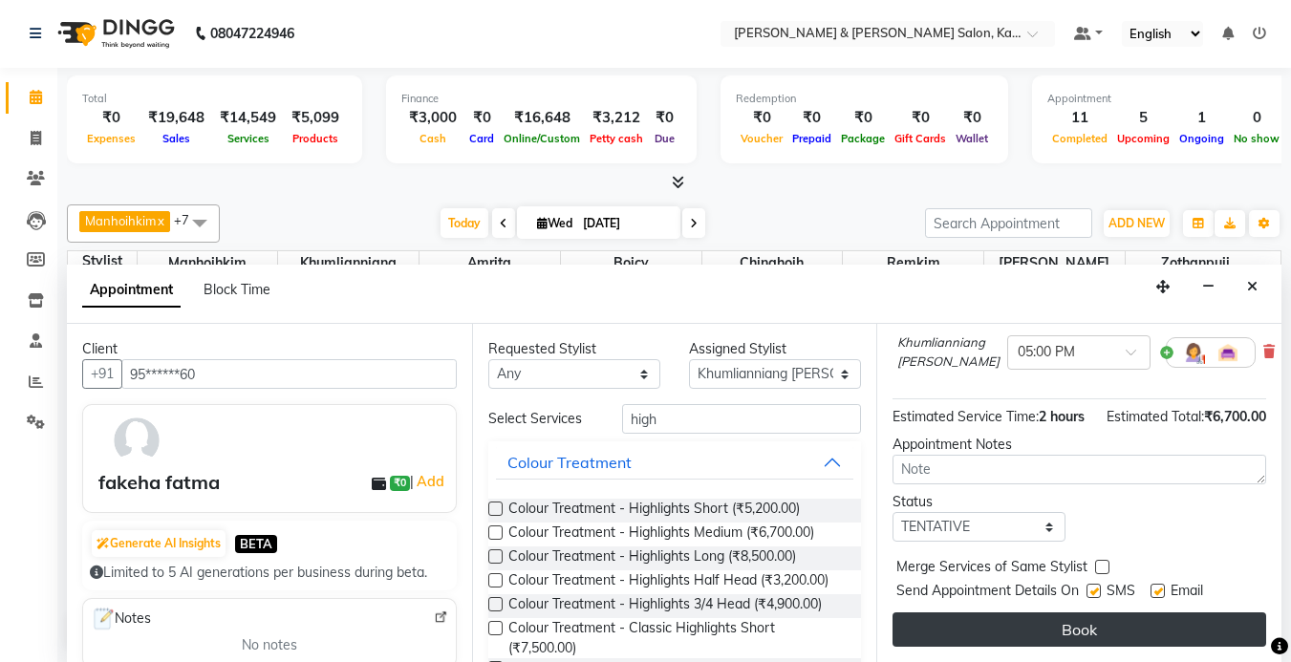
scroll to position [202, 0]
click at [1088, 613] on button "Book" at bounding box center [1080, 630] width 374 height 34
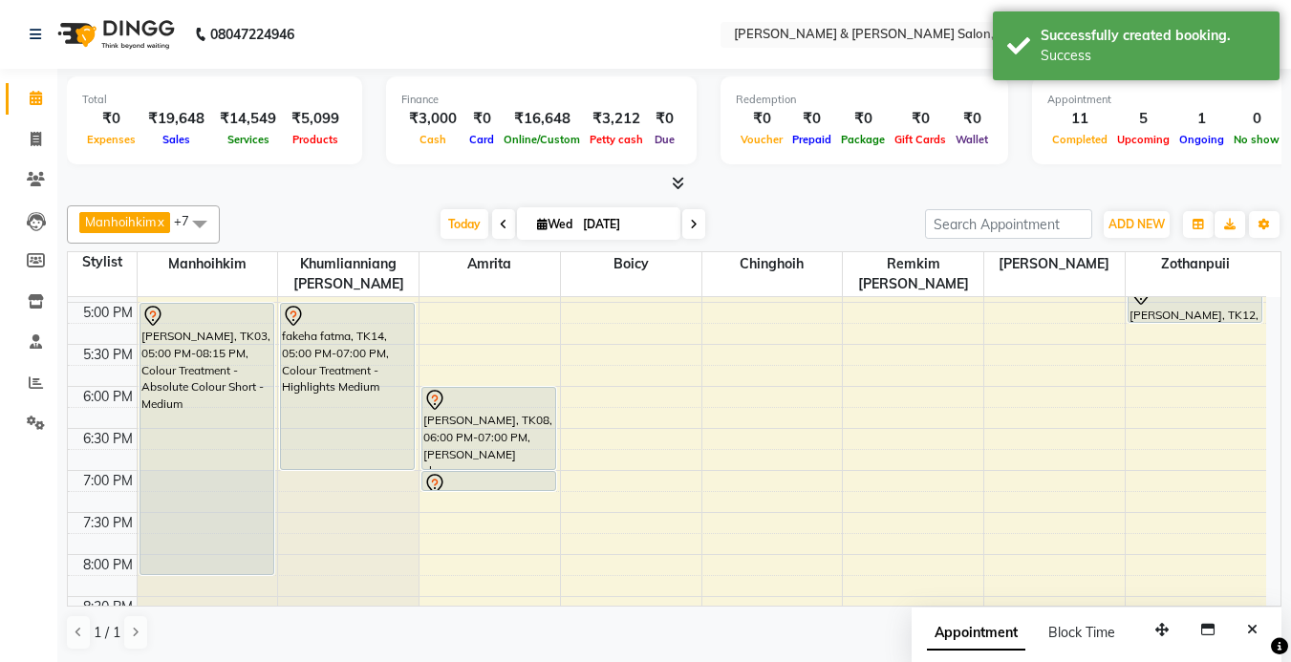
scroll to position [688, 0]
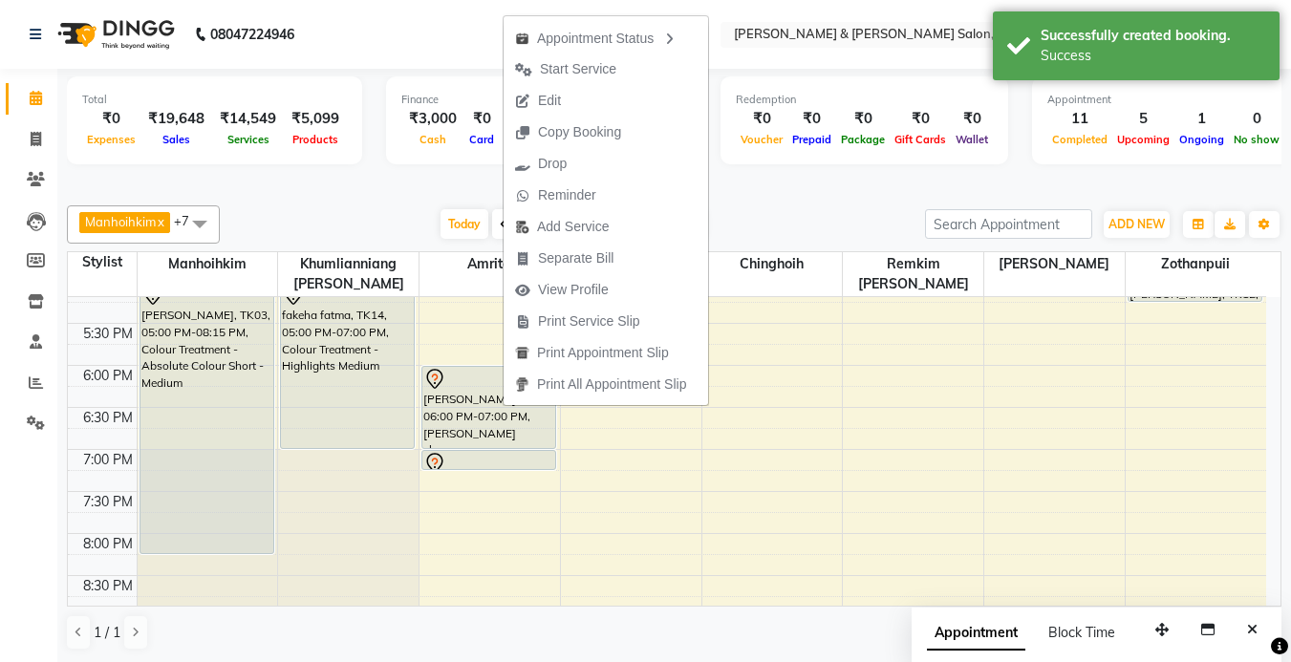
click at [831, 201] on div "Manhoihkim x Amrita x [PERSON_NAME] x [PERSON_NAME] x Remkim [PERSON_NAME] x Bo…" at bounding box center [674, 428] width 1215 height 461
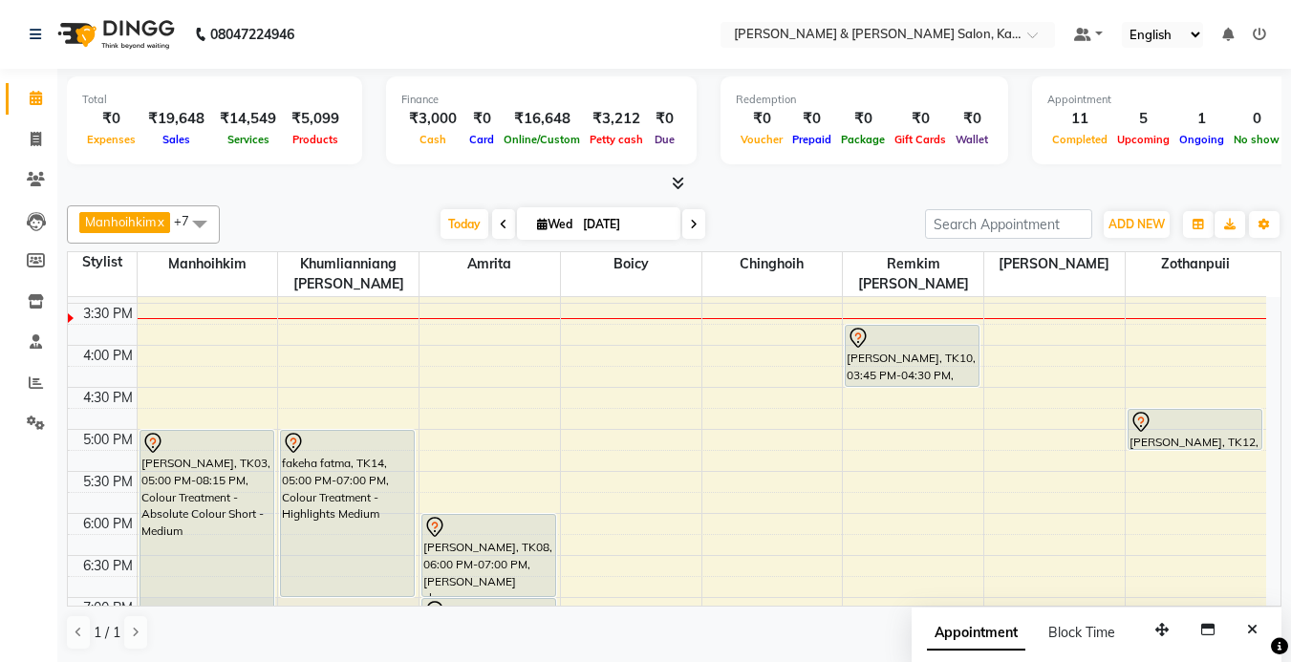
scroll to position [497, 0]
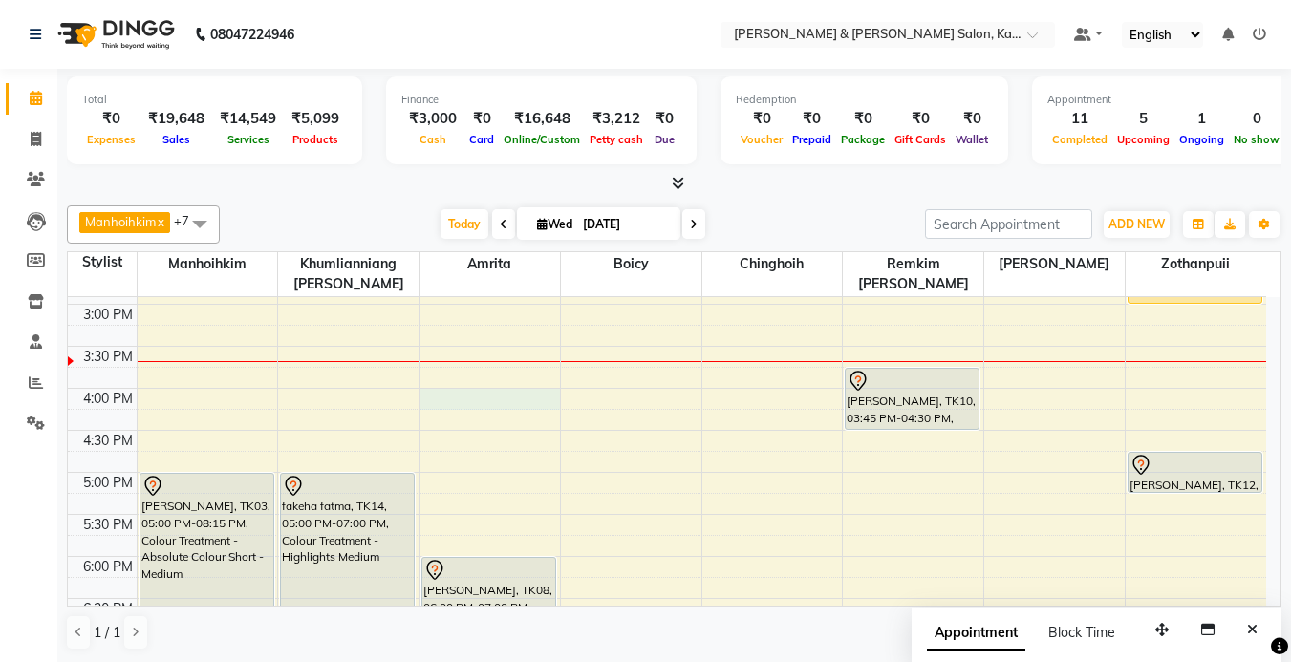
click at [443, 390] on div "9:00 AM 9:30 AM 10:00 AM 10:30 AM 11:00 AM 11:30 AM 12:00 PM 12:30 PM 1:00 PM 1…" at bounding box center [667, 346] width 1199 height 1093
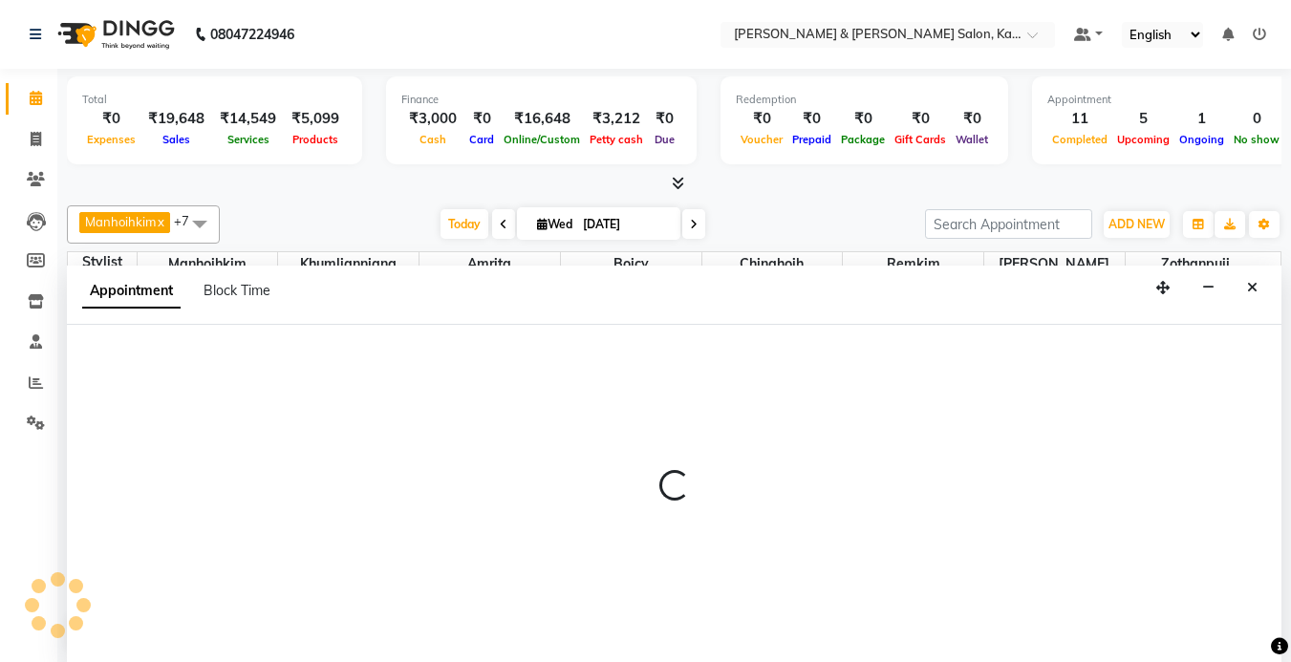
select select "72579"
select select "960"
select select "tentative"
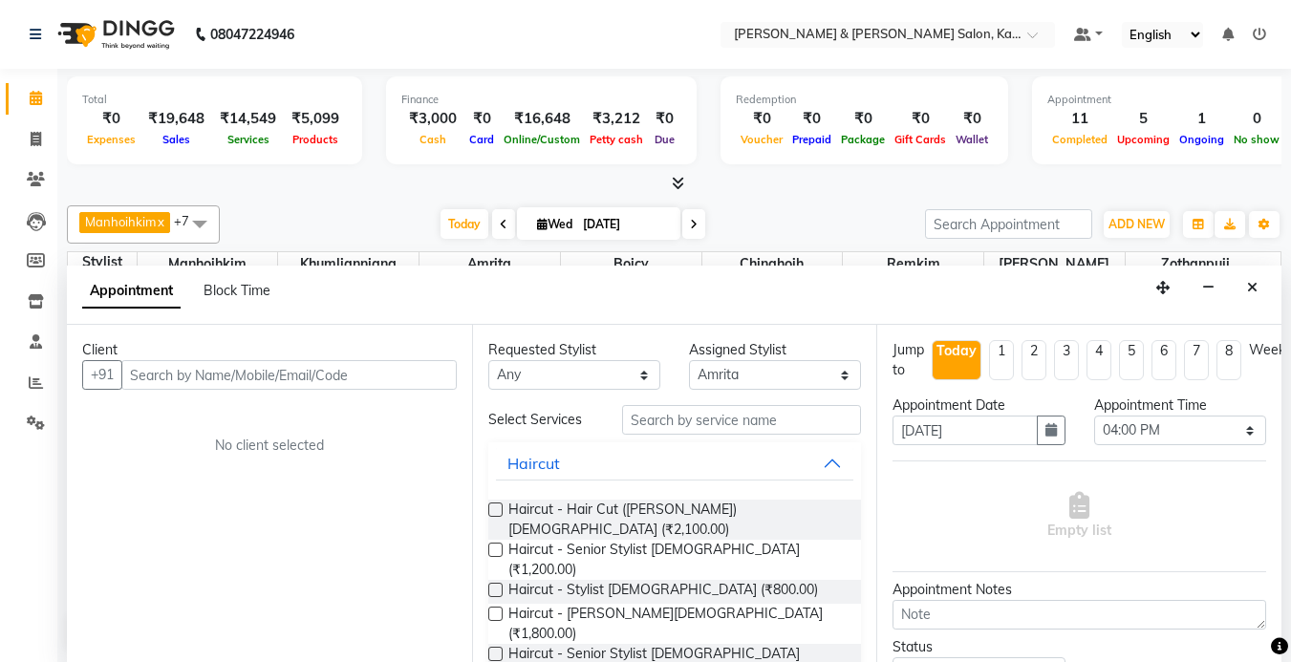
scroll to position [1, 0]
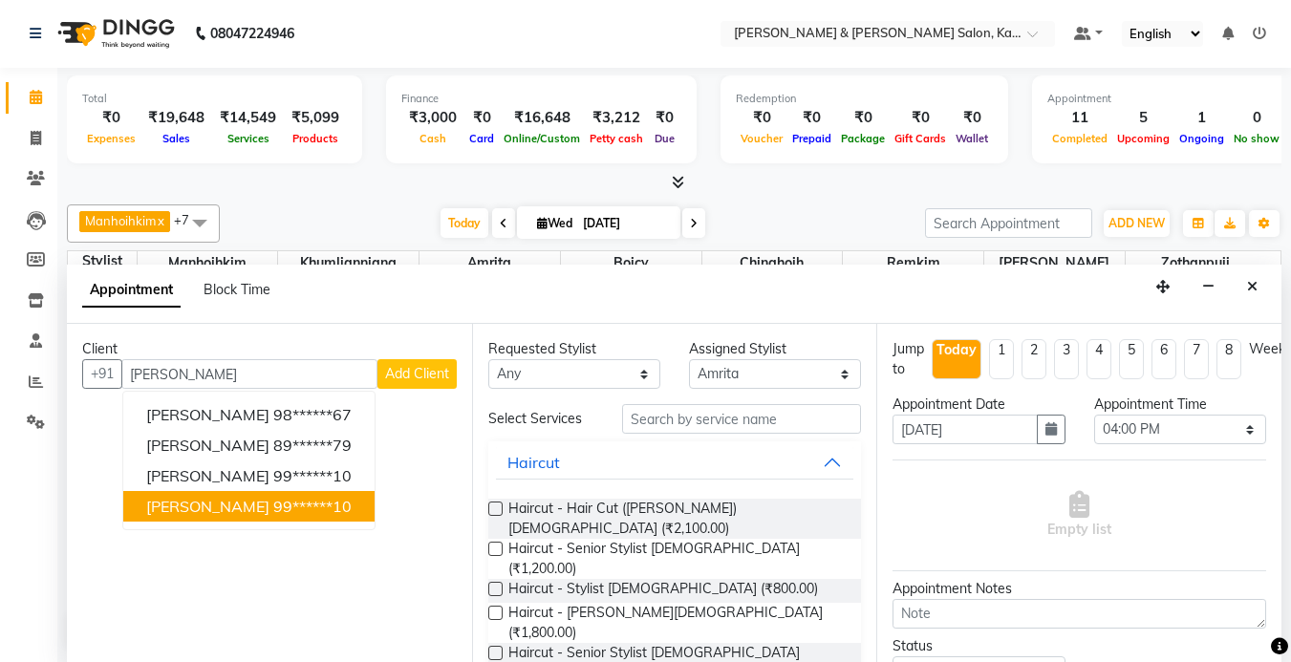
click at [202, 508] on span "[PERSON_NAME]" at bounding box center [207, 506] width 123 height 19
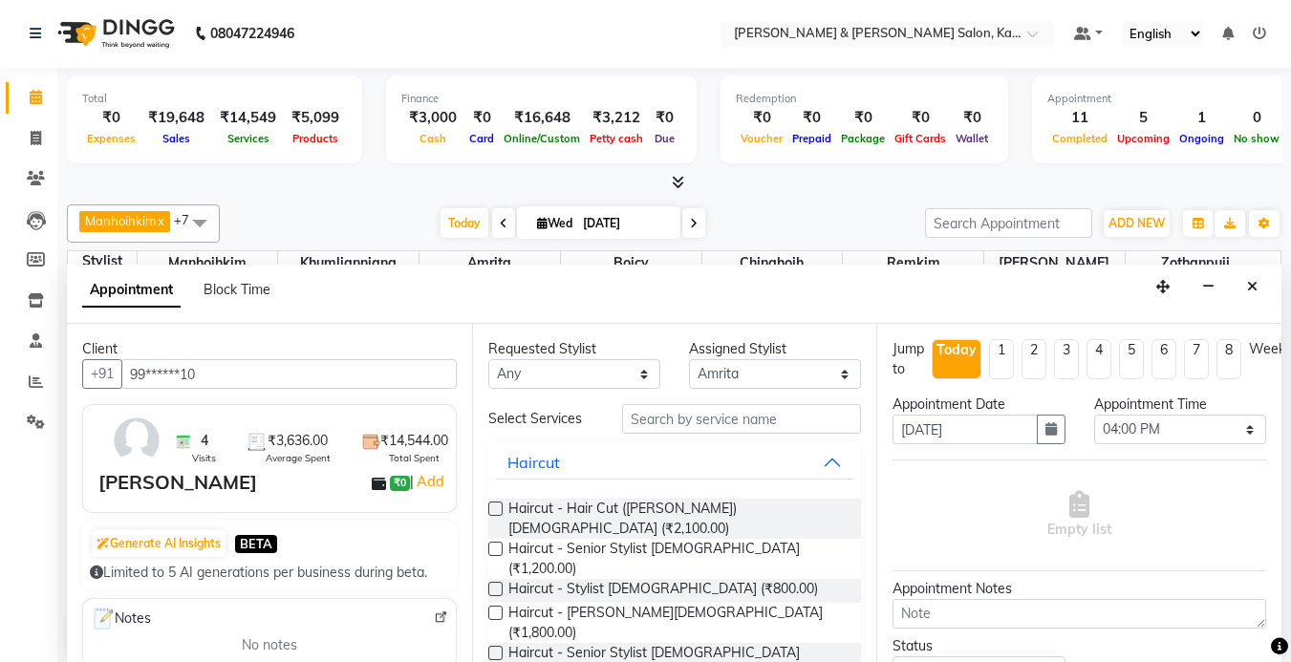
type input "99******10"
click at [659, 423] on input "text" at bounding box center [741, 419] width 239 height 30
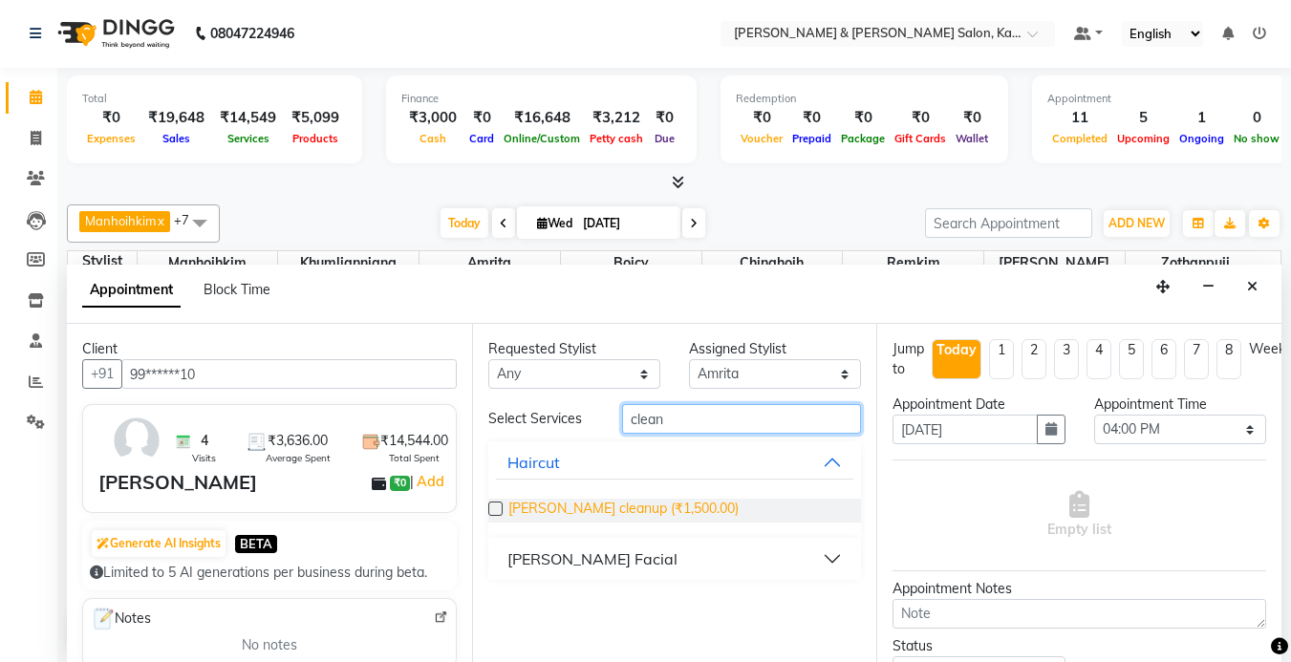
type input "clean"
click at [617, 502] on span "[PERSON_NAME] cleanup (₹1,500.00)" at bounding box center [624, 511] width 230 height 24
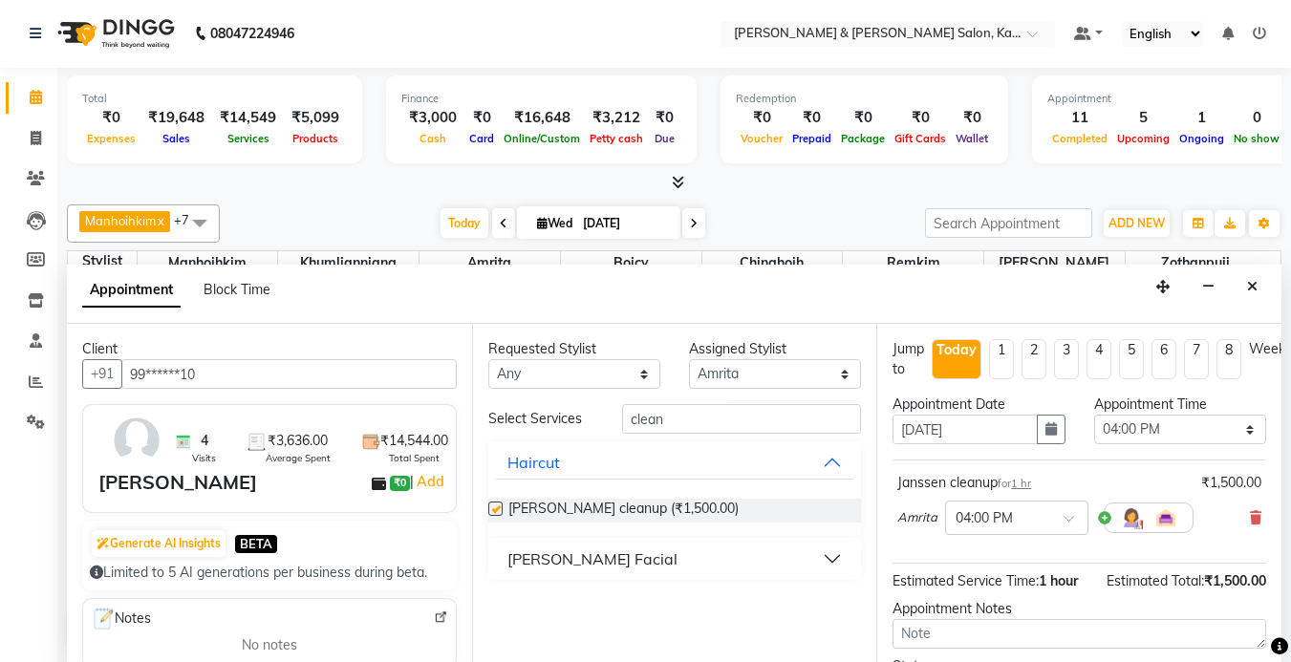
checkbox input "false"
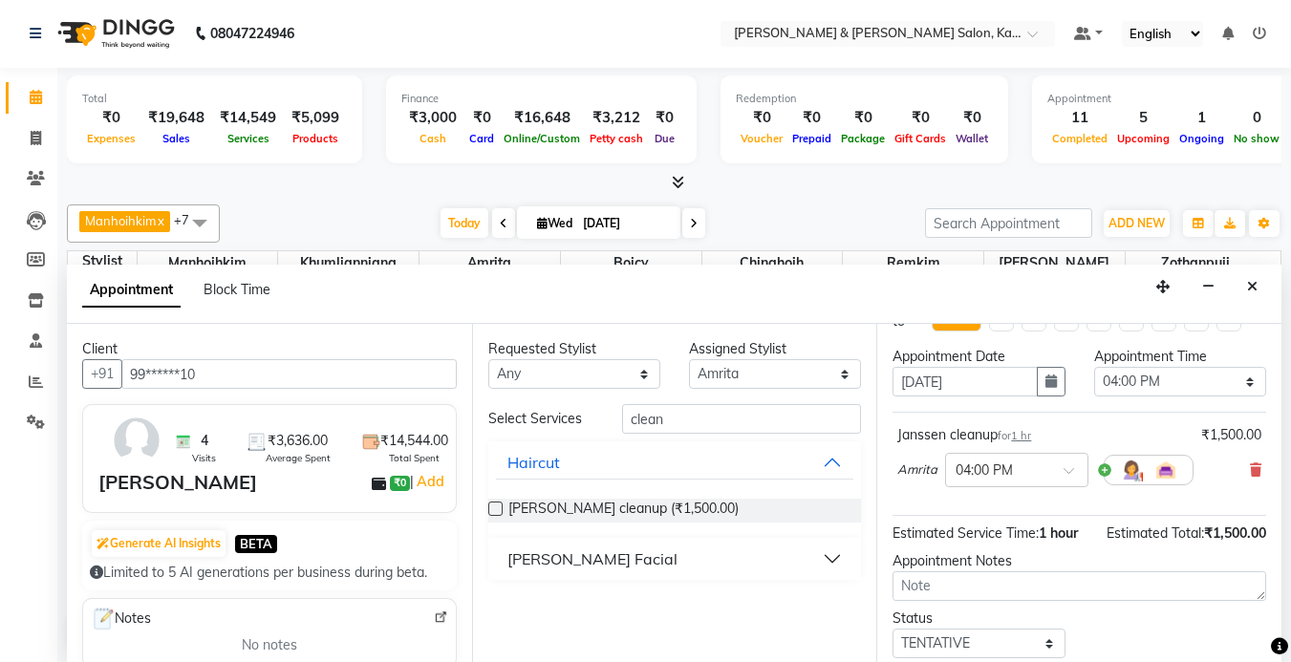
scroll to position [179, 0]
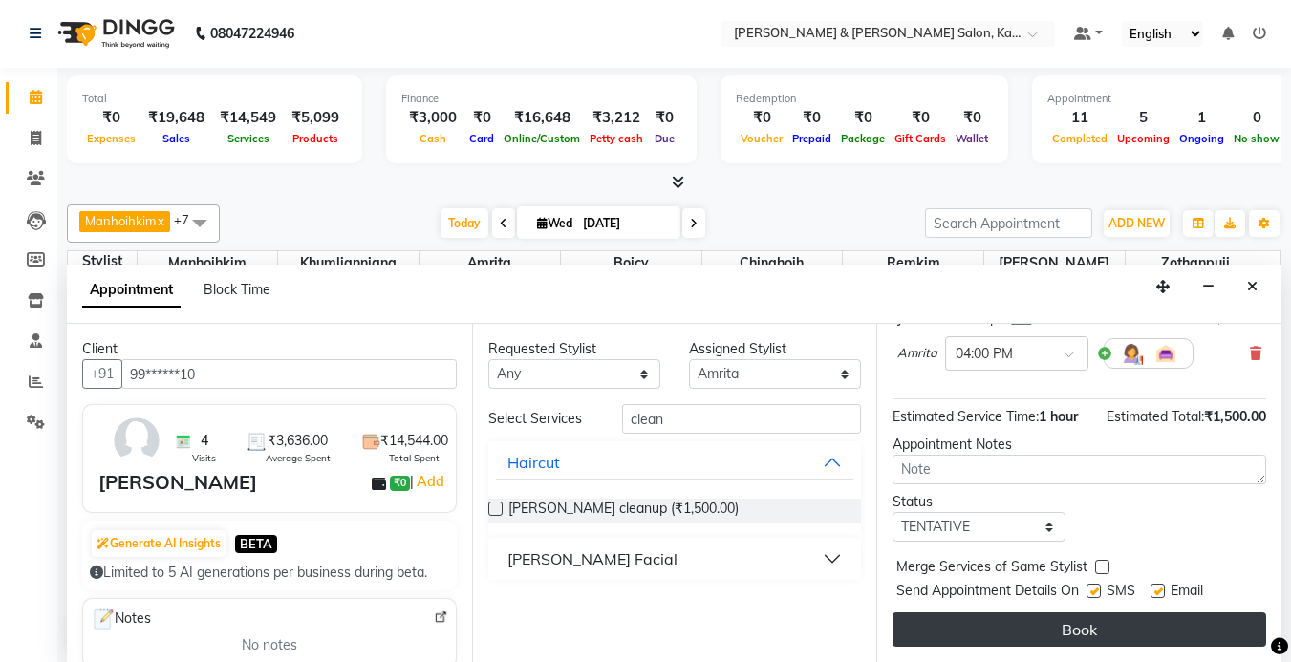
click at [1095, 613] on button "Book" at bounding box center [1080, 630] width 374 height 34
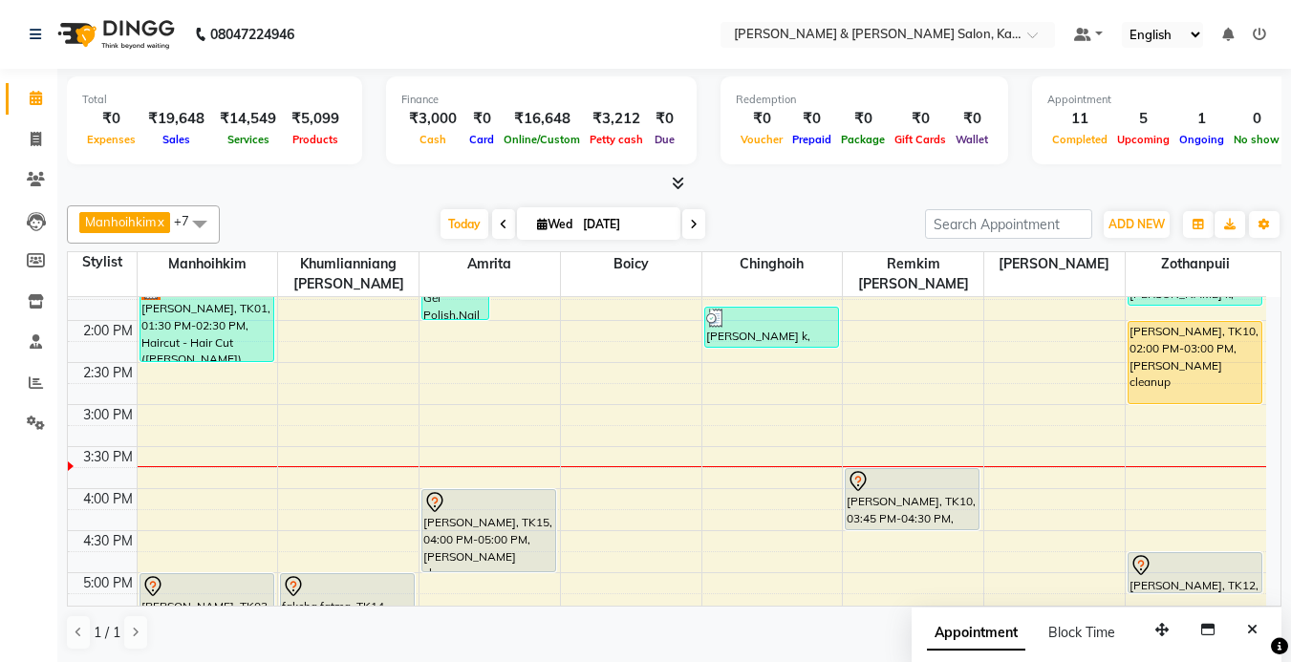
scroll to position [401, 0]
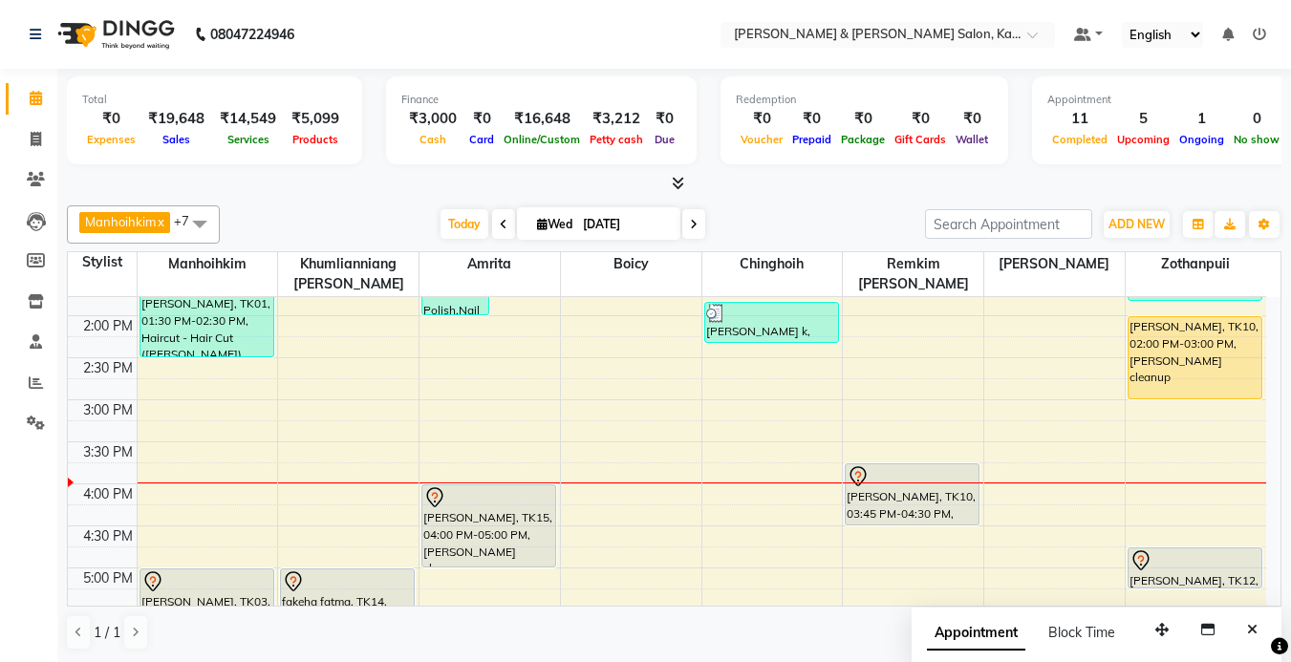
click at [698, 226] on span at bounding box center [694, 224] width 23 height 30
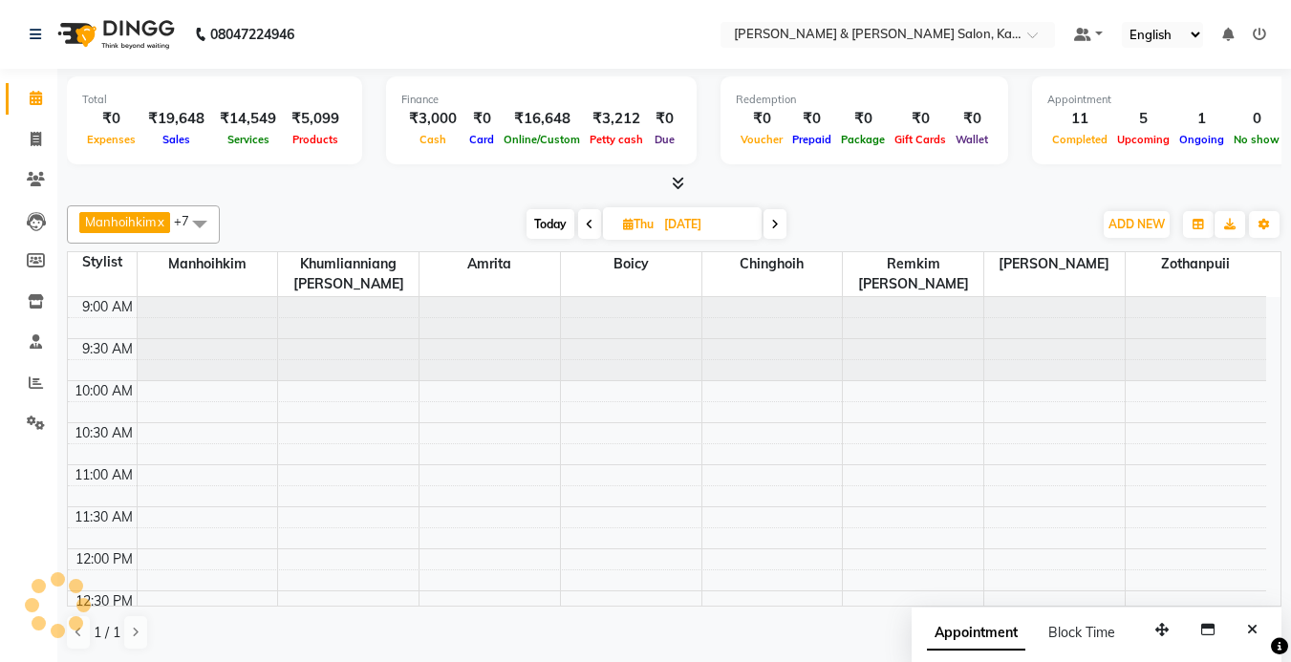
scroll to position [506, 0]
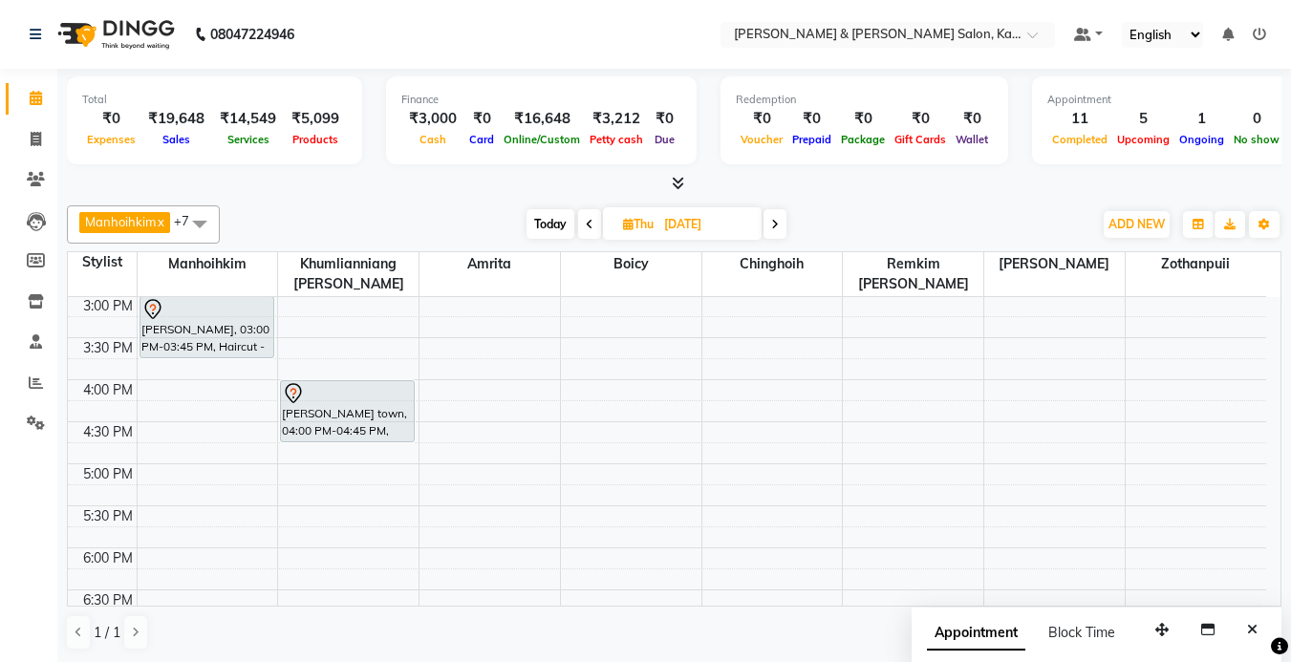
click at [779, 220] on icon at bounding box center [775, 224] width 8 height 11
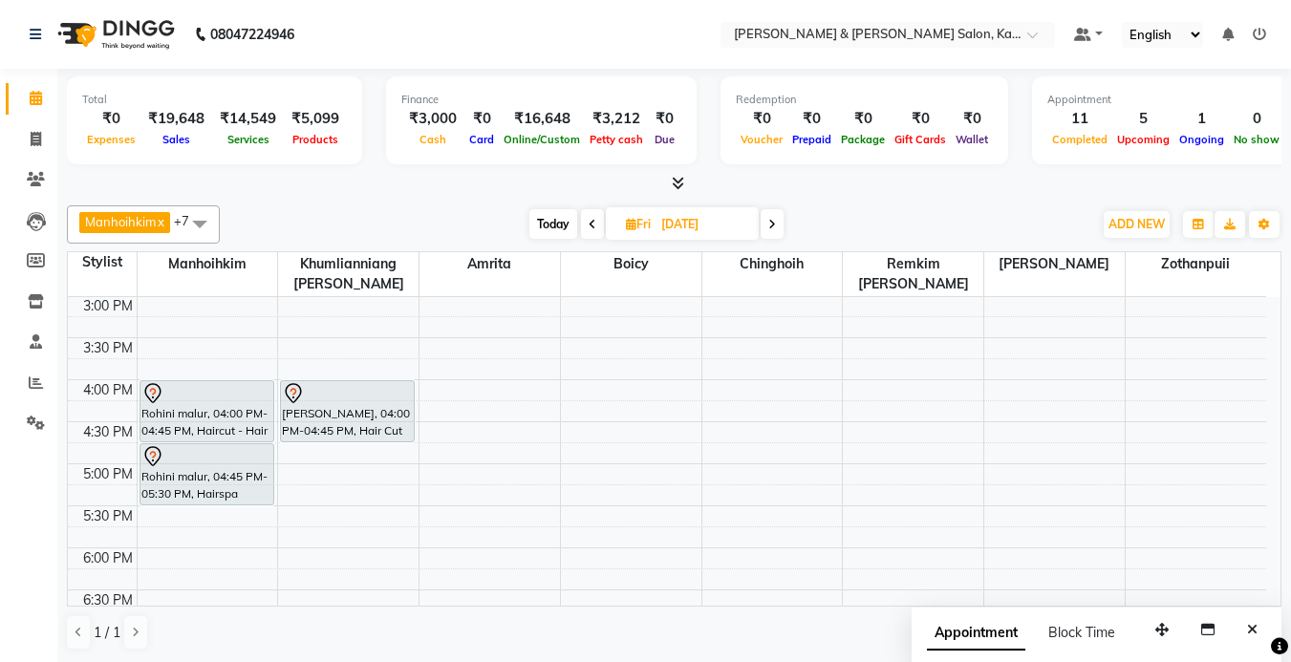
click at [780, 220] on span at bounding box center [772, 224] width 23 height 30
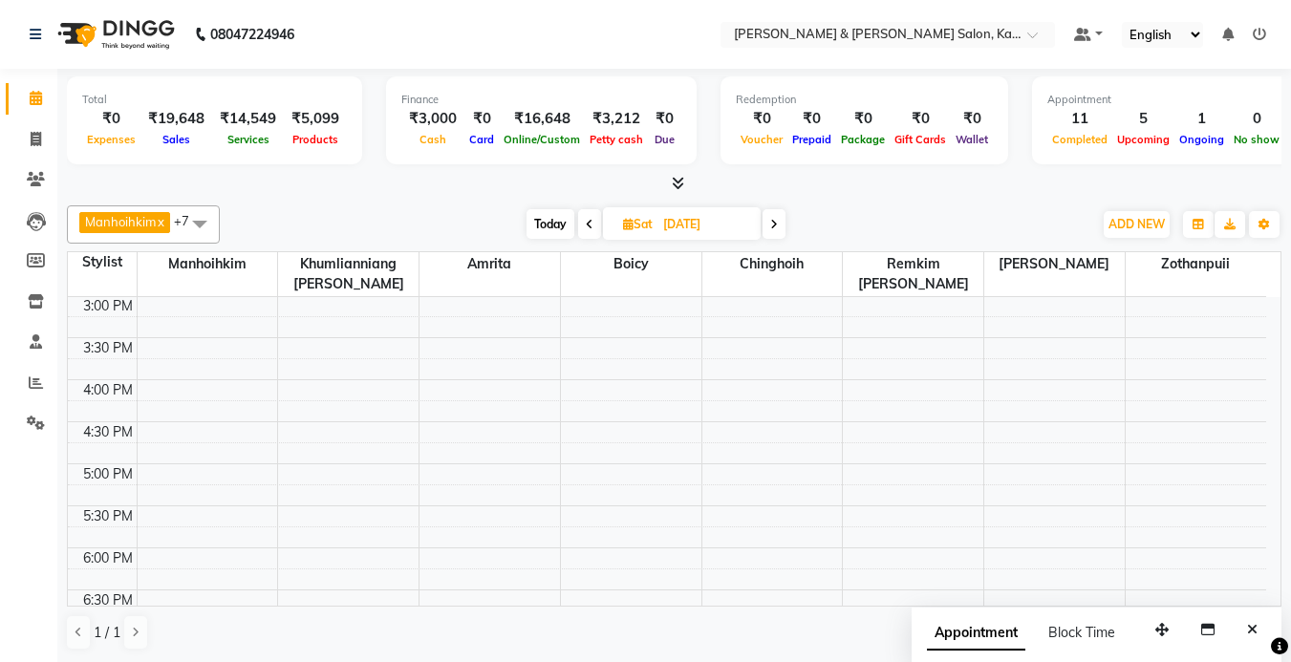
click at [780, 220] on span at bounding box center [774, 224] width 23 height 30
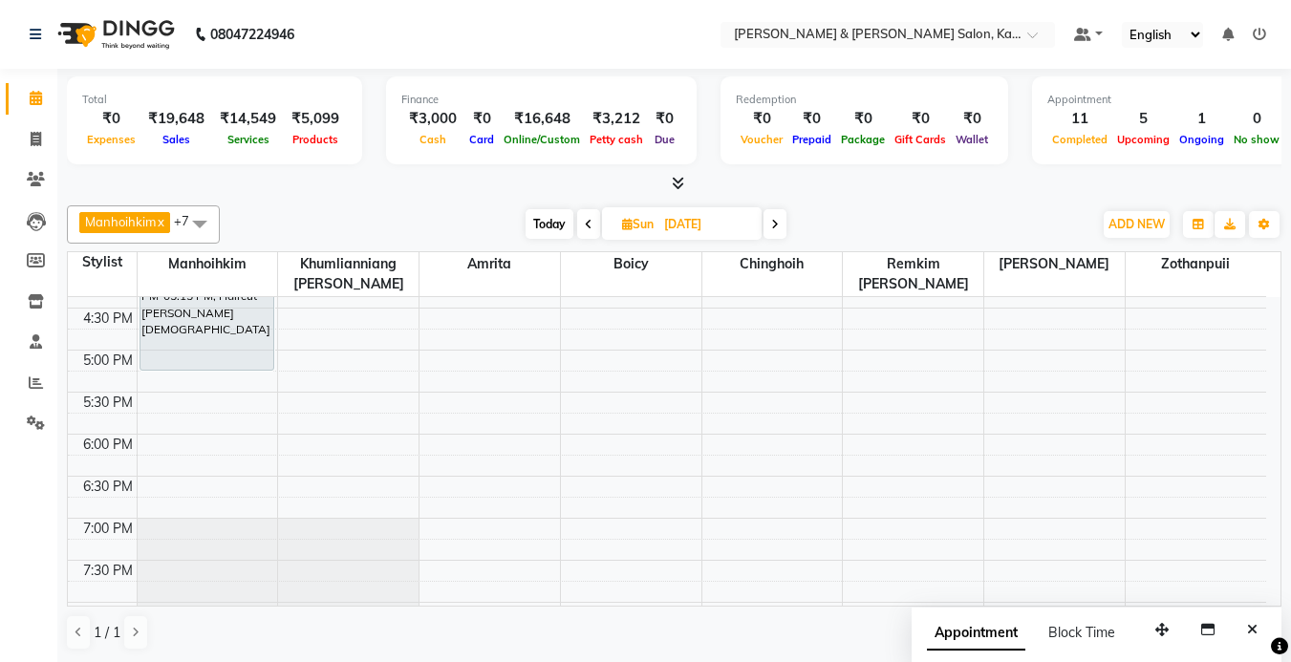
scroll to position [0, 0]
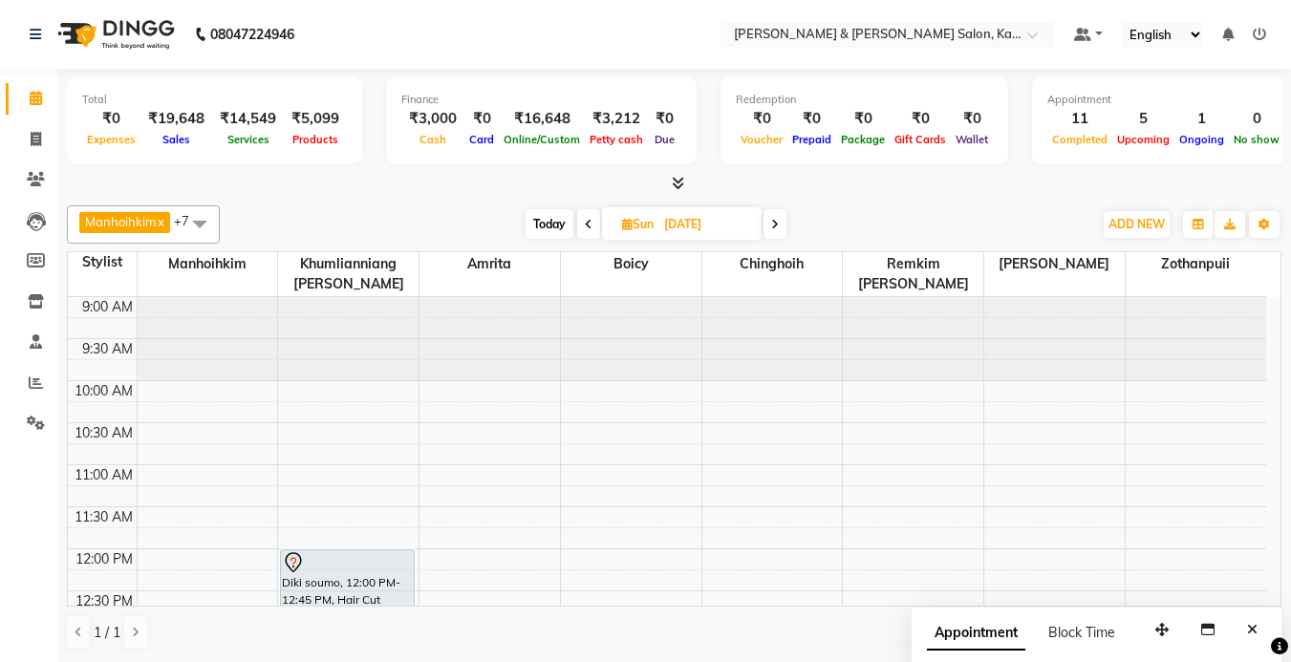
click at [542, 226] on span "Today" at bounding box center [550, 224] width 48 height 30
type input "[DATE]"
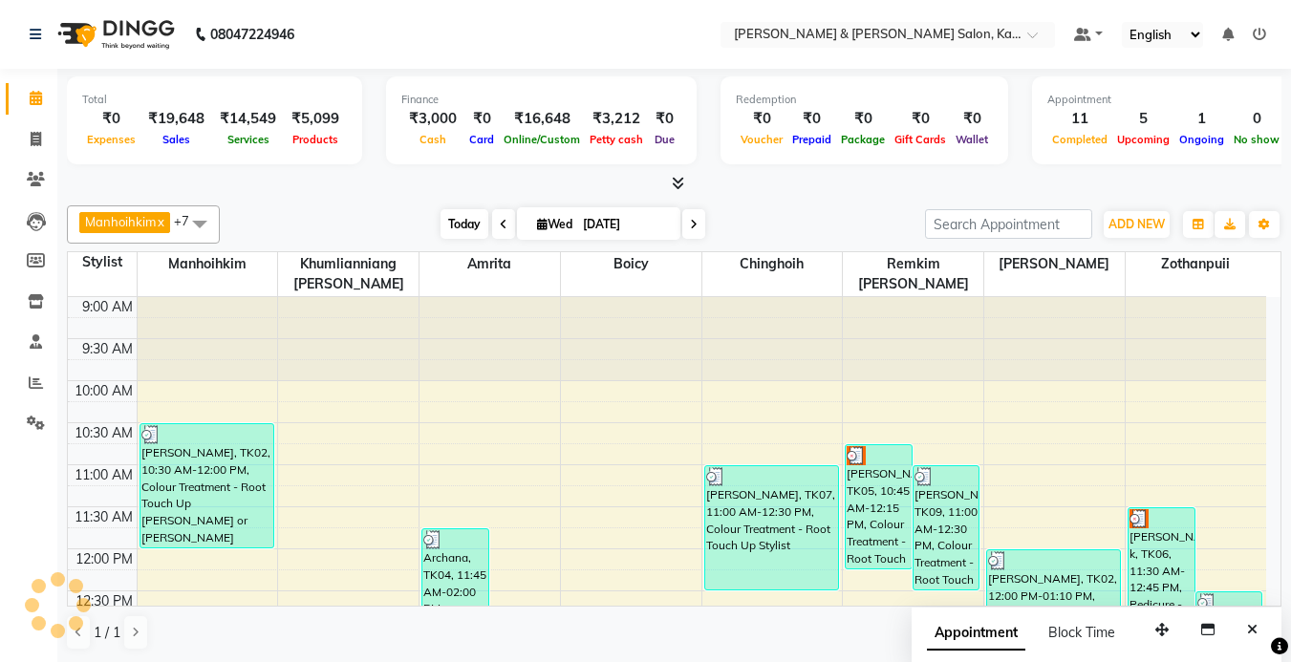
scroll to position [506, 0]
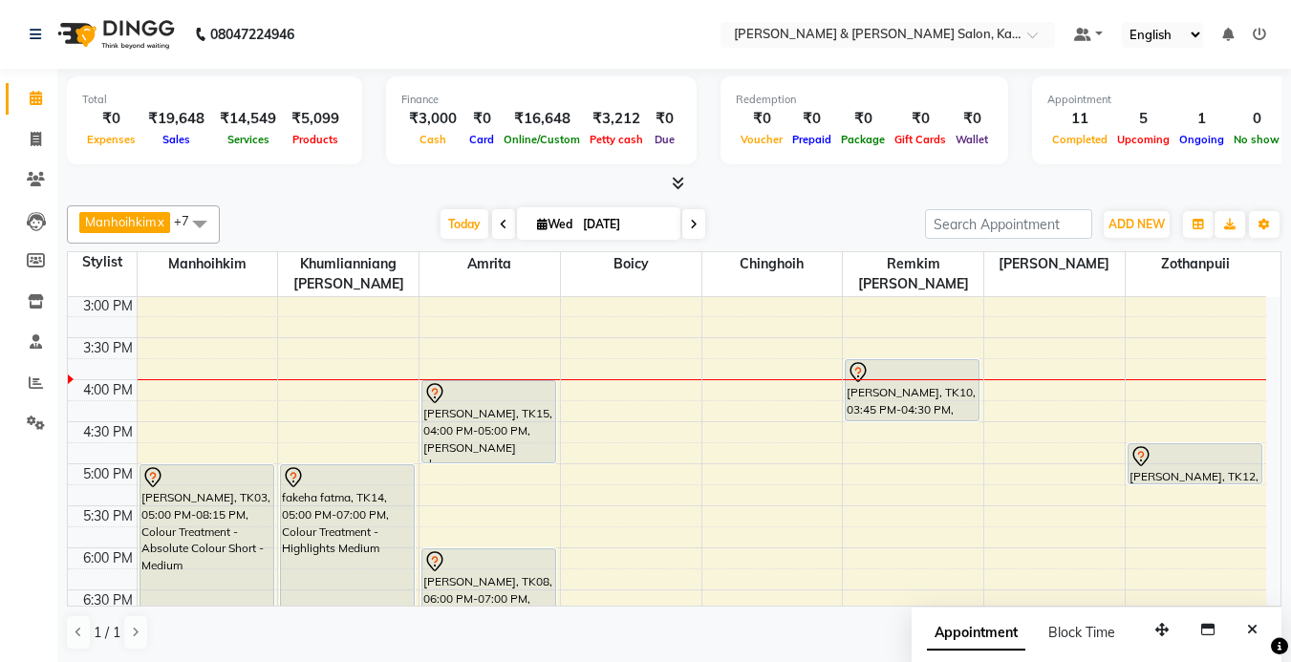
drag, startPoint x: 543, startPoint y: 226, endPoint x: 319, endPoint y: 245, distance: 224.5
click at [316, 201] on div "Manhoihkim x Amrita x [PERSON_NAME] x [PERSON_NAME] x Remkim [PERSON_NAME] x Bo…" at bounding box center [674, 428] width 1215 height 461
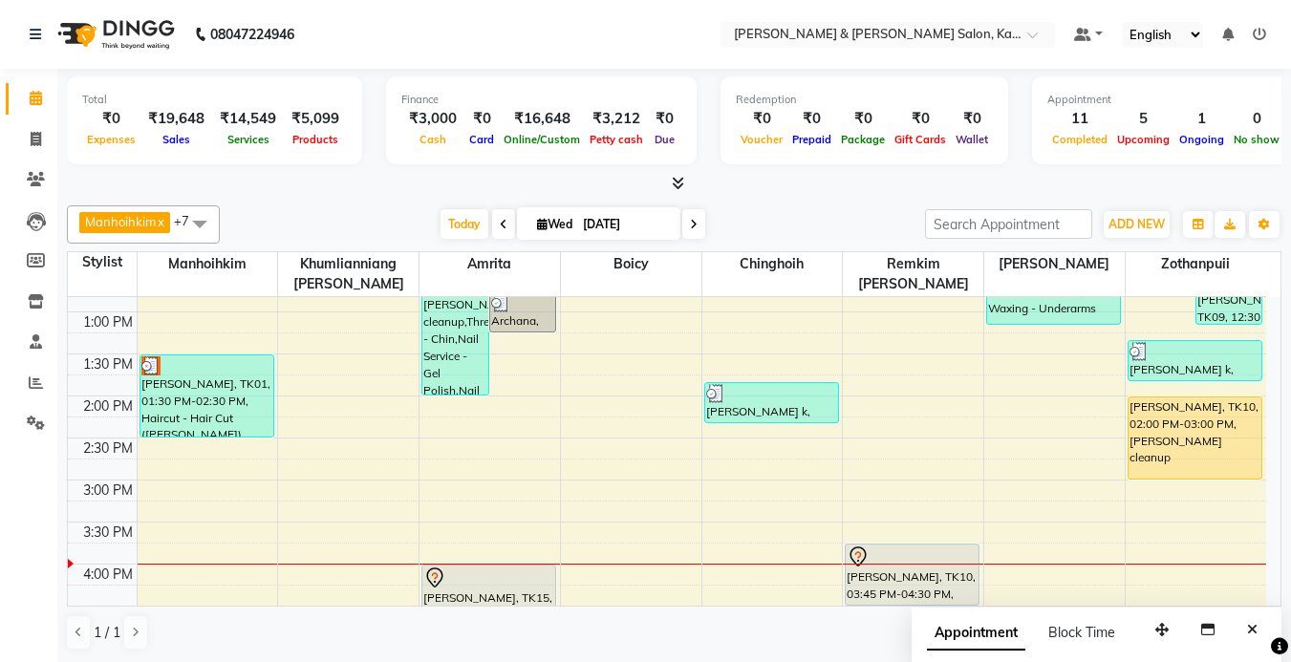
scroll to position [314, 0]
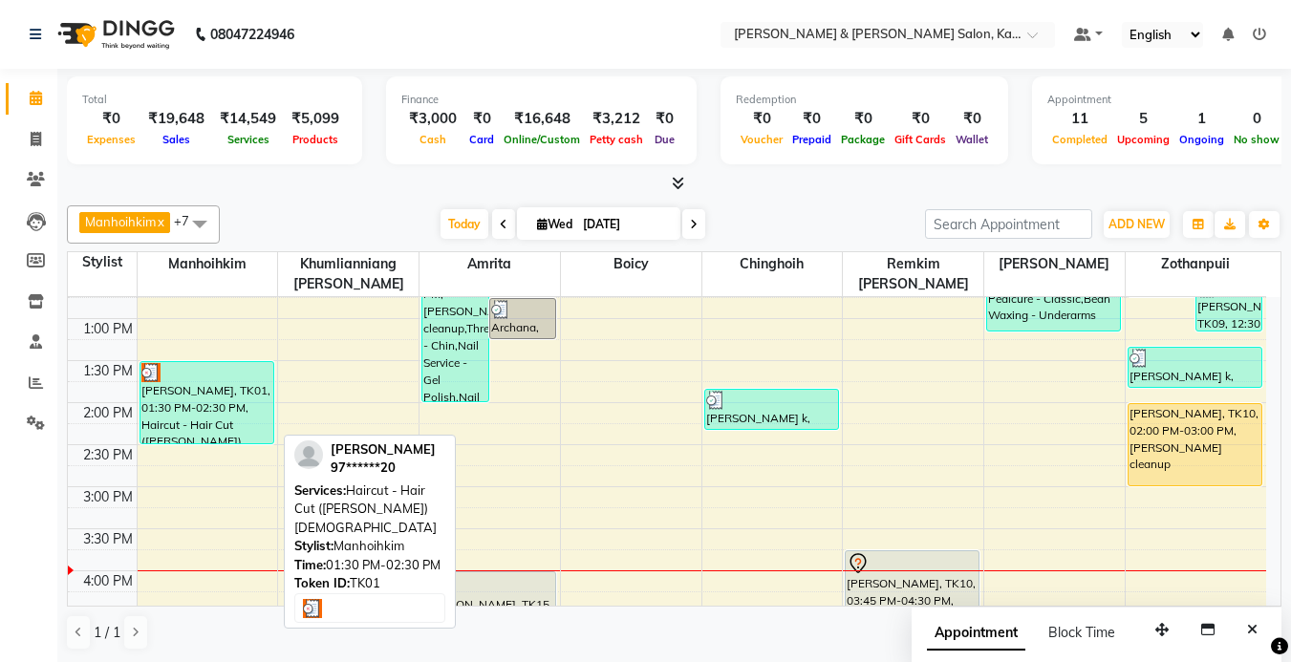
click at [210, 413] on div "[PERSON_NAME], TK01, 01:30 PM-02:30 PM, Haircut - Hair Cut ([PERSON_NAME]) [DEM…" at bounding box center [207, 402] width 133 height 81
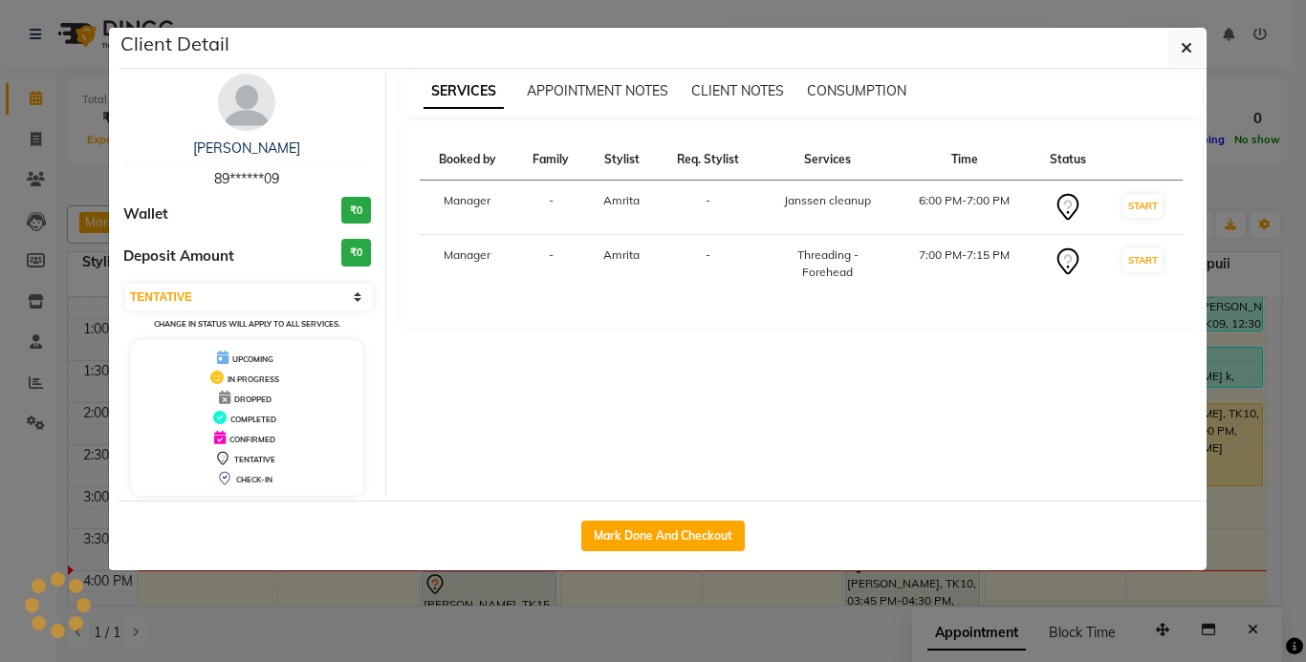
select select "3"
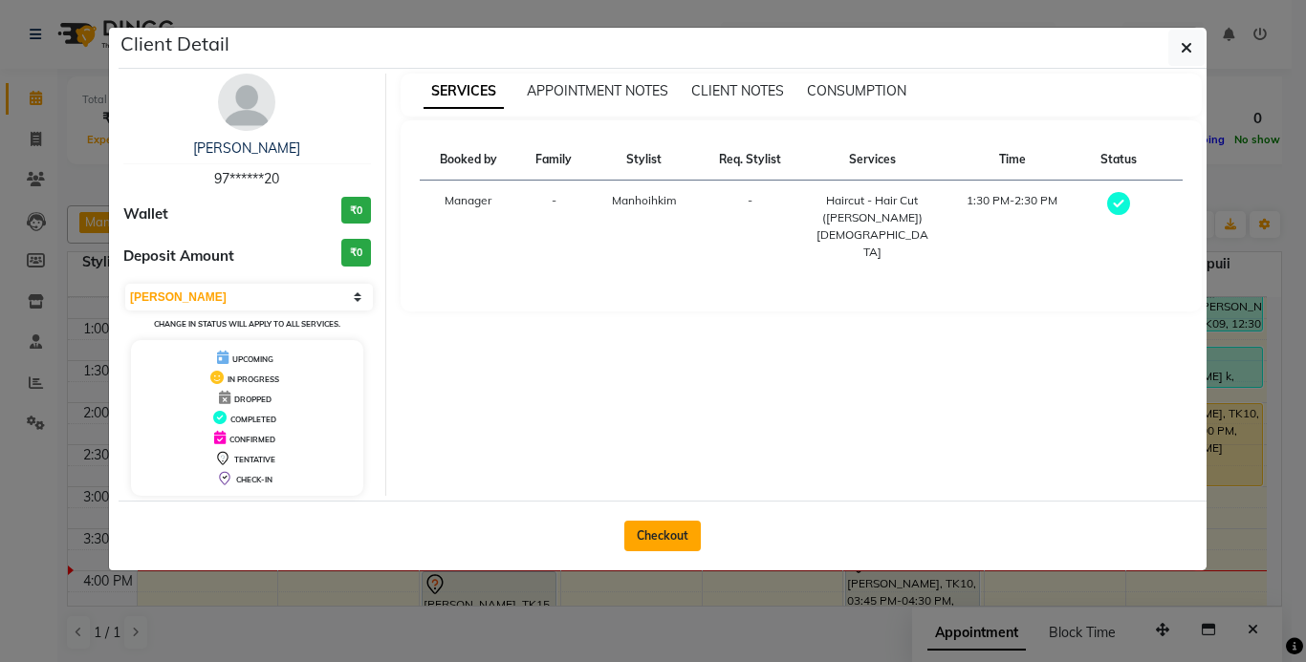
click at [683, 541] on button "Checkout" at bounding box center [662, 536] width 76 height 31
select select "service"
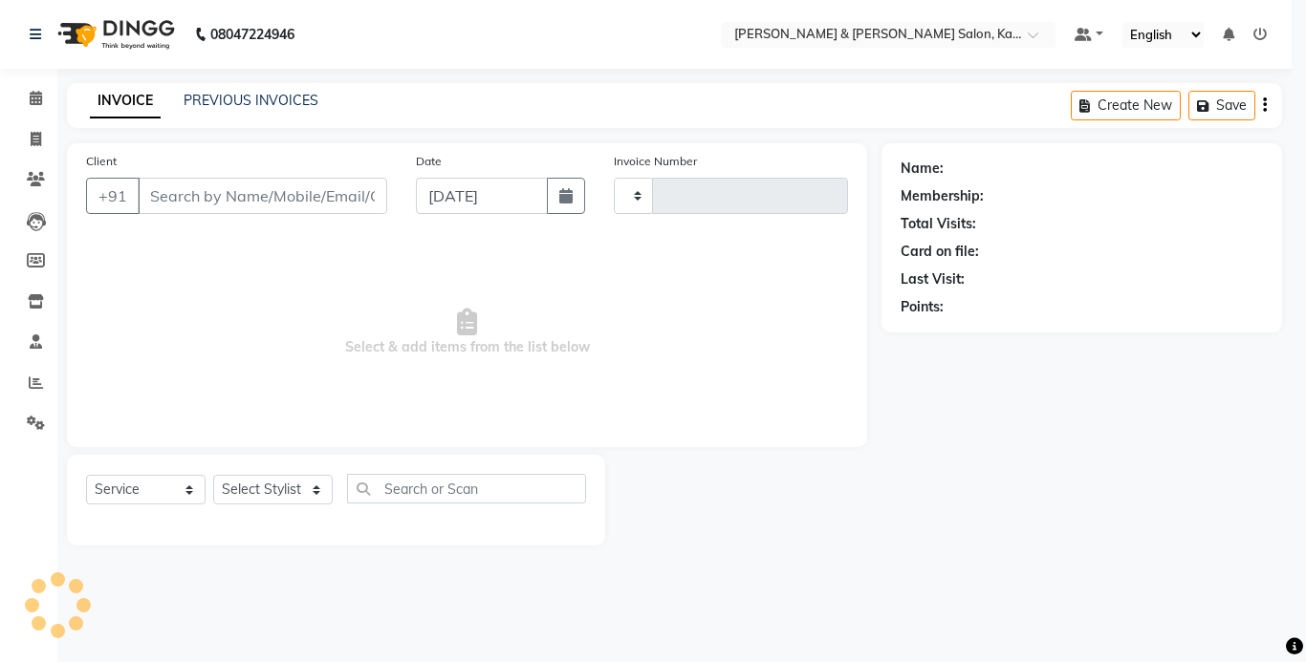
type input "1233"
select select "7750"
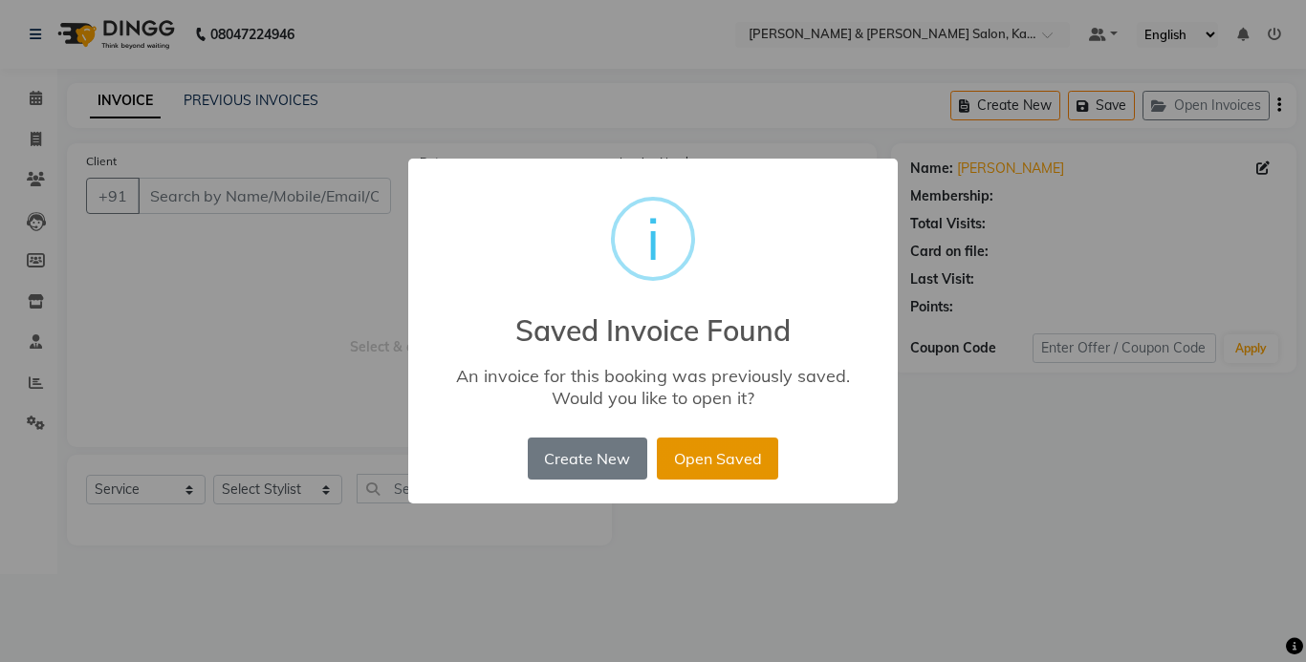
click at [747, 452] on button "Open Saved" at bounding box center [717, 459] width 121 height 42
type input "97******20"
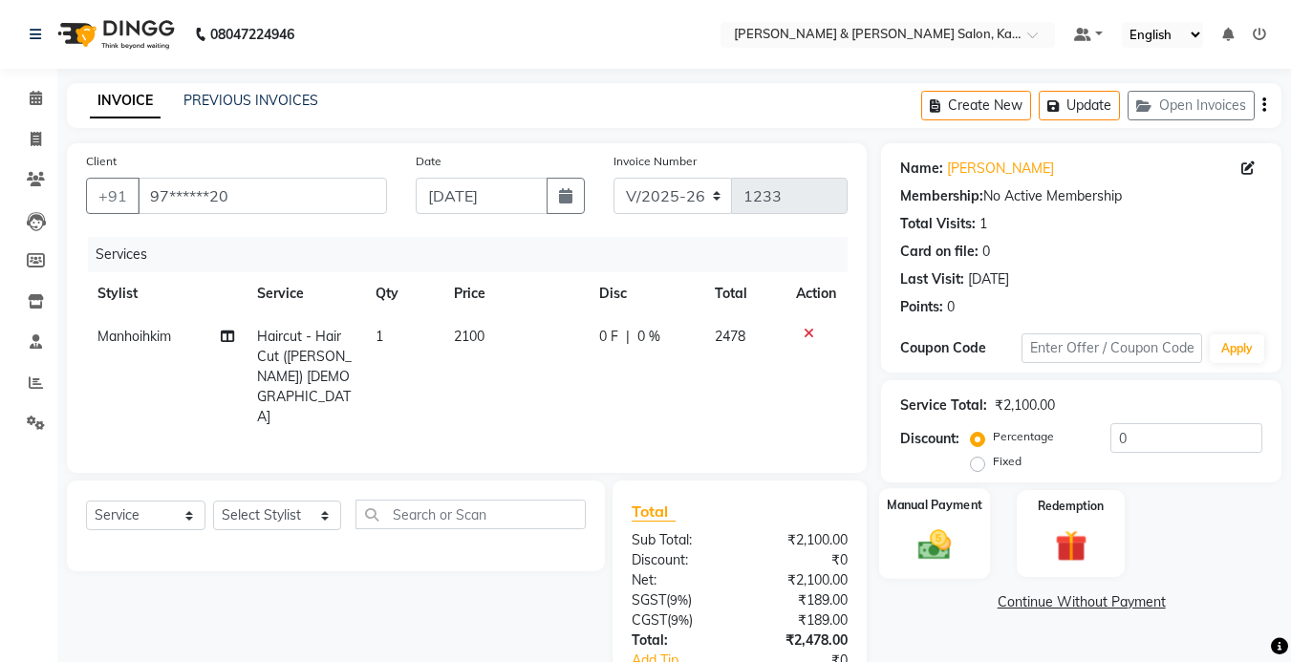
click at [933, 540] on img at bounding box center [935, 545] width 54 height 38
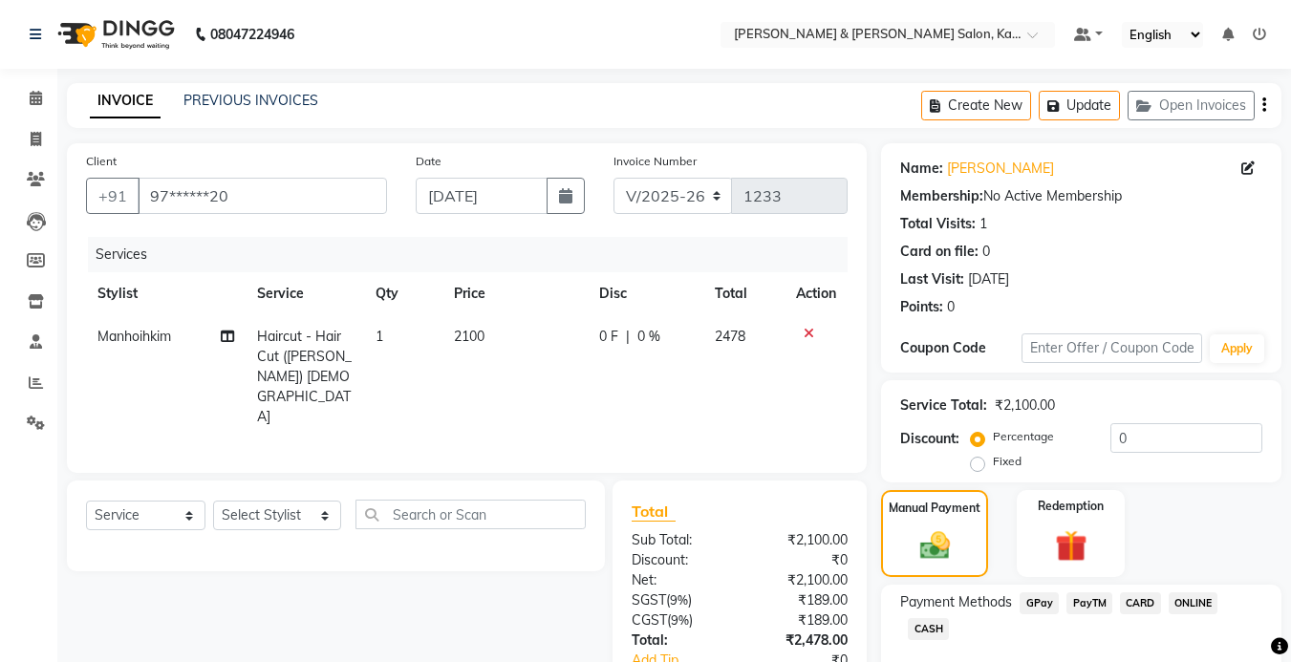
scroll to position [105, 0]
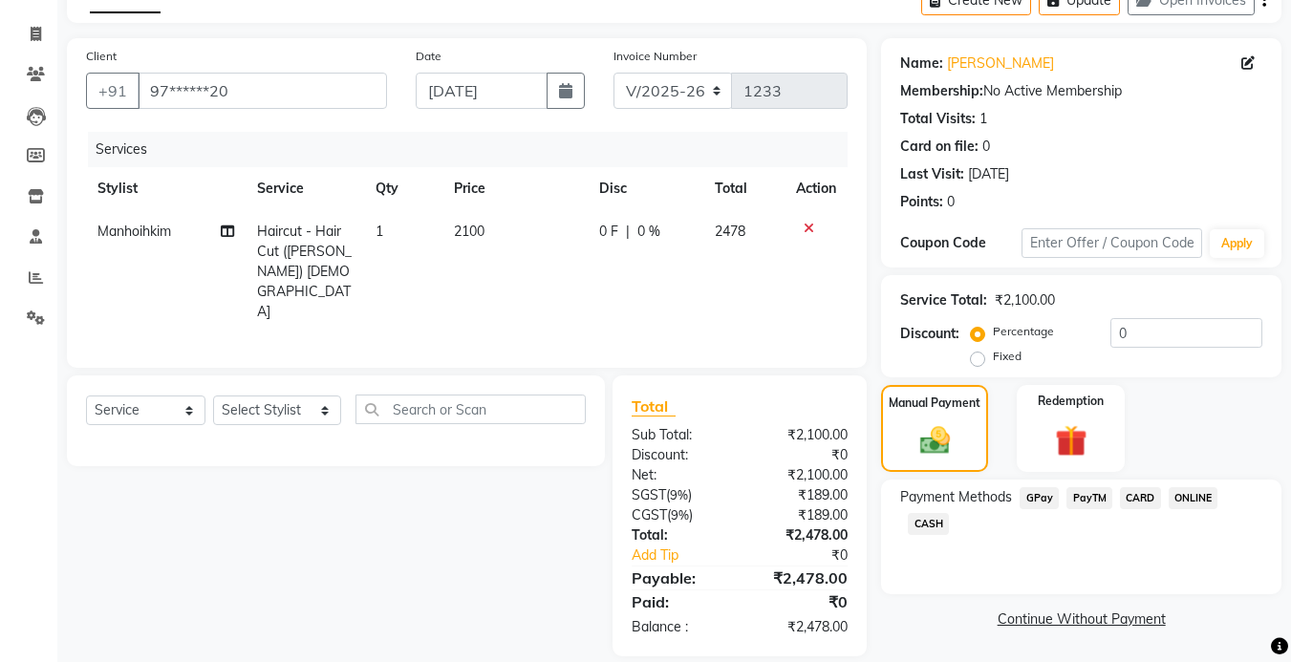
click at [935, 523] on span "CASH" at bounding box center [928, 524] width 41 height 22
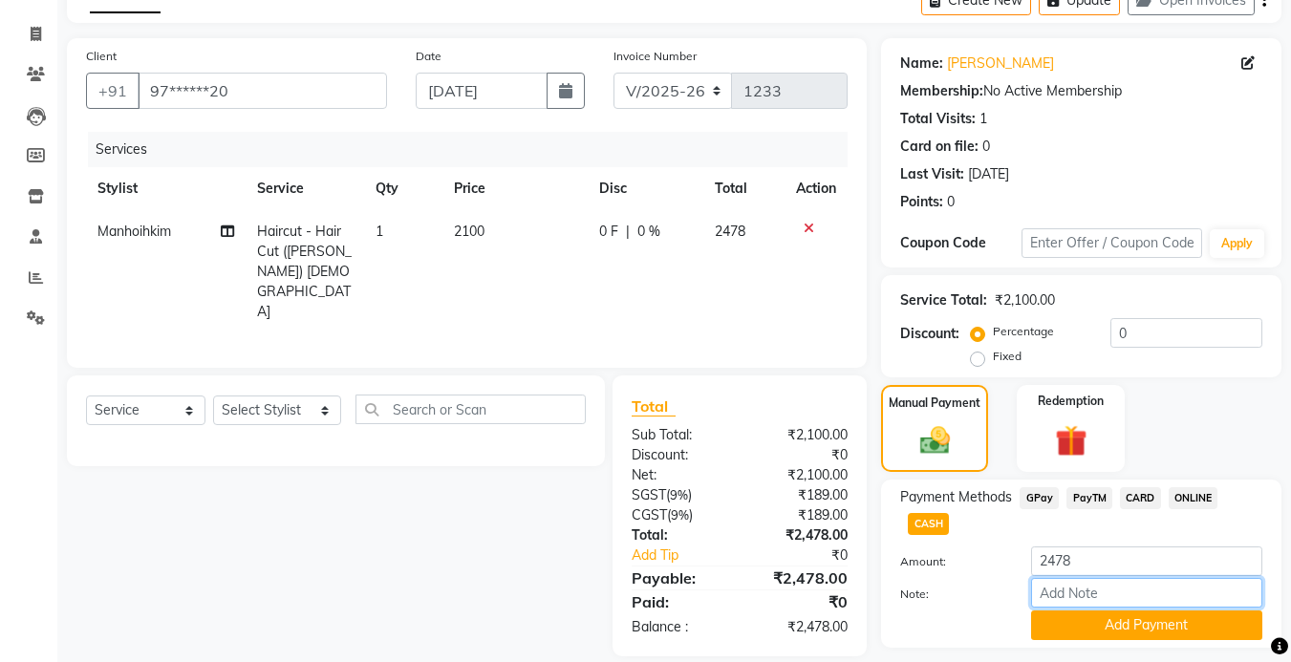
click at [1095, 583] on div "Amount: 2478 Note: Add Payment" at bounding box center [1081, 594] width 362 height 94
click at [1124, 611] on button "Add Payment" at bounding box center [1146, 626] width 231 height 30
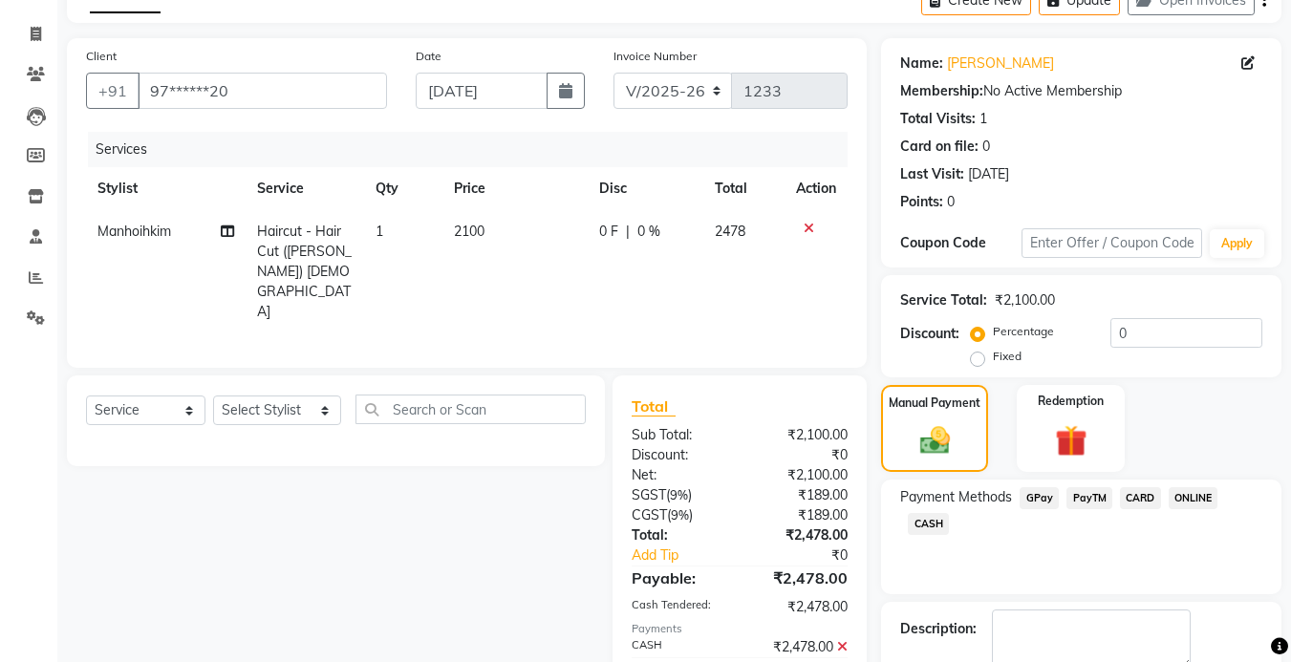
scroll to position [159, 0]
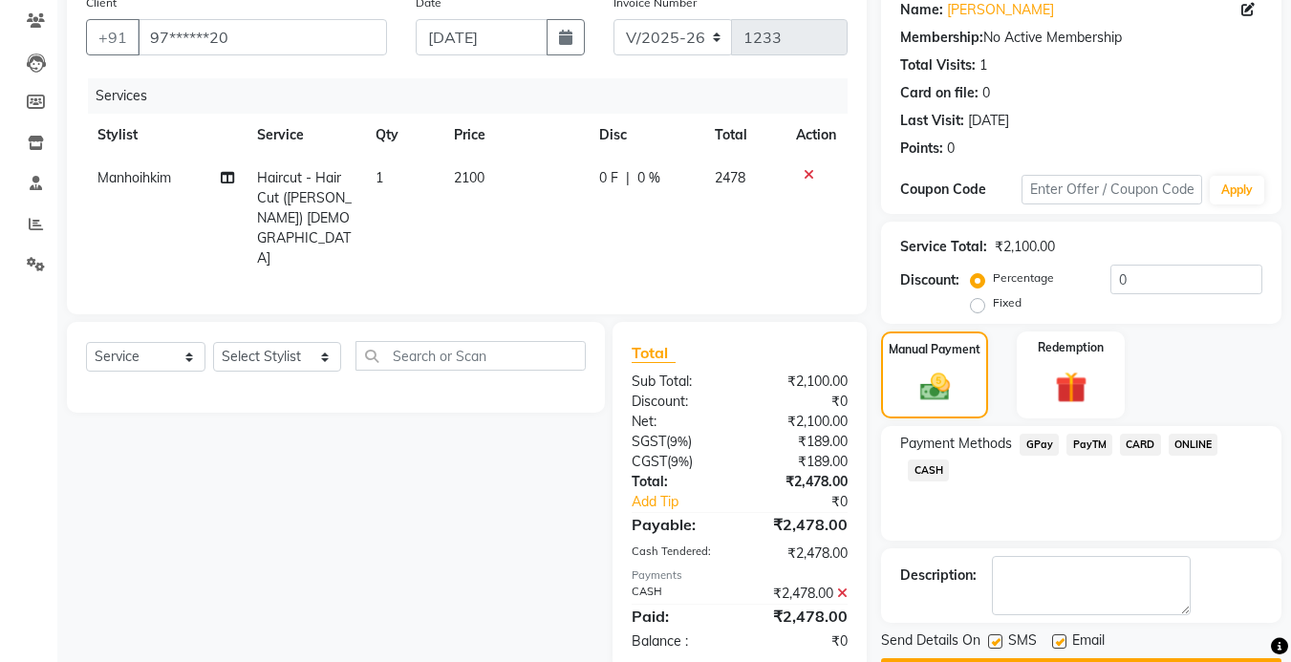
click at [1107, 659] on button "Checkout" at bounding box center [1081, 674] width 401 height 30
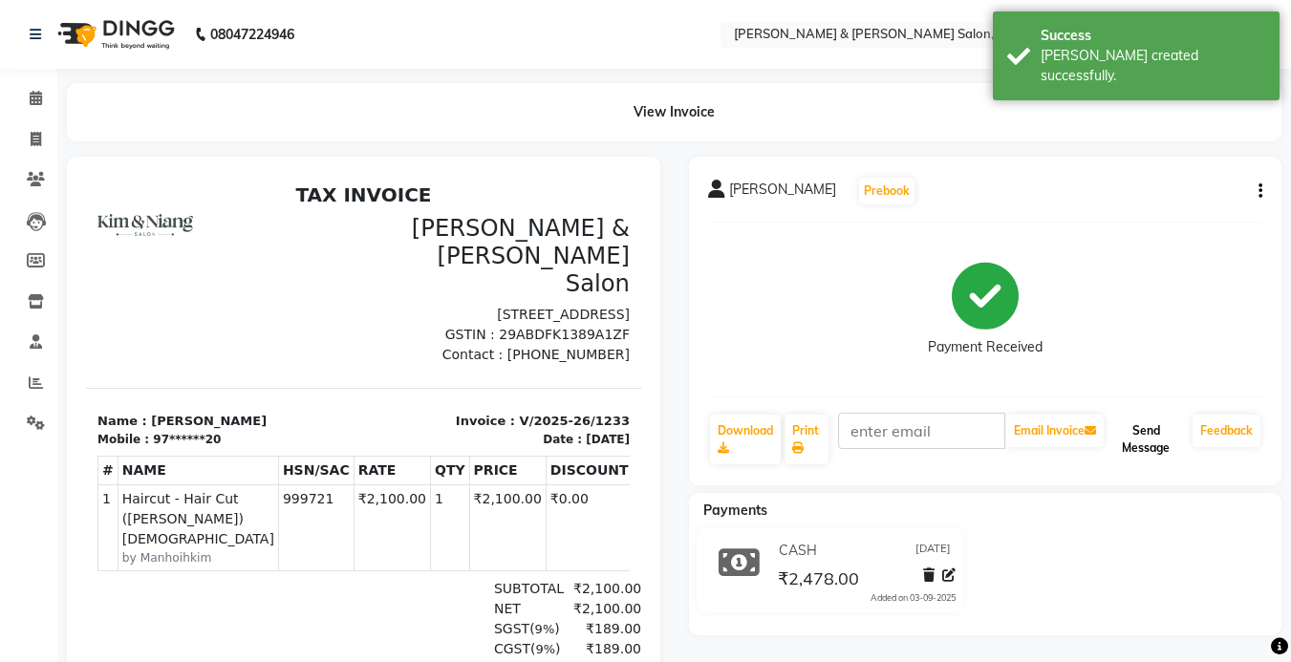
click at [1141, 450] on button "Send Message" at bounding box center [1146, 440] width 77 height 50
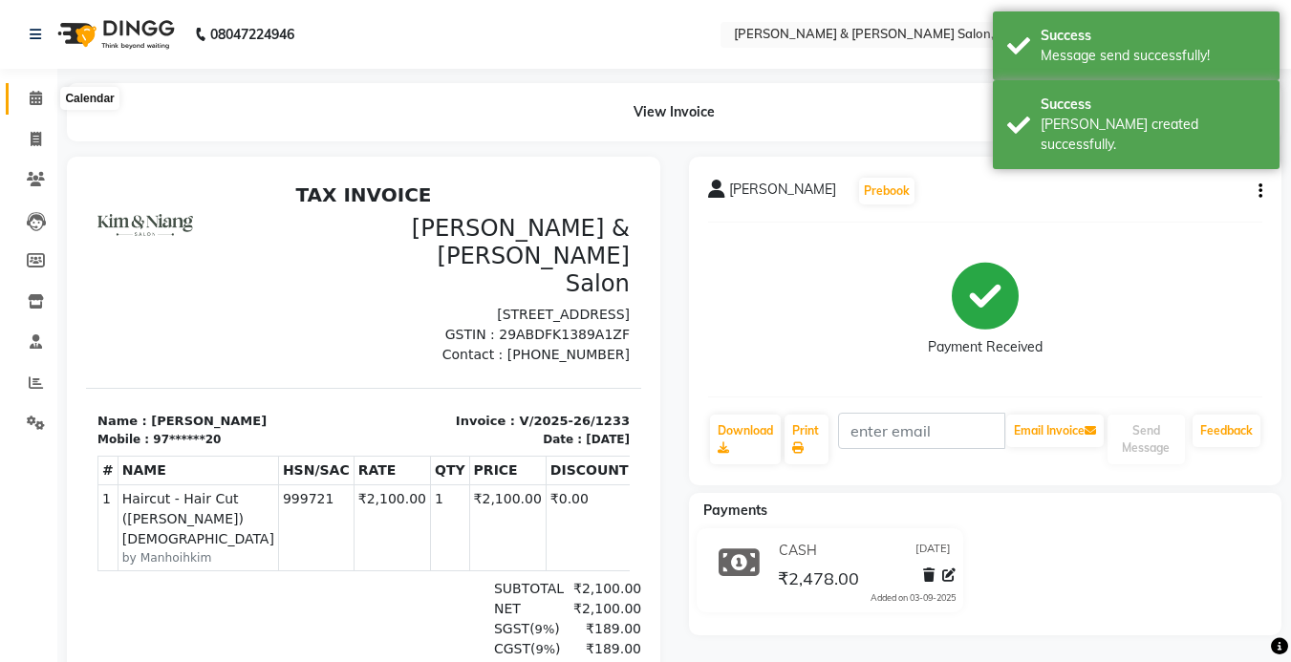
click at [41, 95] on icon at bounding box center [36, 98] width 12 height 14
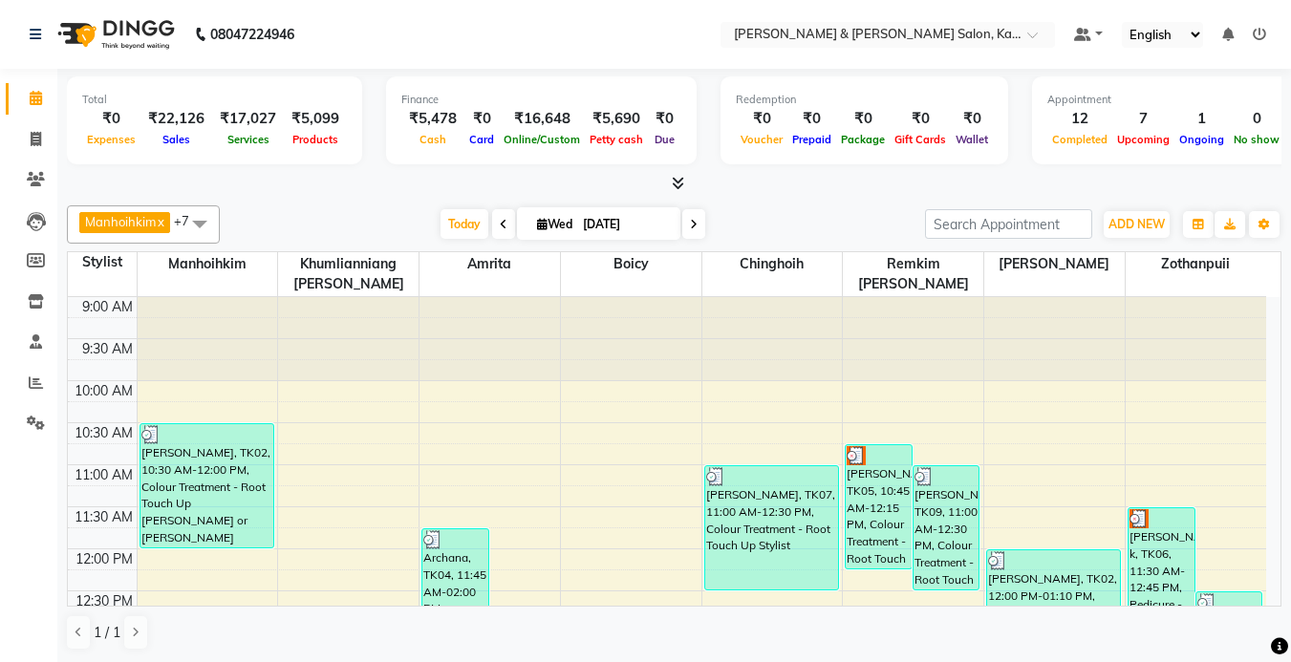
click at [500, 225] on icon at bounding box center [504, 224] width 8 height 11
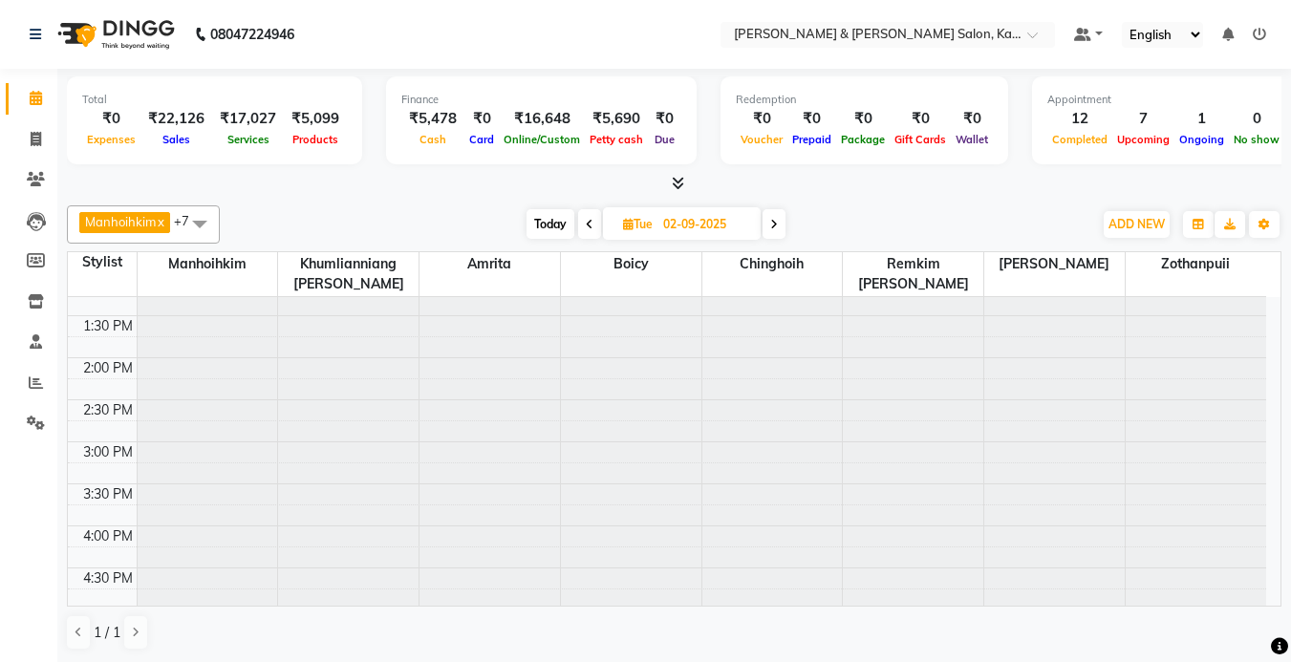
scroll to position [303, 0]
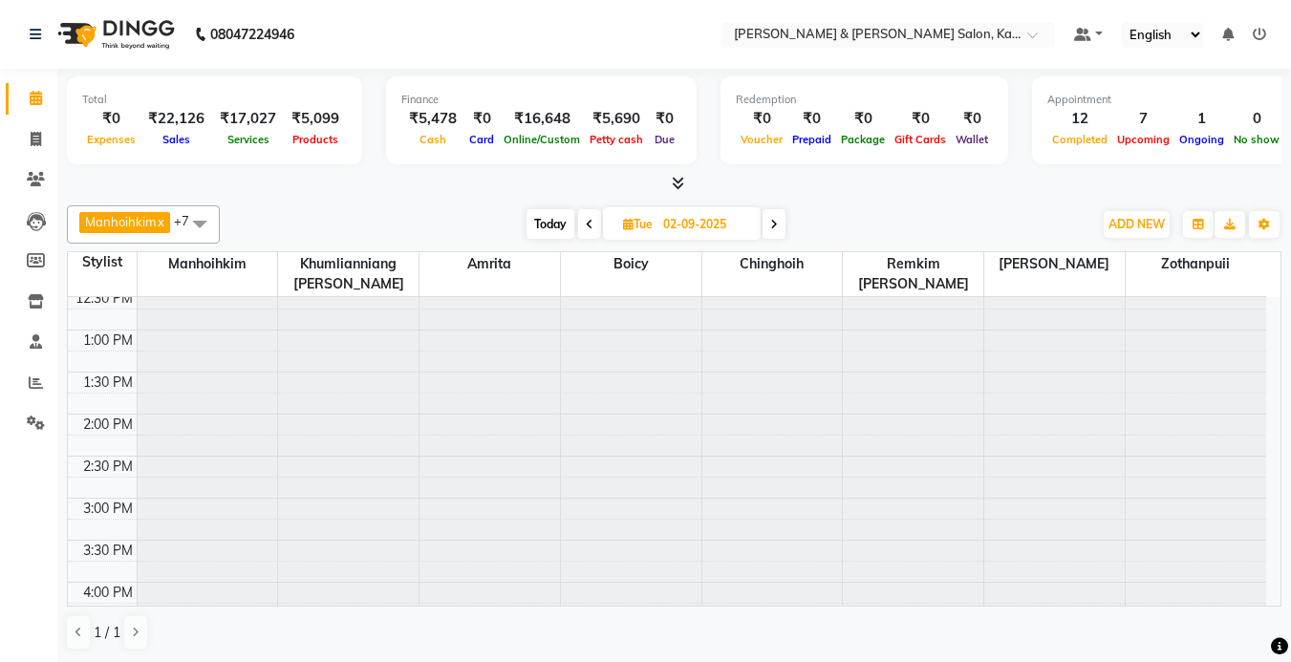
click at [775, 225] on icon at bounding box center [774, 224] width 8 height 11
type input "[DATE]"
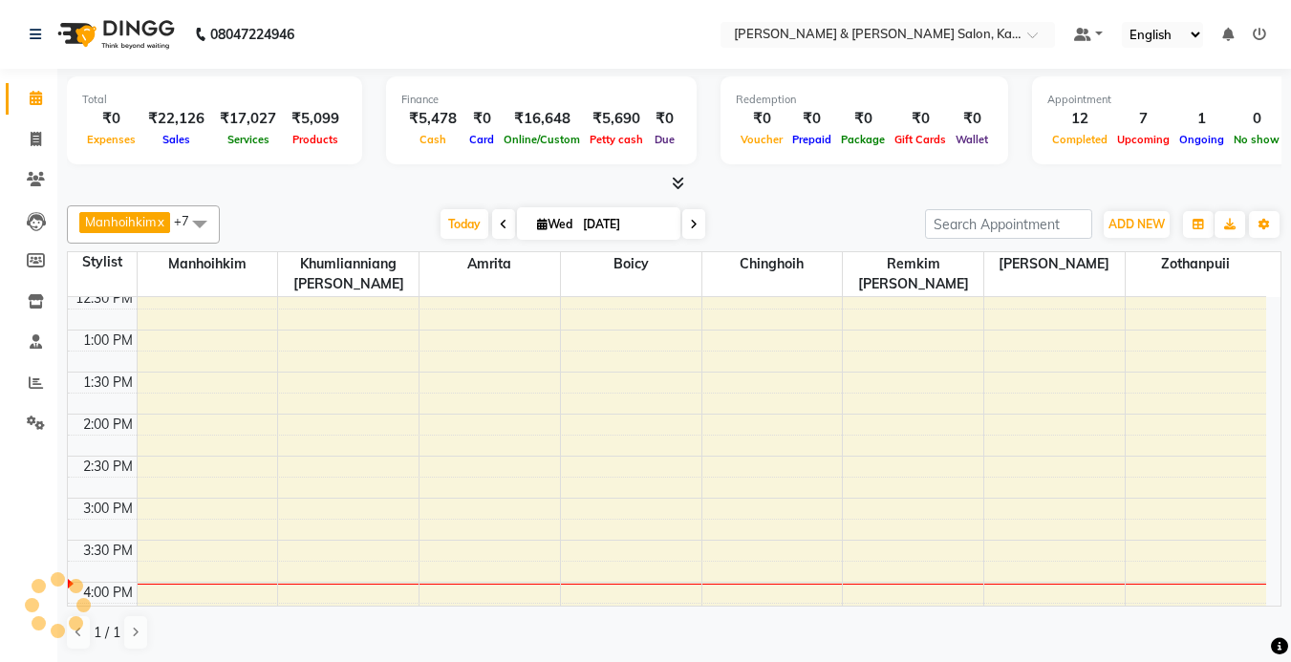
scroll to position [590, 0]
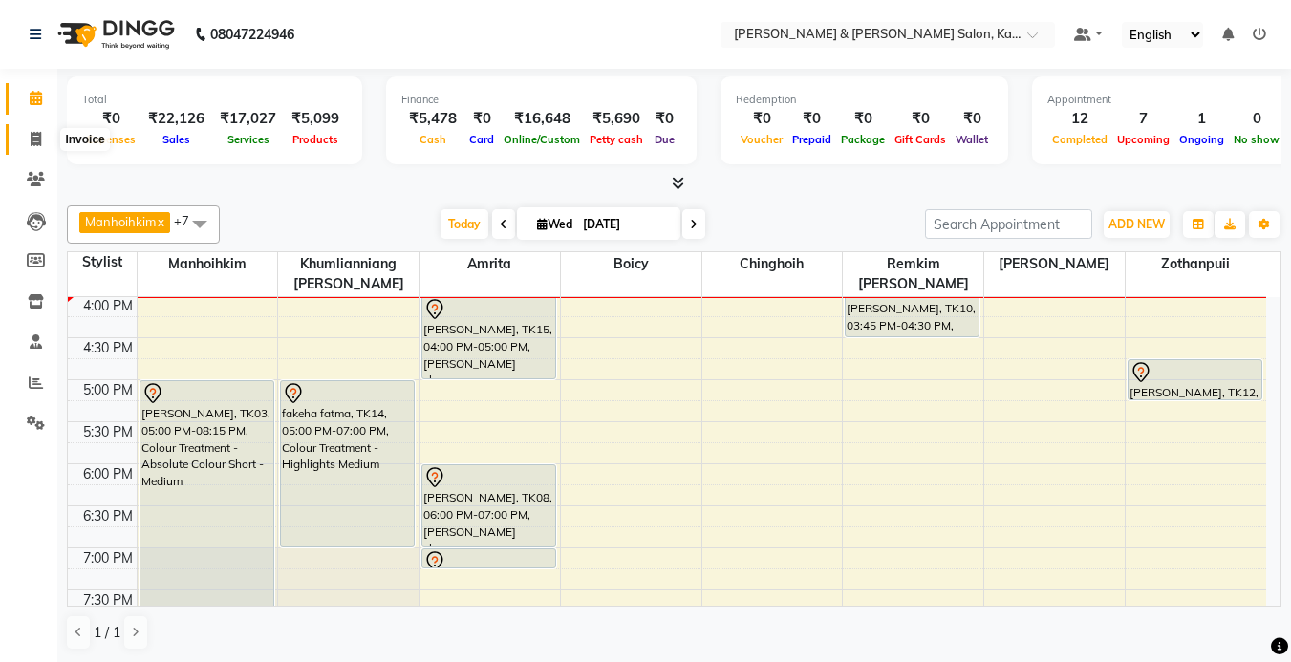
click at [40, 134] on icon at bounding box center [36, 139] width 11 height 14
select select "service"
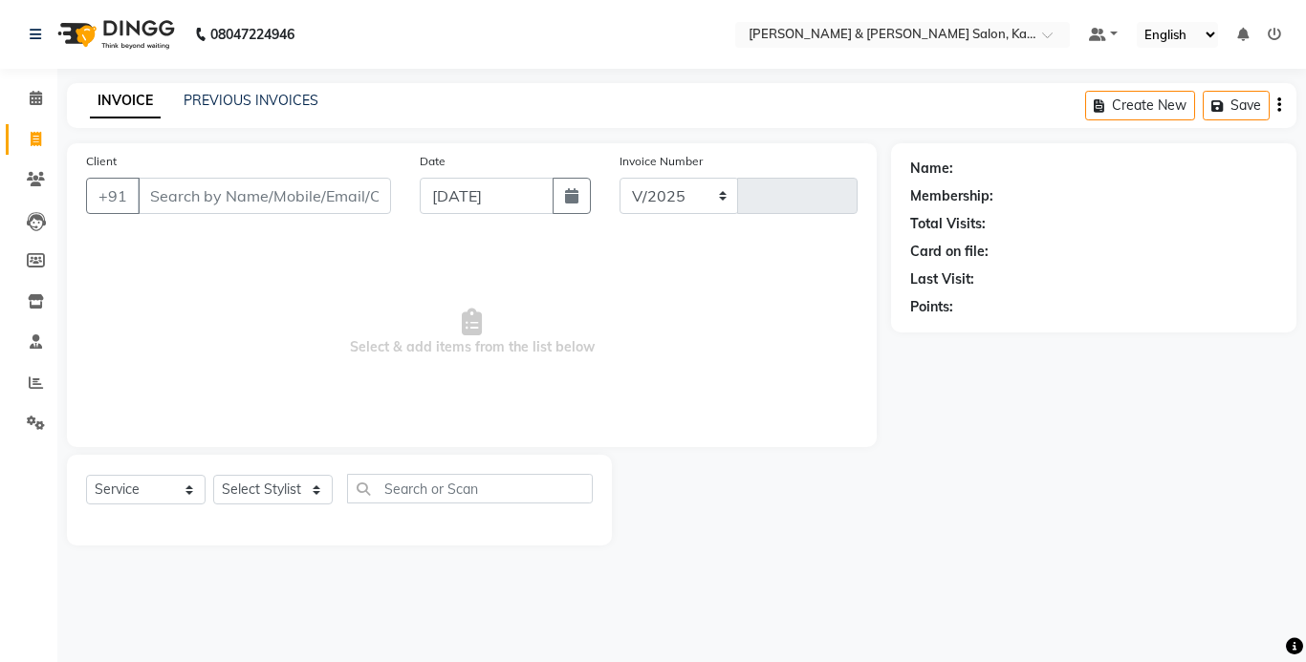
select select "7750"
type input "1234"
click at [261, 95] on link "PREVIOUS INVOICES" at bounding box center [251, 100] width 135 height 17
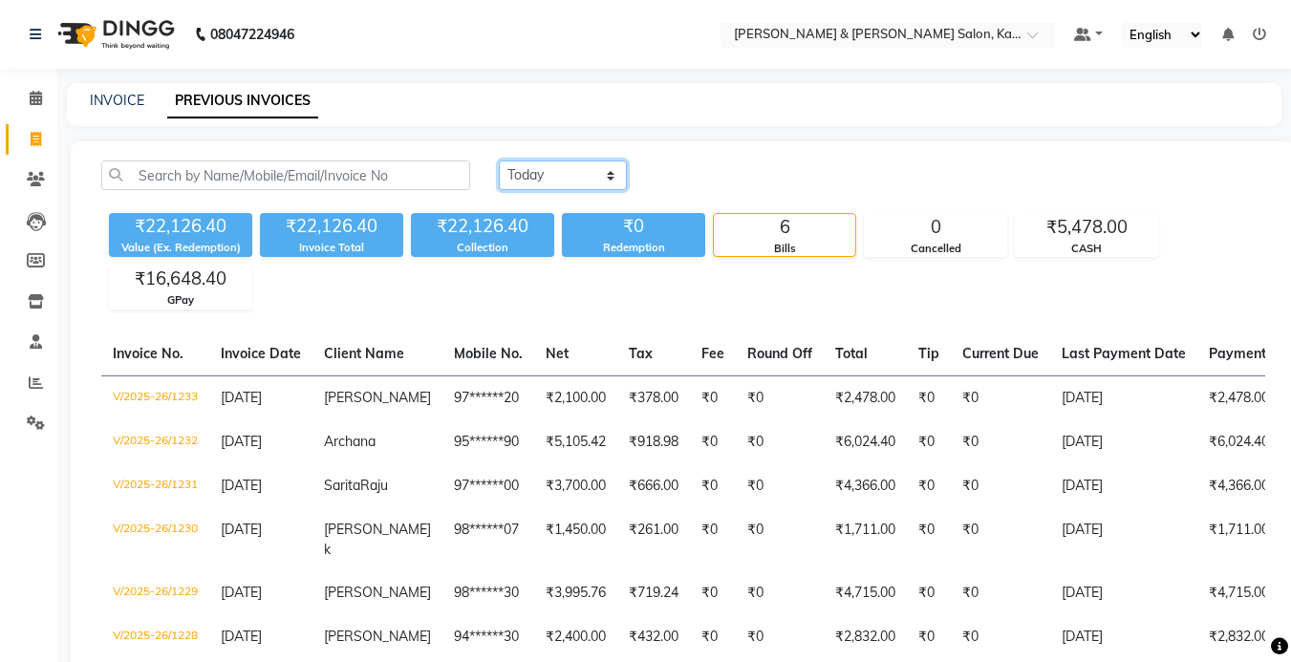
click at [582, 179] on select "[DATE] [DATE] Custom Range" at bounding box center [563, 176] width 128 height 30
select select "[DATE]"
click at [499, 161] on select "[DATE] [DATE] Custom Range" at bounding box center [563, 176] width 128 height 30
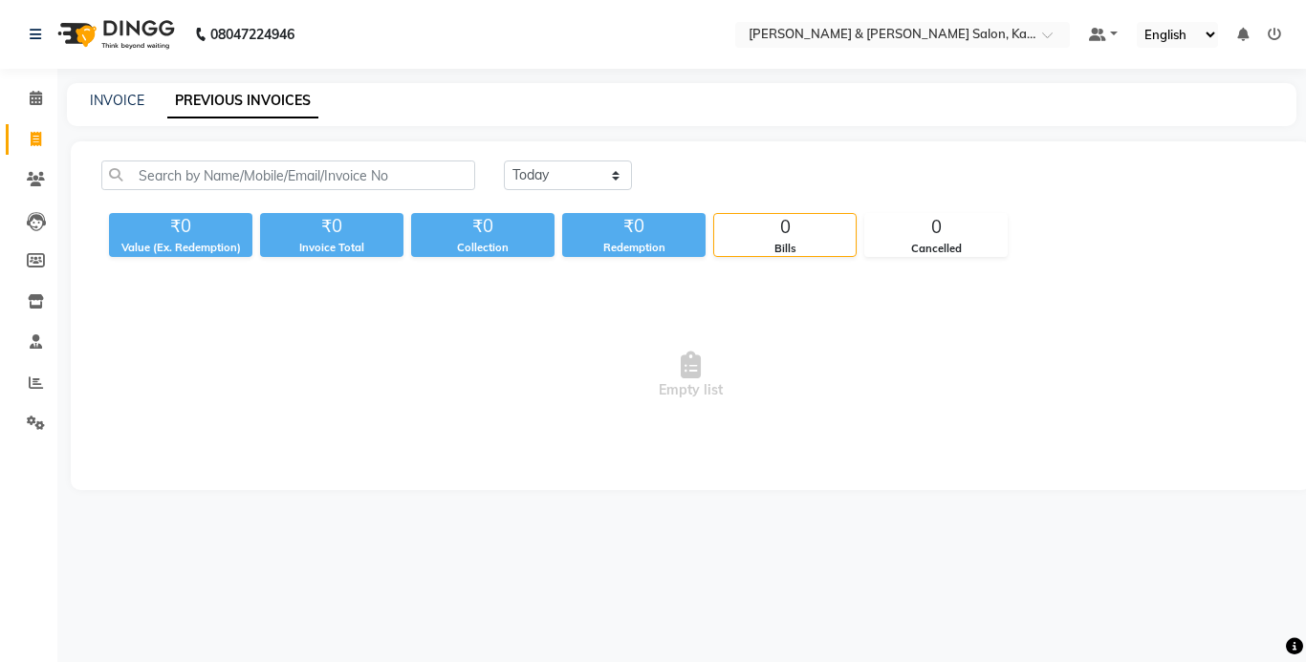
click at [543, 336] on span "Empty list" at bounding box center [690, 375] width 1179 height 191
click at [119, 98] on link "INVOICE" at bounding box center [117, 100] width 54 height 17
select select "7750"
select select "service"
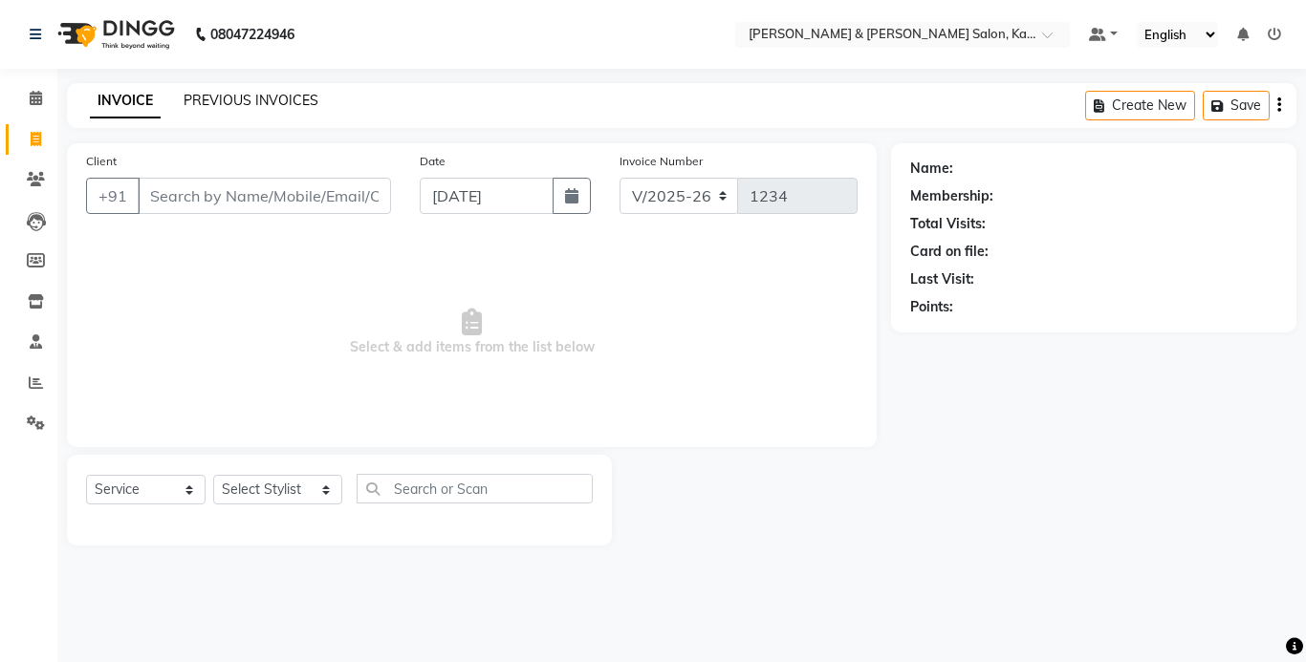
click at [255, 98] on link "PREVIOUS INVOICES" at bounding box center [251, 100] width 135 height 17
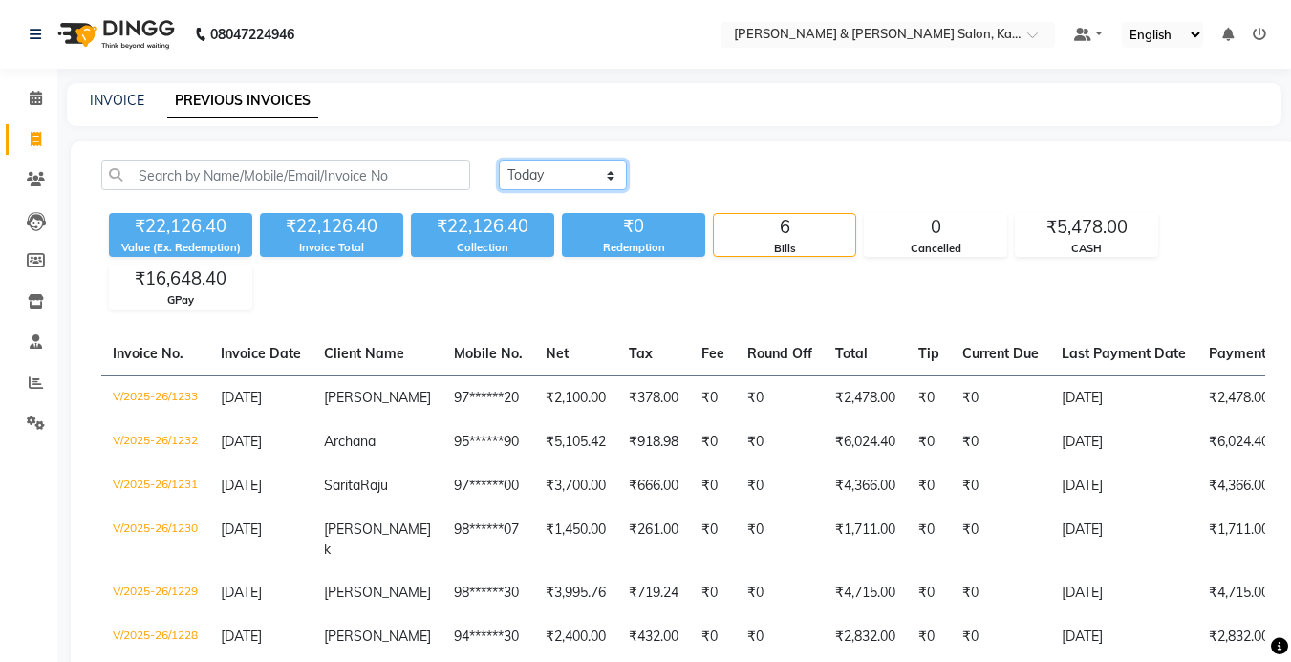
click at [560, 167] on select "[DATE] [DATE] Custom Range" at bounding box center [563, 176] width 128 height 30
click at [499, 161] on select "[DATE] [DATE] Custom Range" at bounding box center [563, 176] width 128 height 30
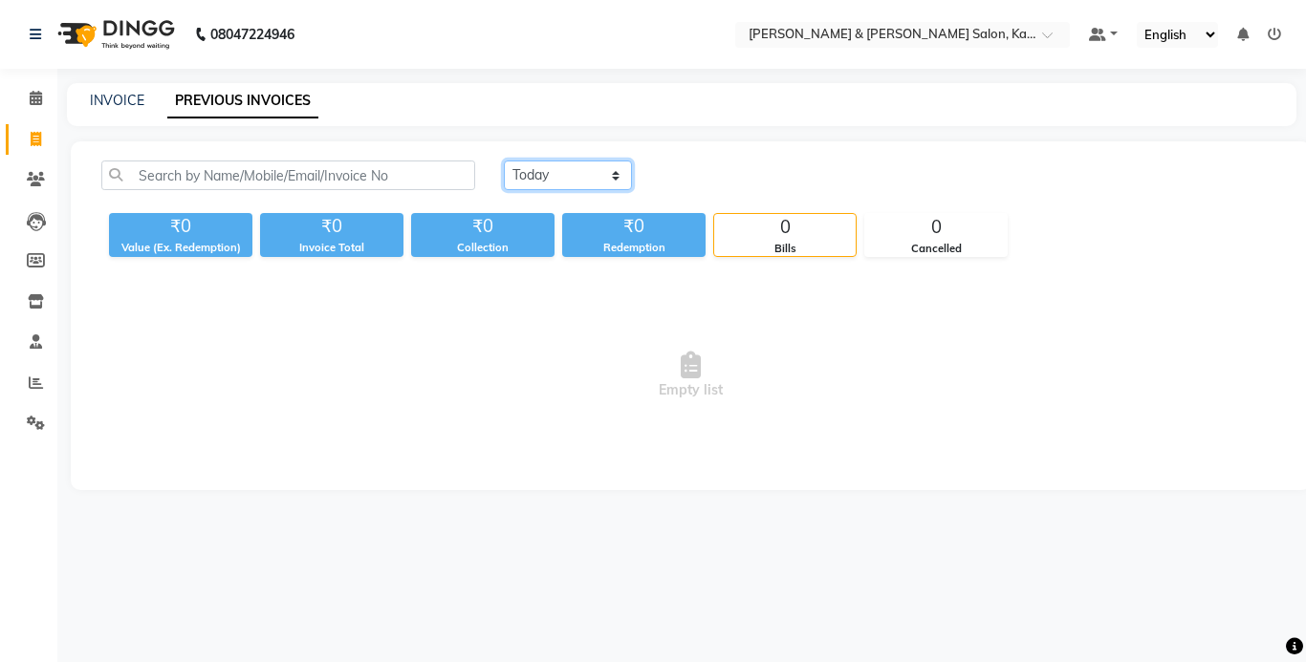
click at [570, 176] on select "[DATE] [DATE] Custom Range" at bounding box center [568, 176] width 128 height 30
select select "range"
click at [504, 161] on select "[DATE] [DATE] Custom Range" at bounding box center [568, 176] width 128 height 30
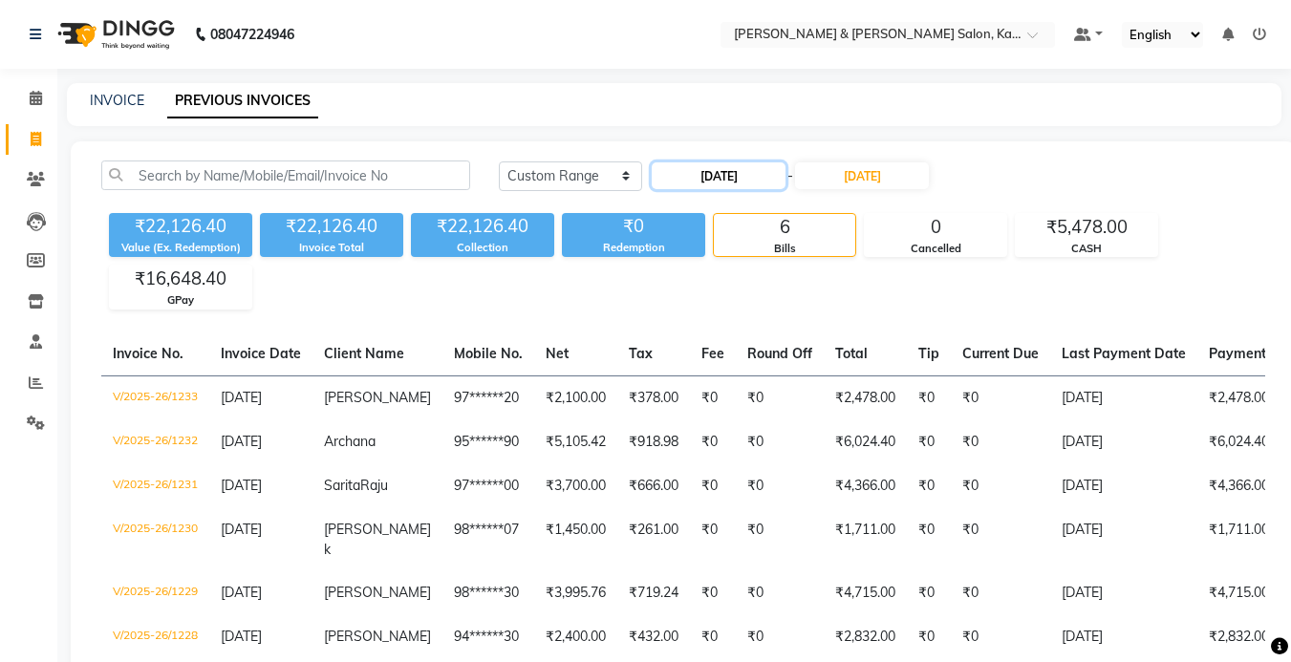
click at [729, 175] on input "[DATE]" at bounding box center [719, 176] width 134 height 27
select select "9"
select select "2025"
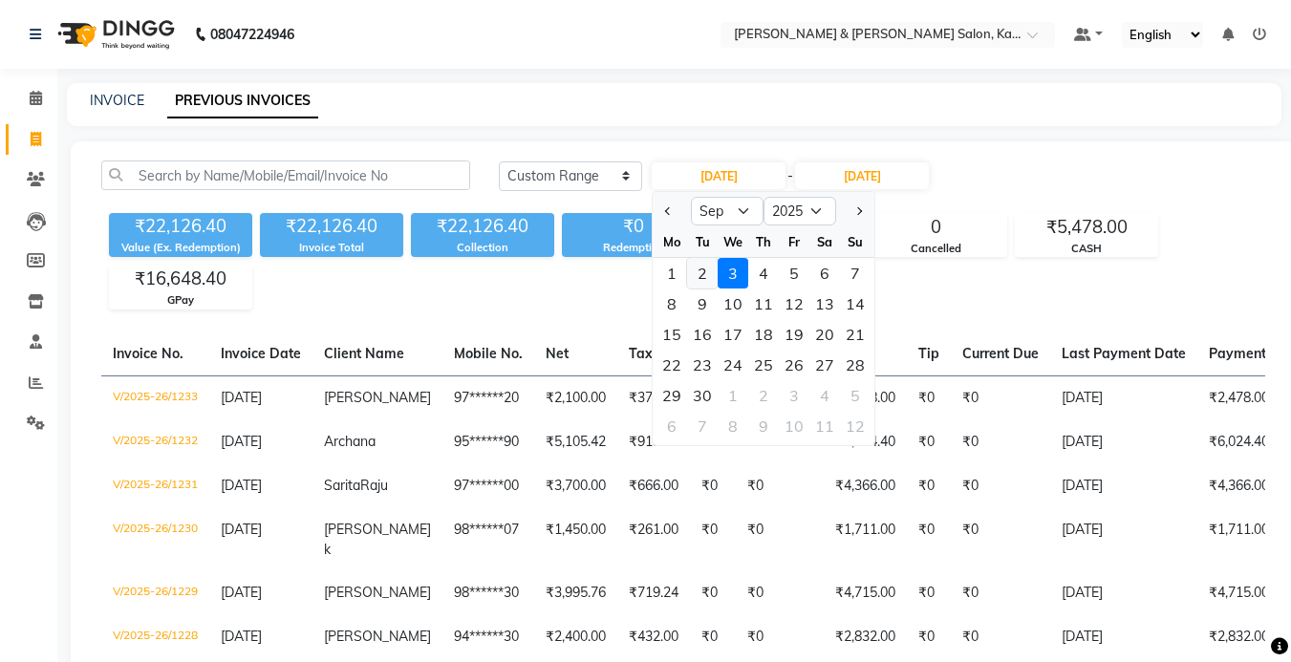
click at [706, 266] on div "2" at bounding box center [702, 273] width 31 height 31
type input "02-09-2025"
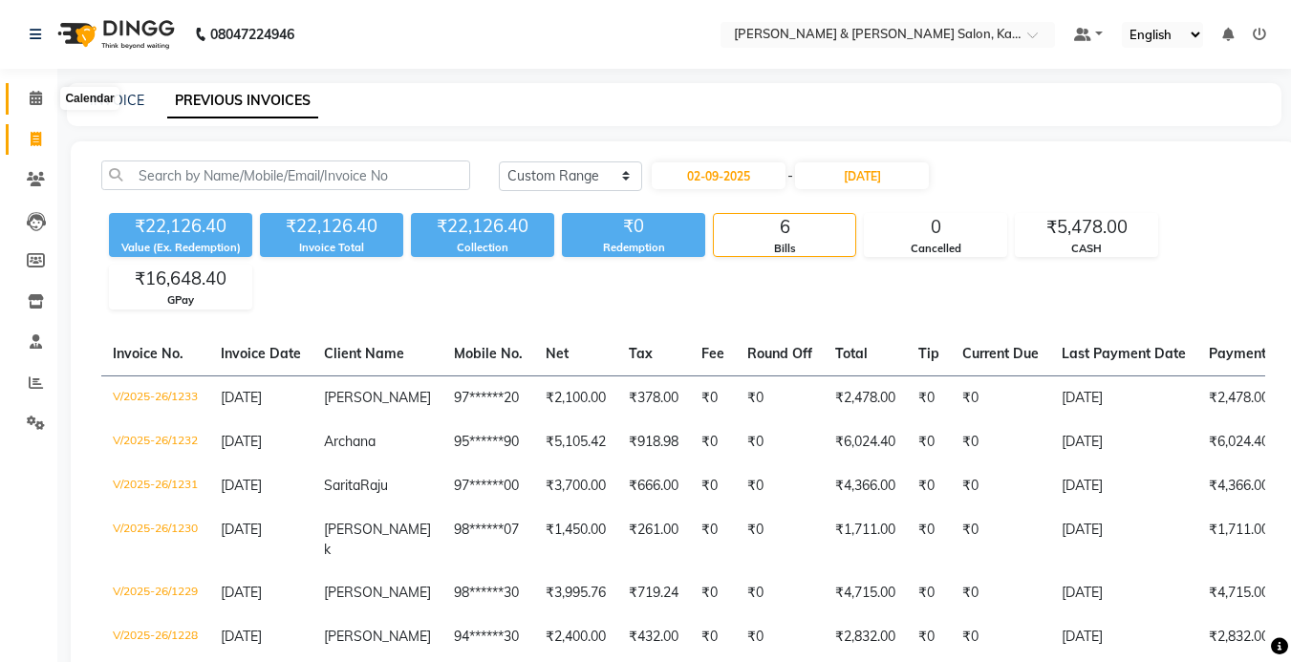
click at [44, 97] on span at bounding box center [35, 99] width 33 height 22
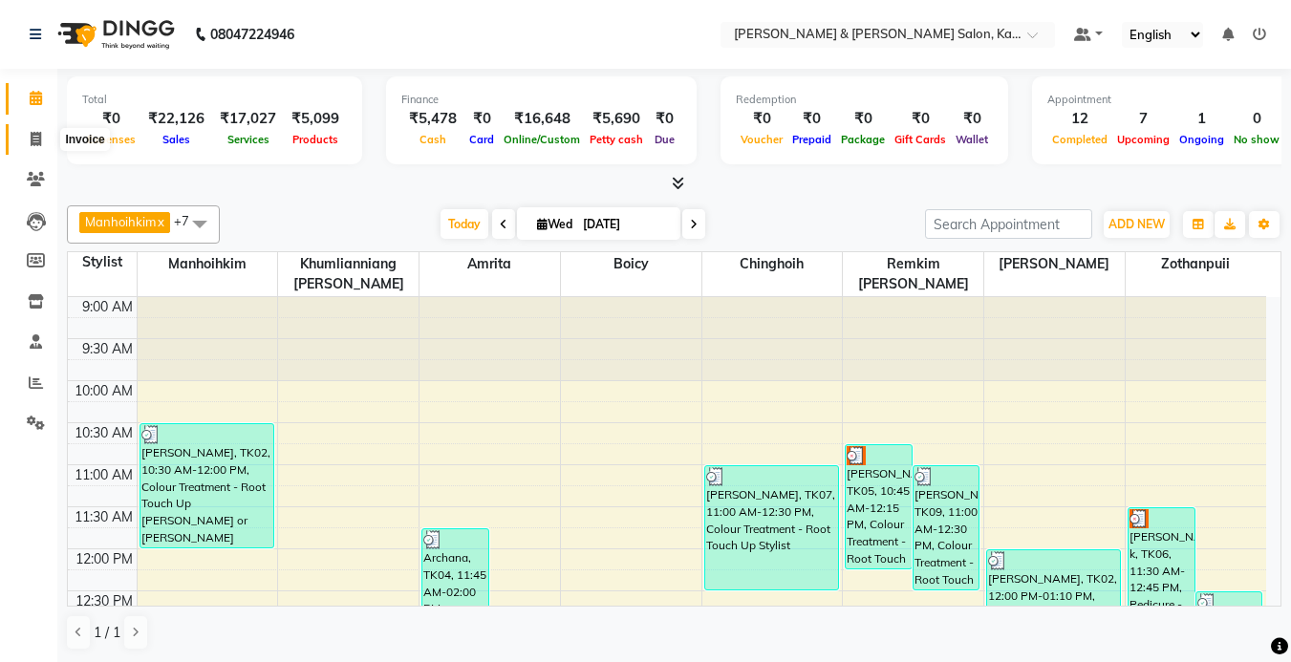
click at [38, 134] on icon at bounding box center [36, 139] width 11 height 14
select select "service"
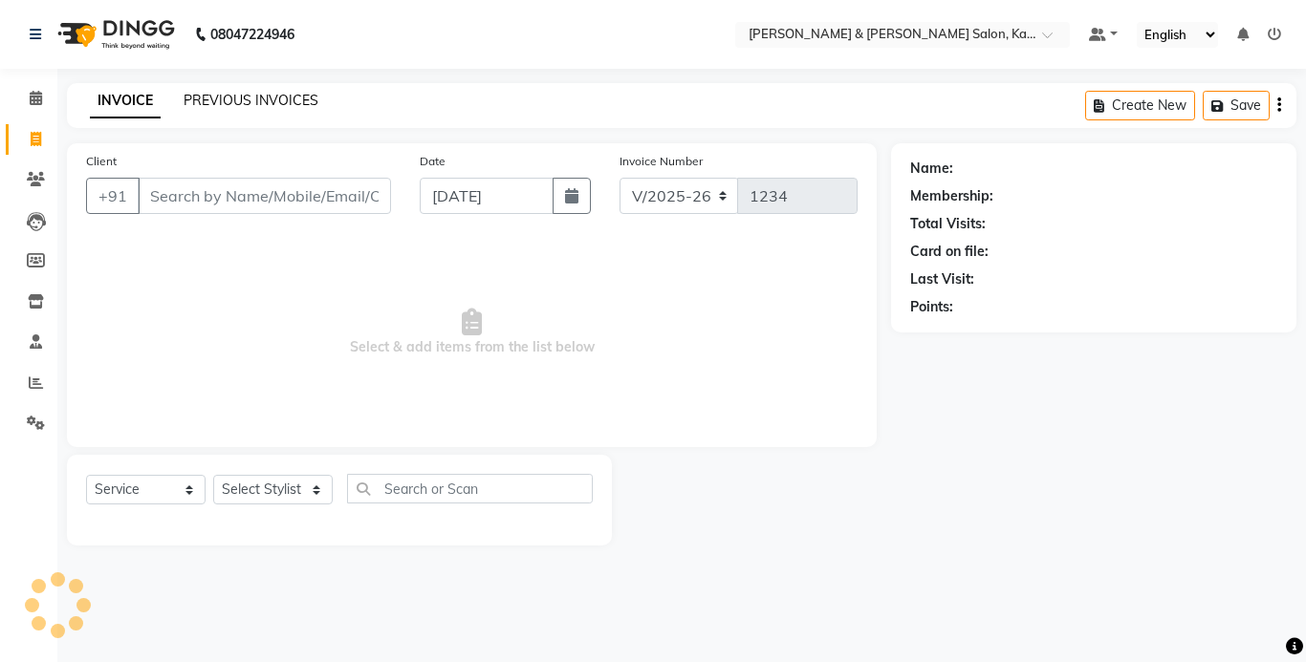
click at [231, 98] on link "PREVIOUS INVOICES" at bounding box center [251, 100] width 135 height 17
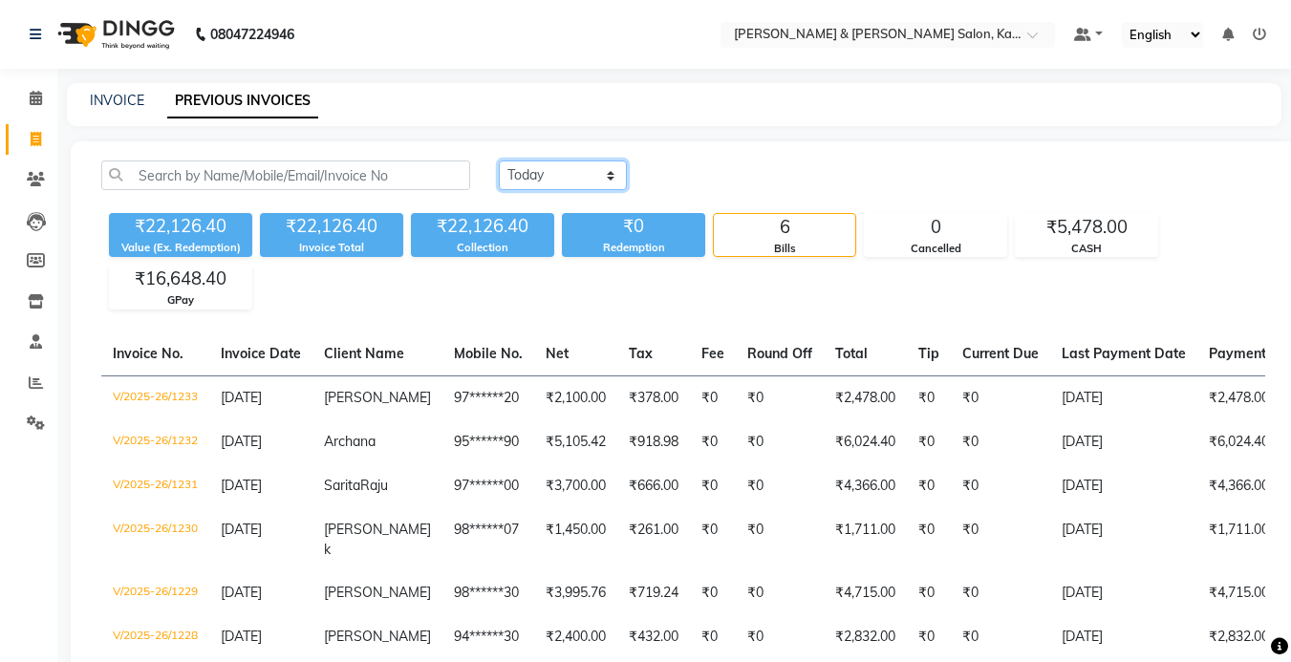
click at [601, 177] on select "[DATE] [DATE] Custom Range" at bounding box center [563, 176] width 128 height 30
click at [499, 161] on select "[DATE] [DATE] Custom Range" at bounding box center [563, 176] width 128 height 30
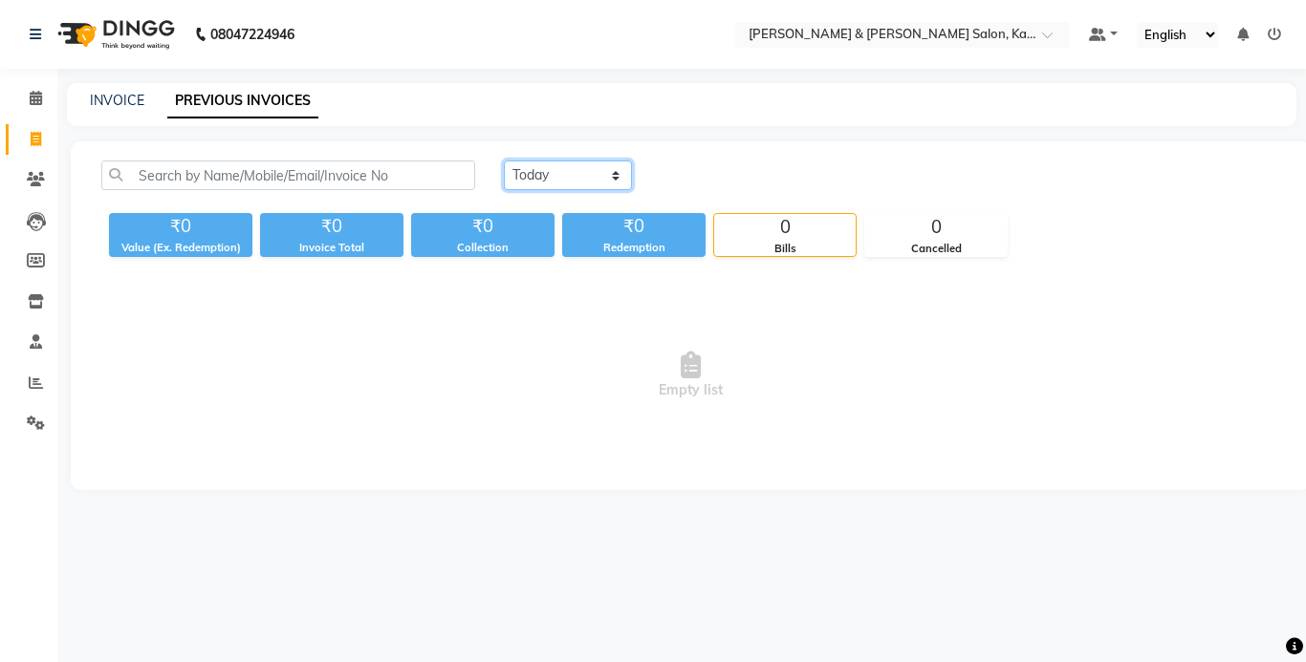
click at [590, 168] on select "[DATE] [DATE] Custom Range" at bounding box center [568, 176] width 128 height 30
select select "range"
click at [504, 161] on select "[DATE] [DATE] Custom Range" at bounding box center [568, 176] width 128 height 30
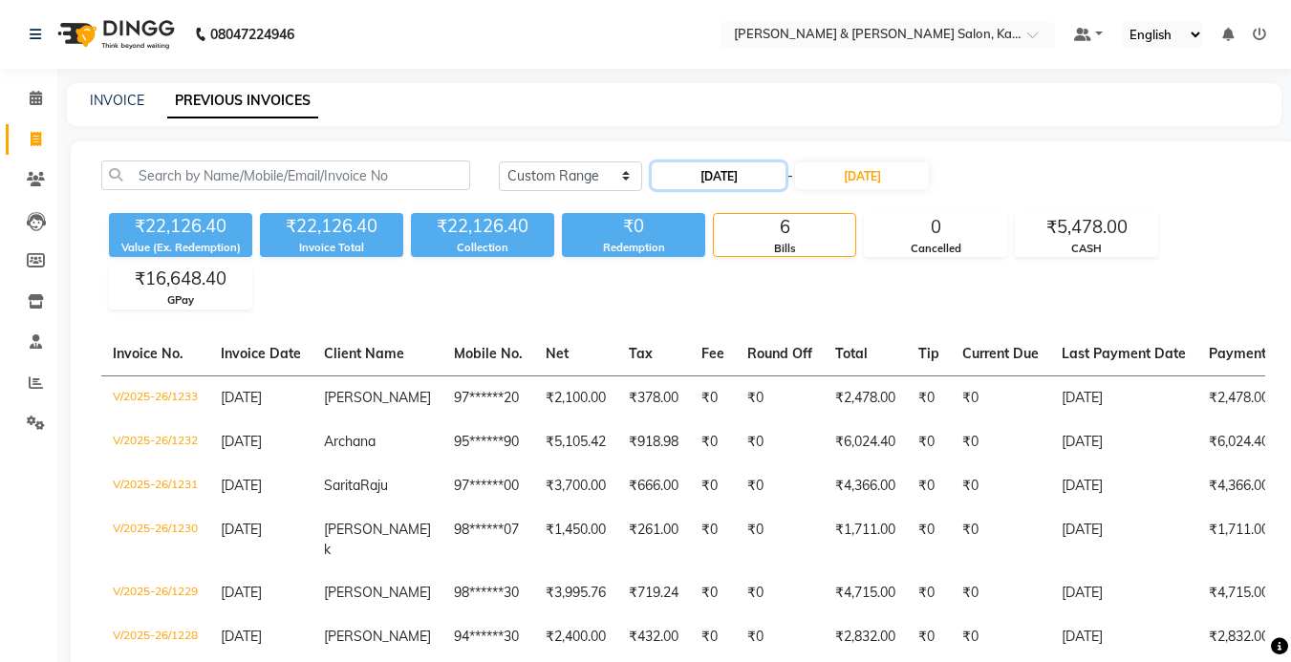
click at [704, 174] on input "[DATE]" at bounding box center [719, 176] width 134 height 27
select select "9"
select select "2025"
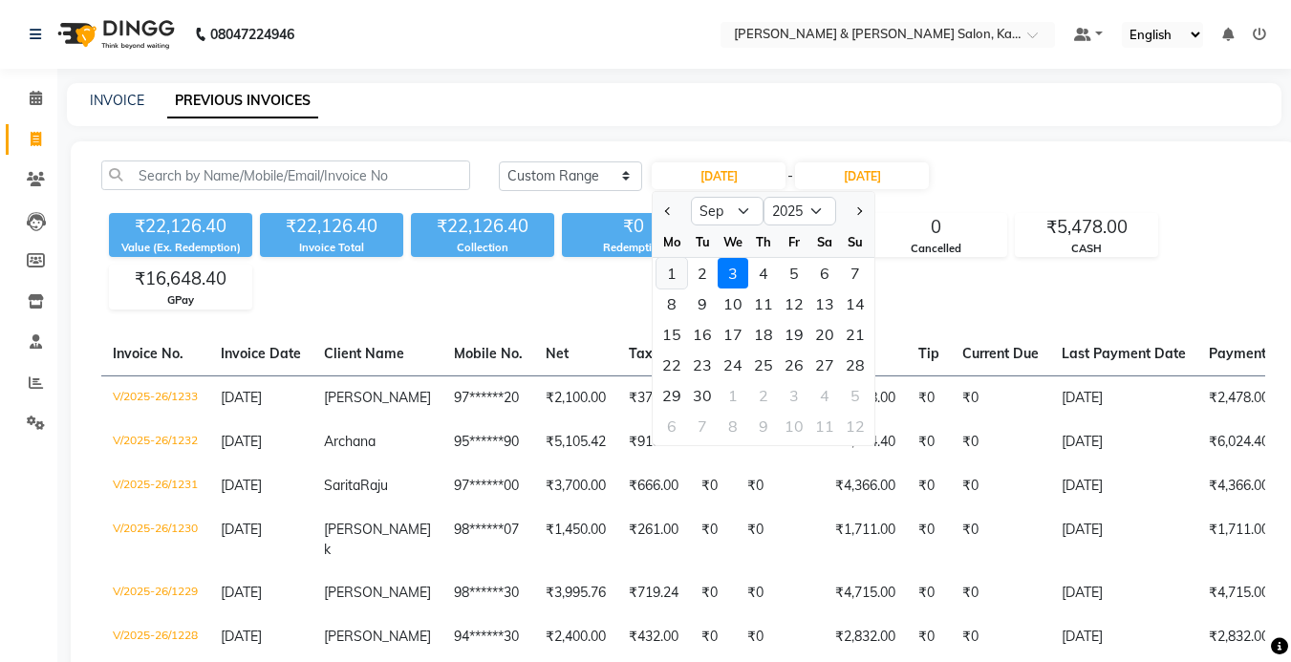
click at [672, 272] on div "1" at bounding box center [672, 273] width 31 height 31
type input "01-09-2025"
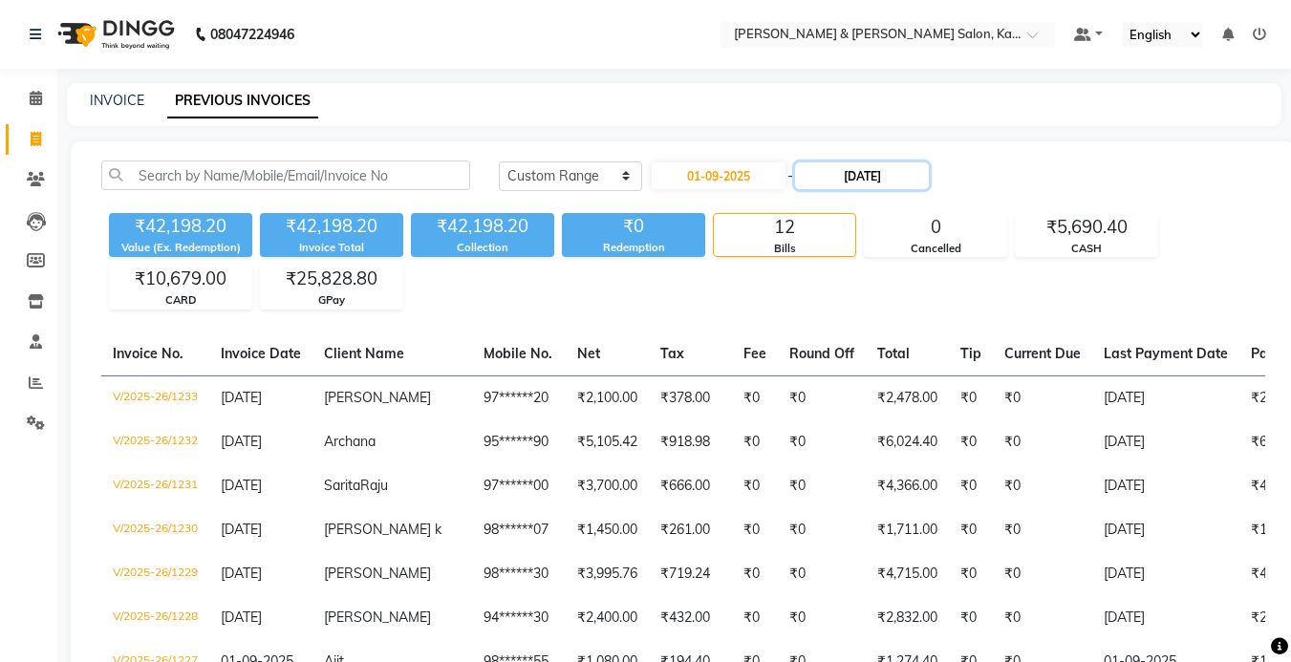
click at [899, 168] on input "[DATE]" at bounding box center [862, 176] width 134 height 27
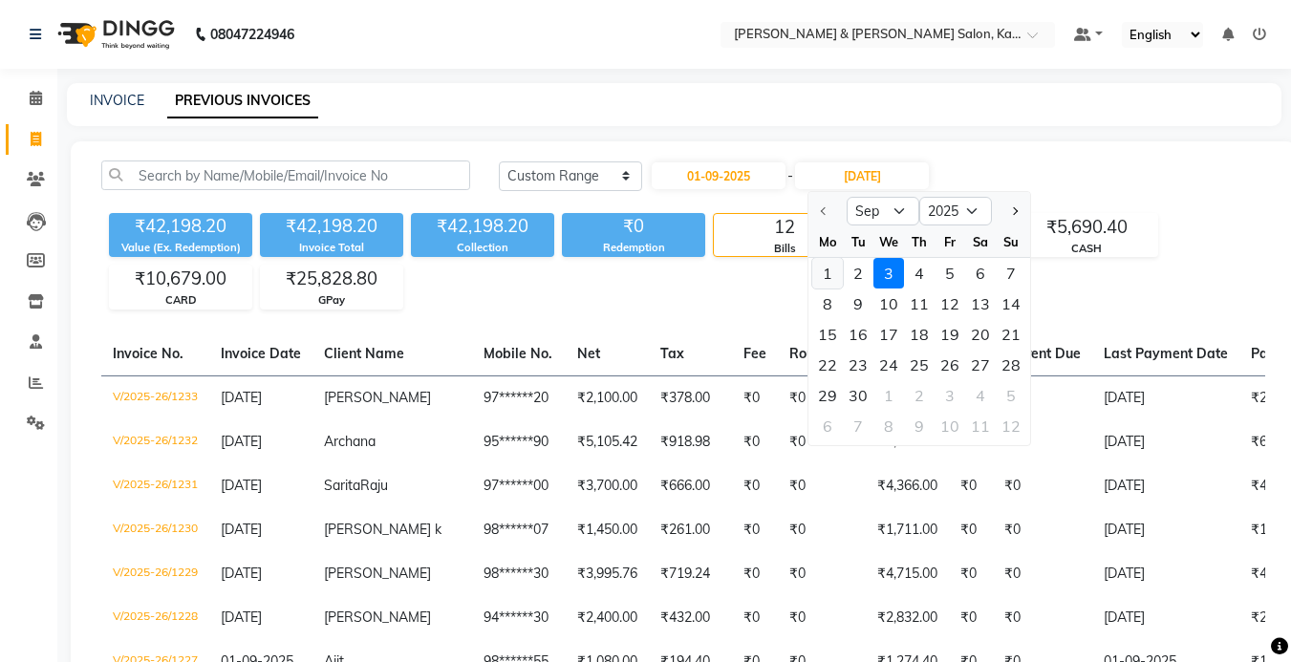
click at [828, 266] on div "1" at bounding box center [828, 273] width 31 height 31
type input "01-09-2025"
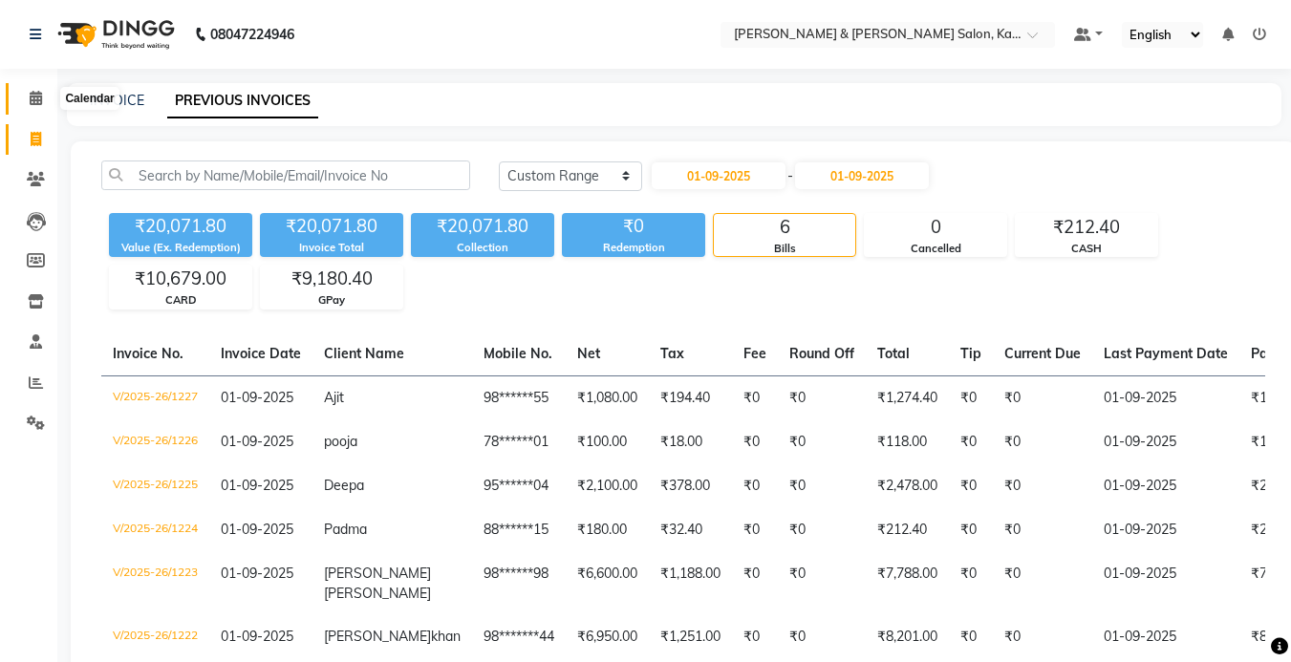
click at [32, 96] on icon at bounding box center [36, 98] width 12 height 14
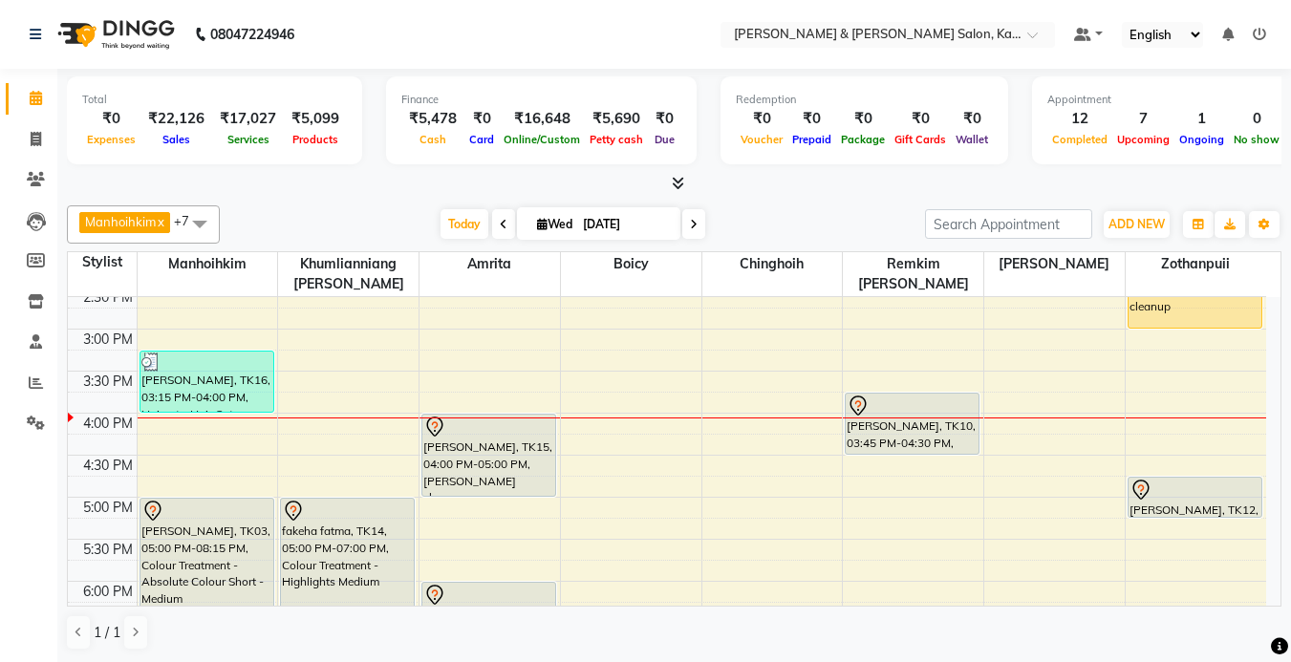
scroll to position [531, 0]
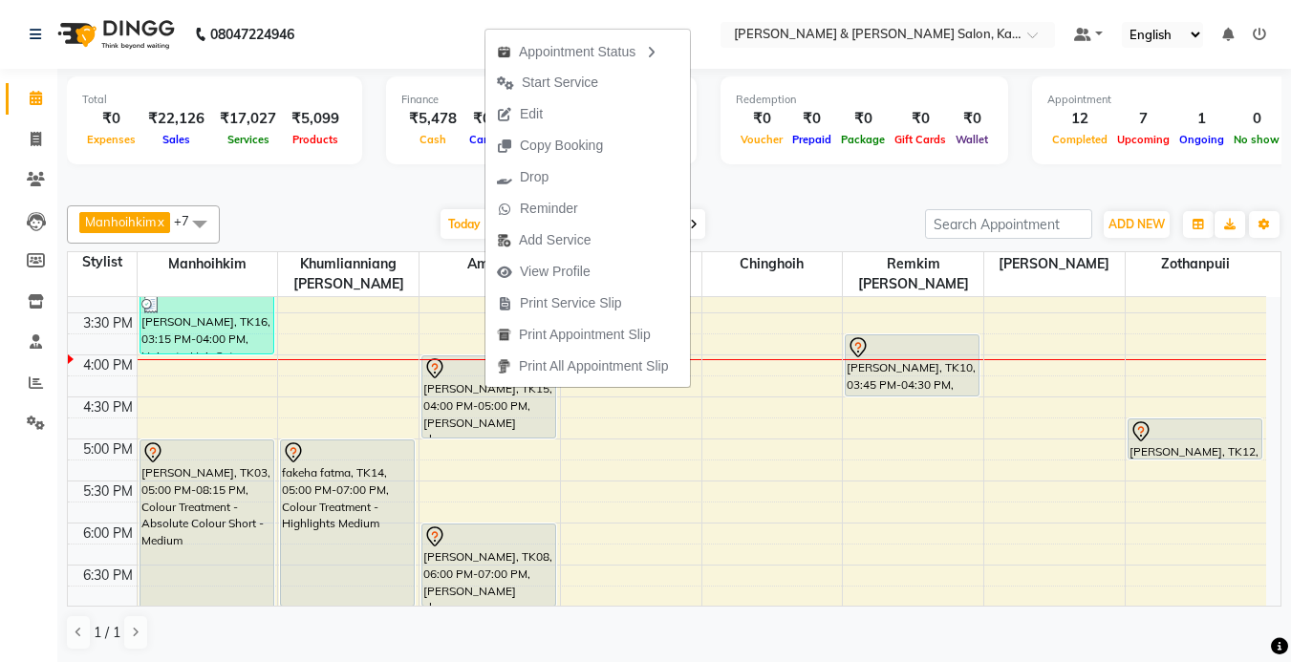
click at [743, 207] on div "Manhoihkim x Amrita x [PERSON_NAME] x [PERSON_NAME] x Remkim [PERSON_NAME] x Bo…" at bounding box center [674, 225] width 1215 height 38
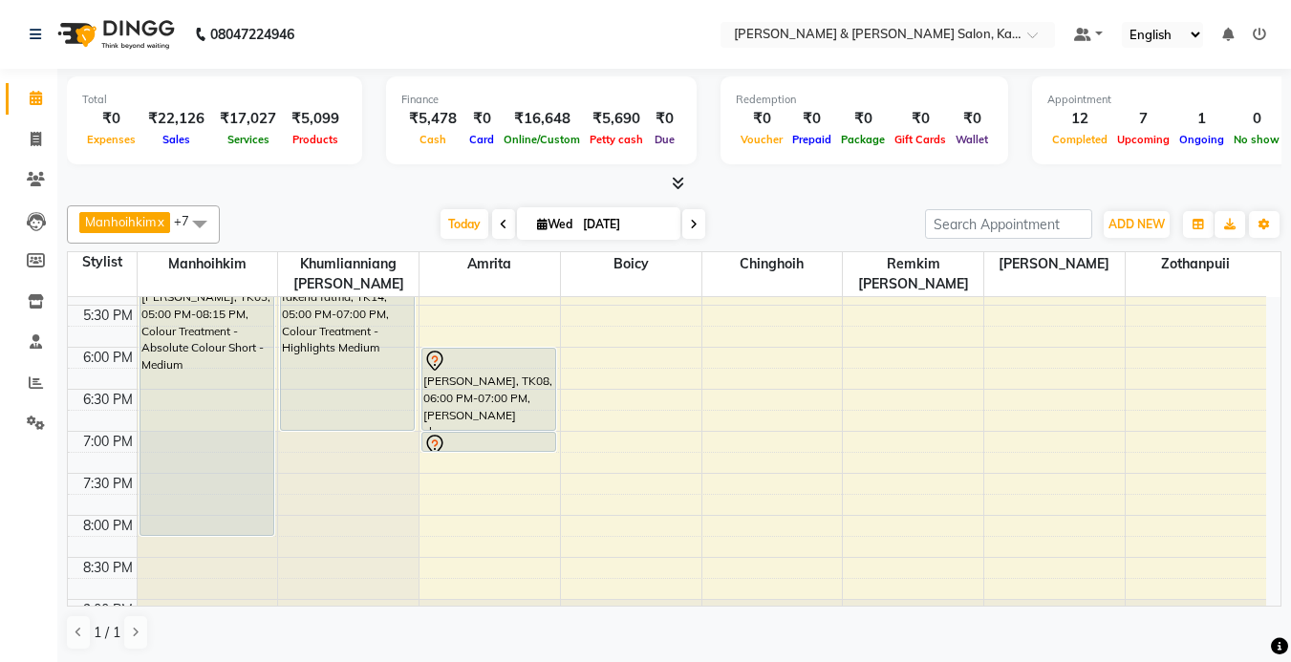
scroll to position [784, 0]
